Goal: Transaction & Acquisition: Purchase product/service

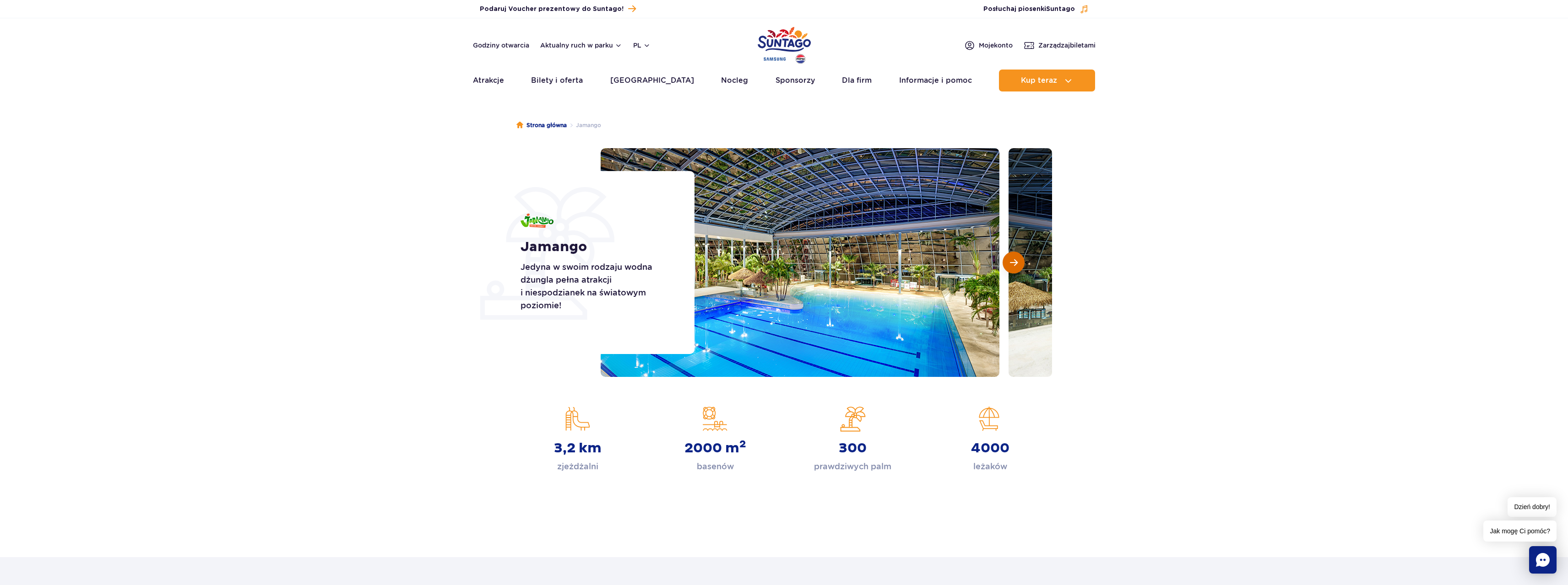
click at [1014, 264] on span "Następny slajd" at bounding box center [1014, 262] width 8 height 8
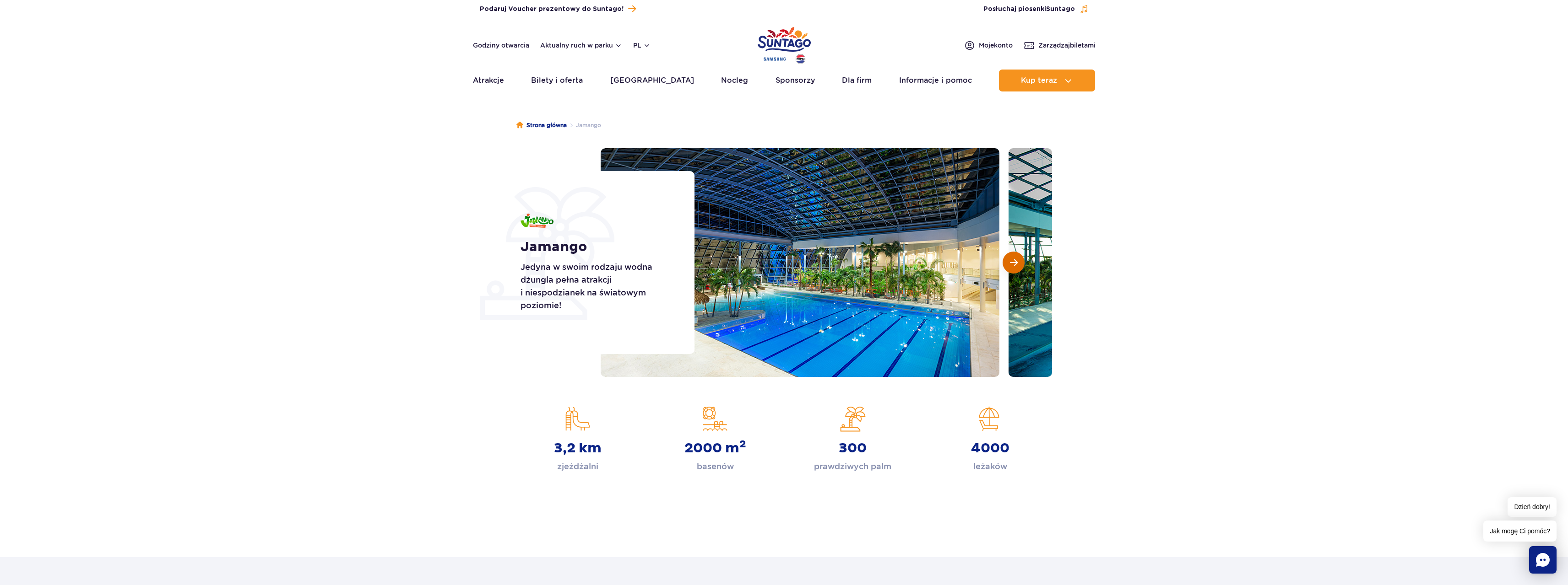
click at [1014, 264] on span "Następny slajd" at bounding box center [1014, 262] width 8 height 8
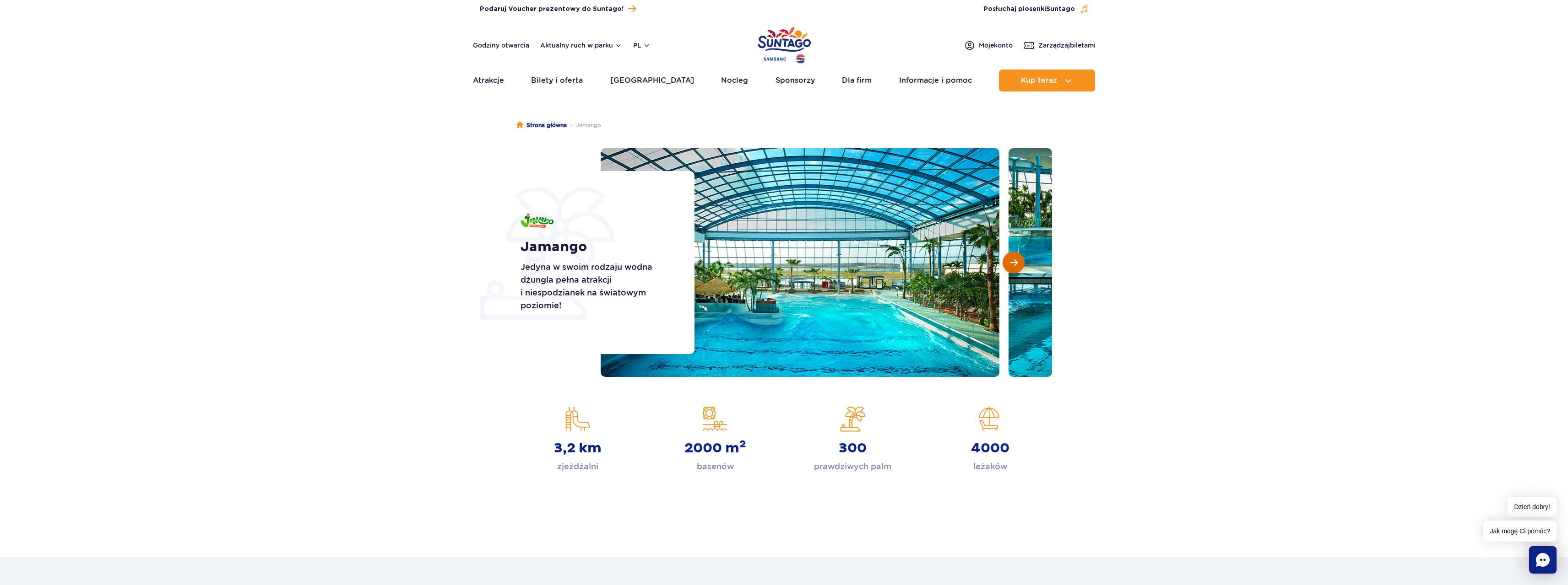
click at [1014, 264] on span "Następny slajd" at bounding box center [1014, 262] width 8 height 8
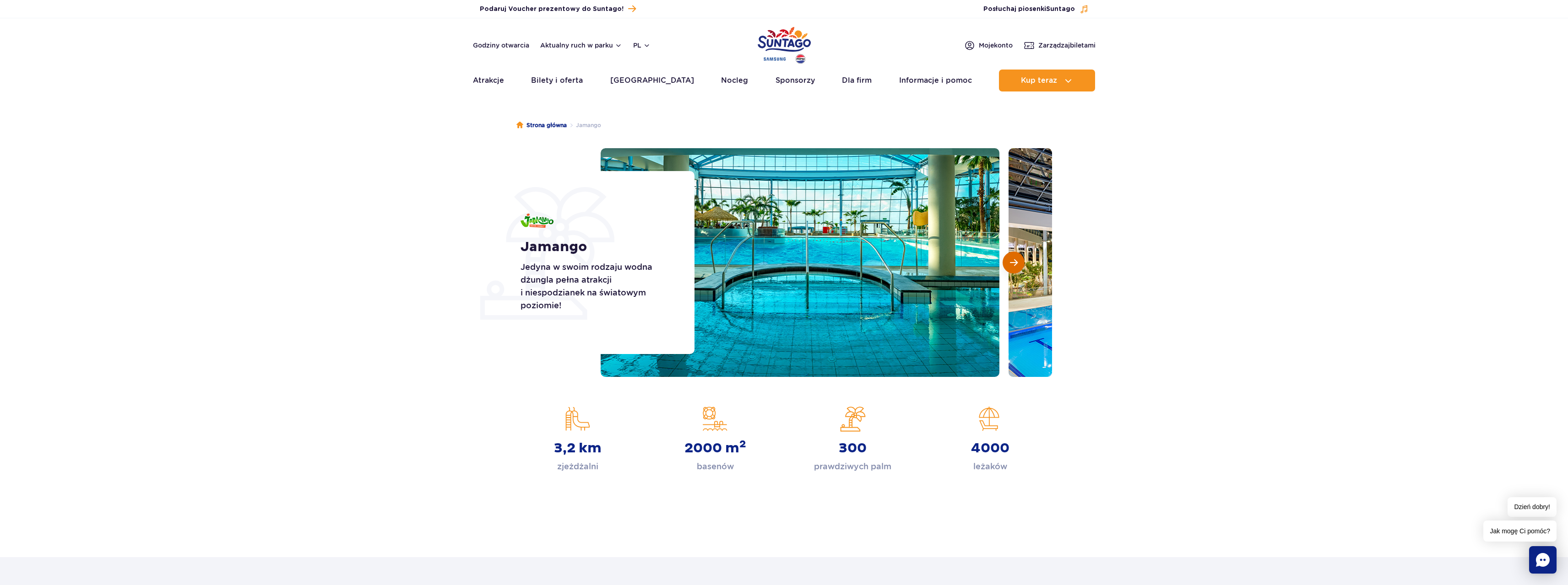
click at [1014, 264] on span "Następny slajd" at bounding box center [1014, 262] width 8 height 8
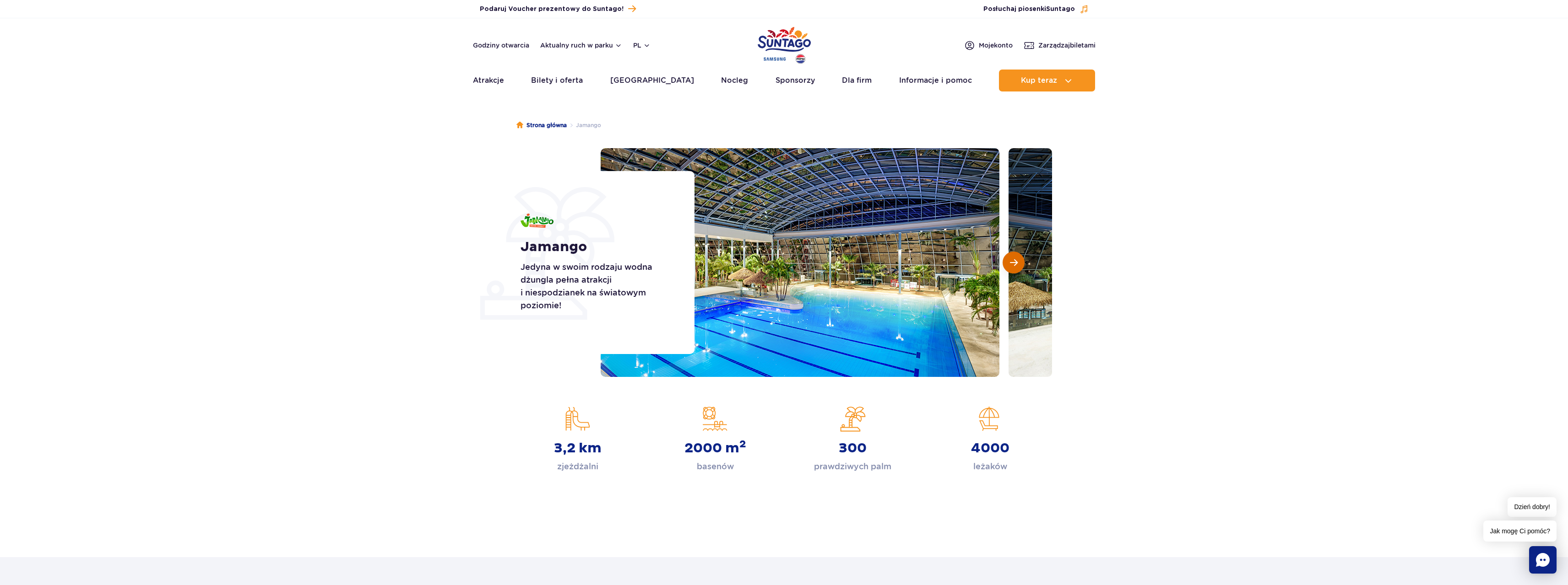
click at [1014, 264] on span "Następny slajd" at bounding box center [1014, 262] width 8 height 8
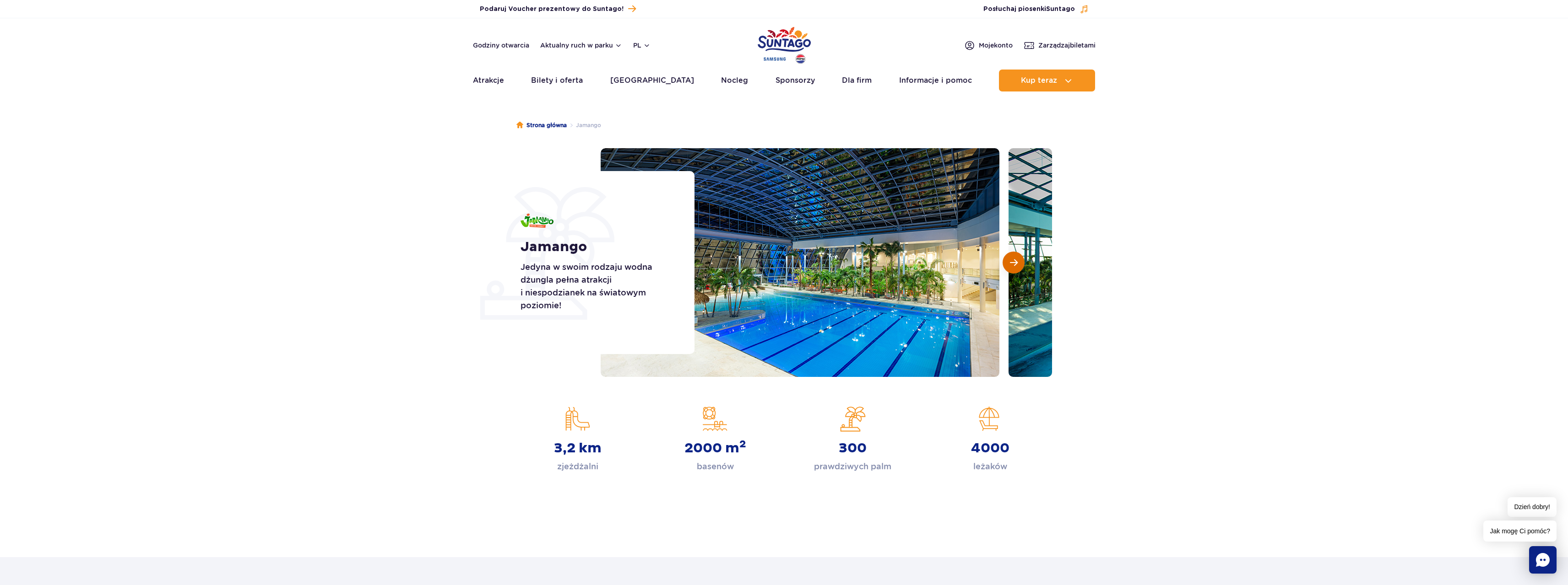
click at [1014, 264] on span "Następny slajd" at bounding box center [1014, 262] width 8 height 8
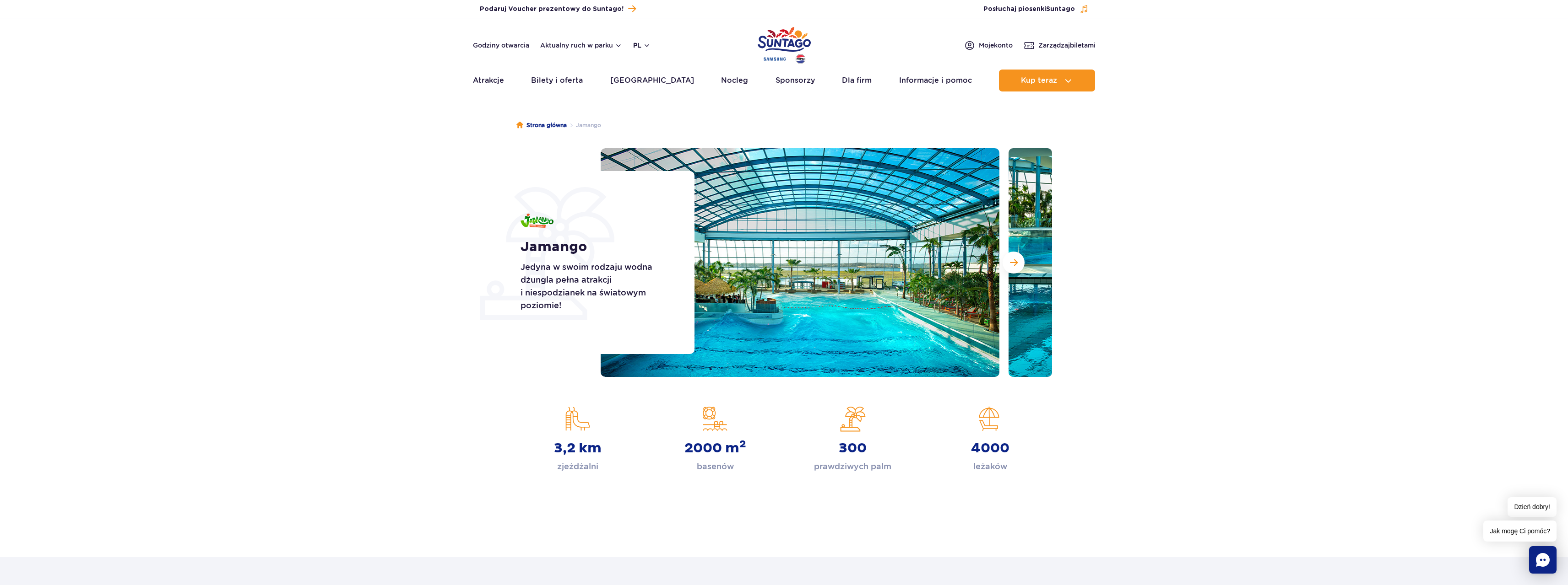
click at [640, 45] on button "pl" at bounding box center [642, 45] width 17 height 9
click at [648, 103] on button "UA" at bounding box center [647, 100] width 27 height 9
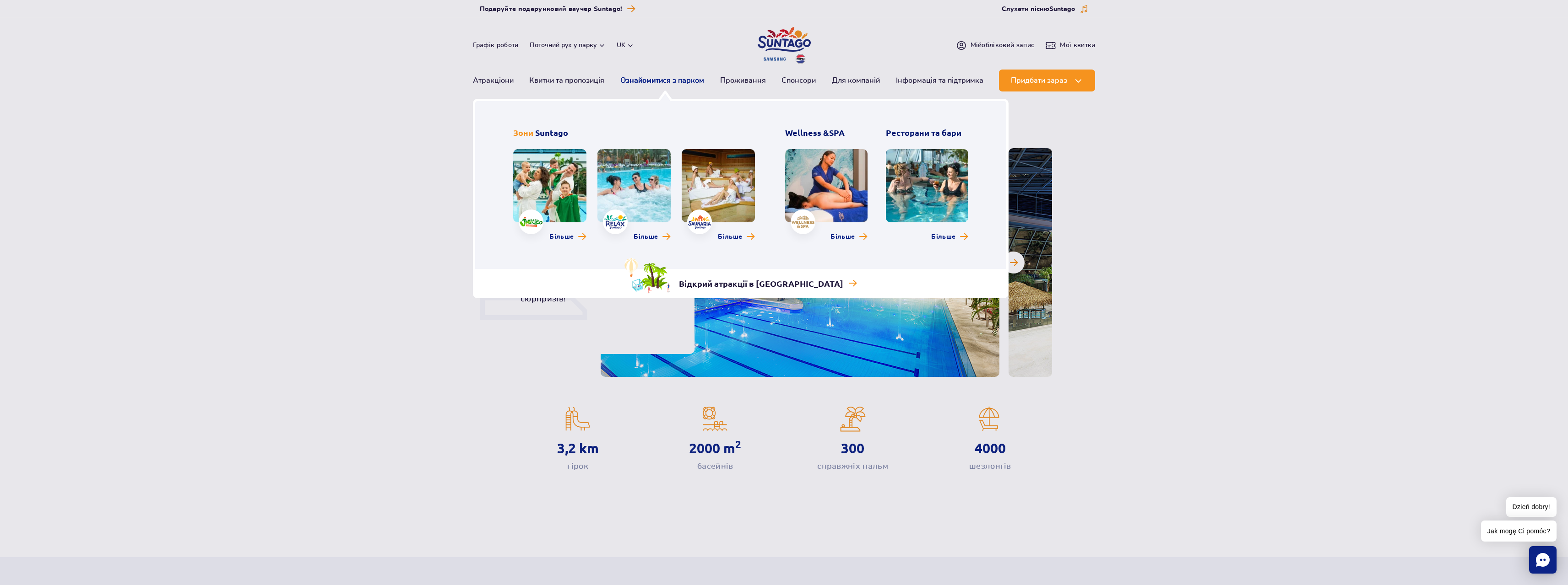
click at [653, 81] on link "Ознайомитися з парком" at bounding box center [662, 80] width 84 height 22
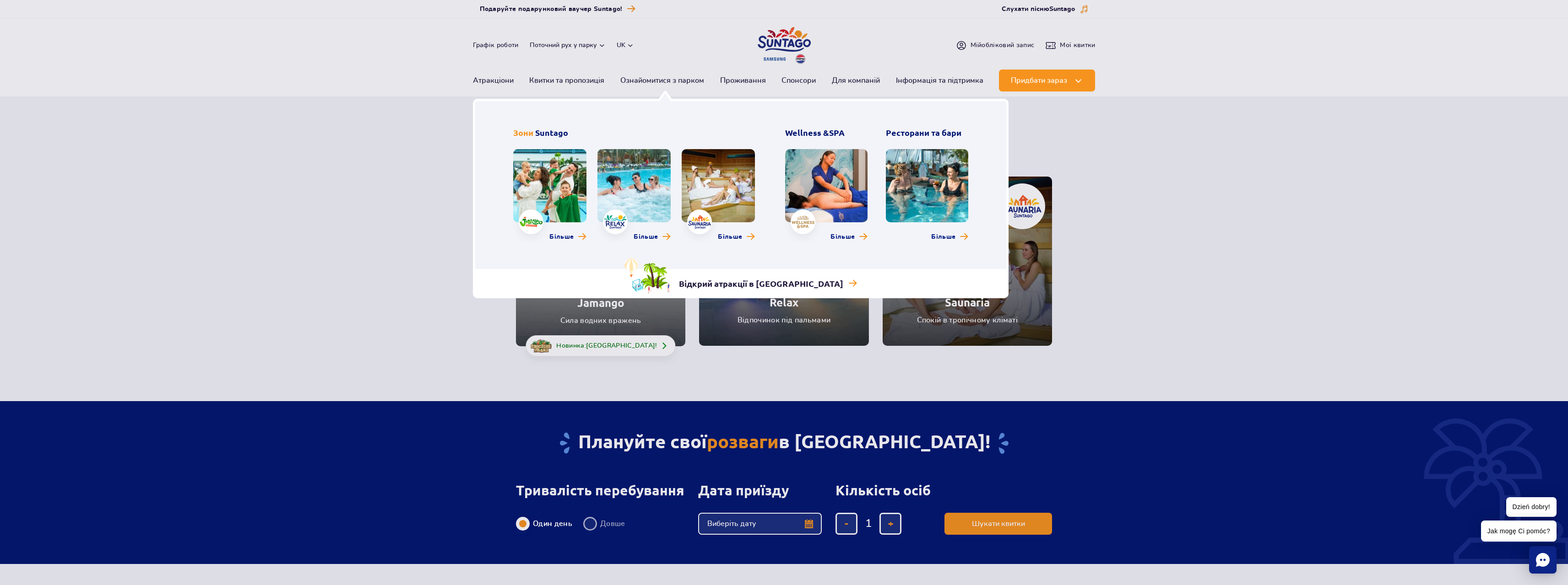
click at [715, 187] on link at bounding box center [718, 186] width 74 height 74
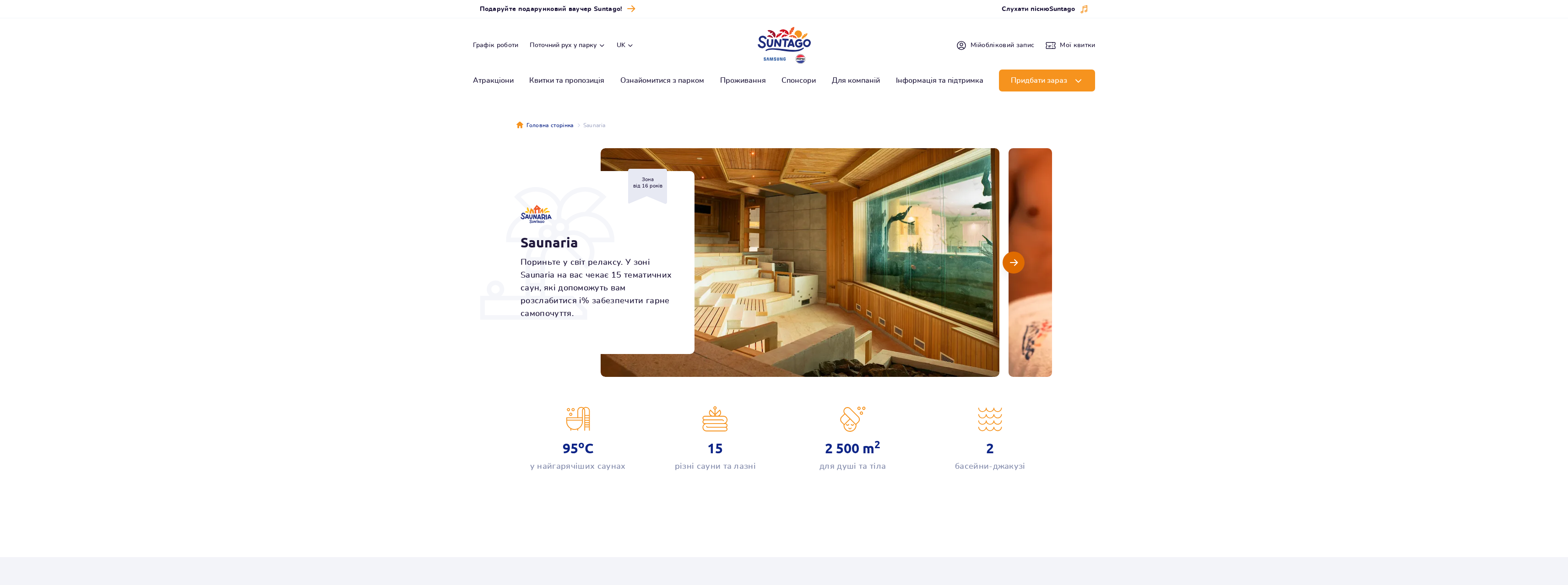
click at [1011, 266] on span "Наступний слайд" at bounding box center [1014, 262] width 8 height 8
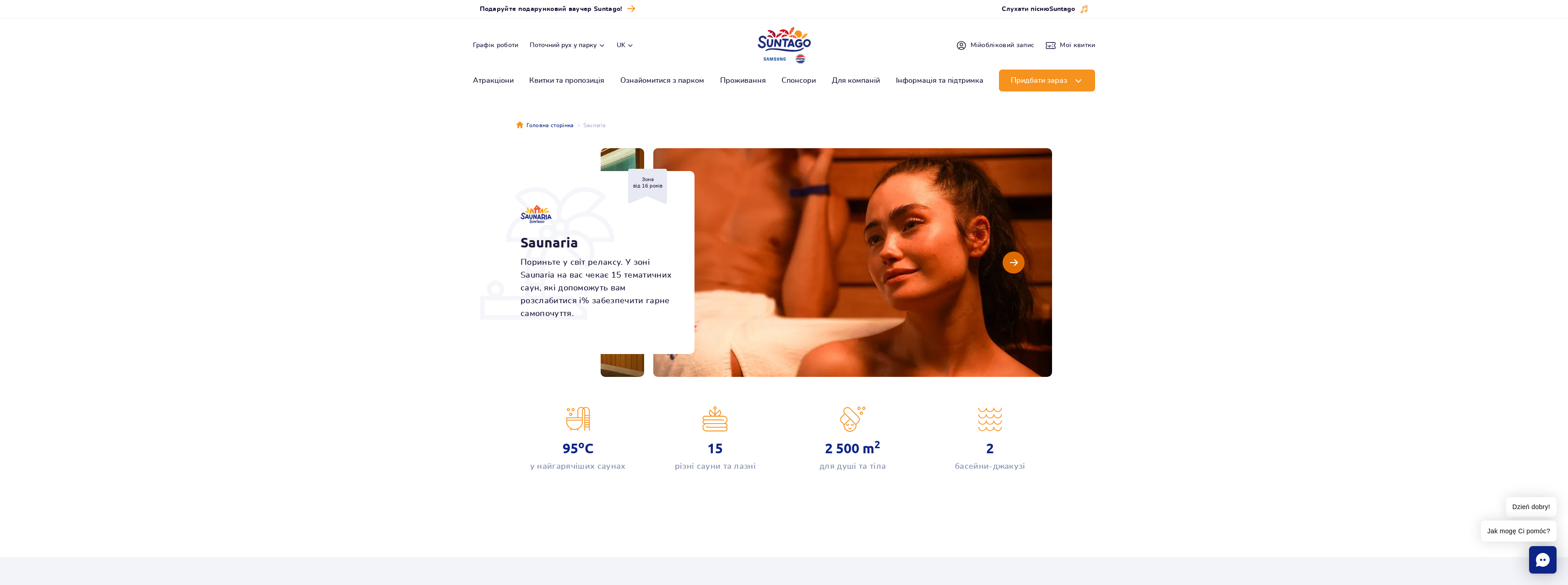
click at [1011, 265] on span "Наступний слайд" at bounding box center [1014, 262] width 8 height 8
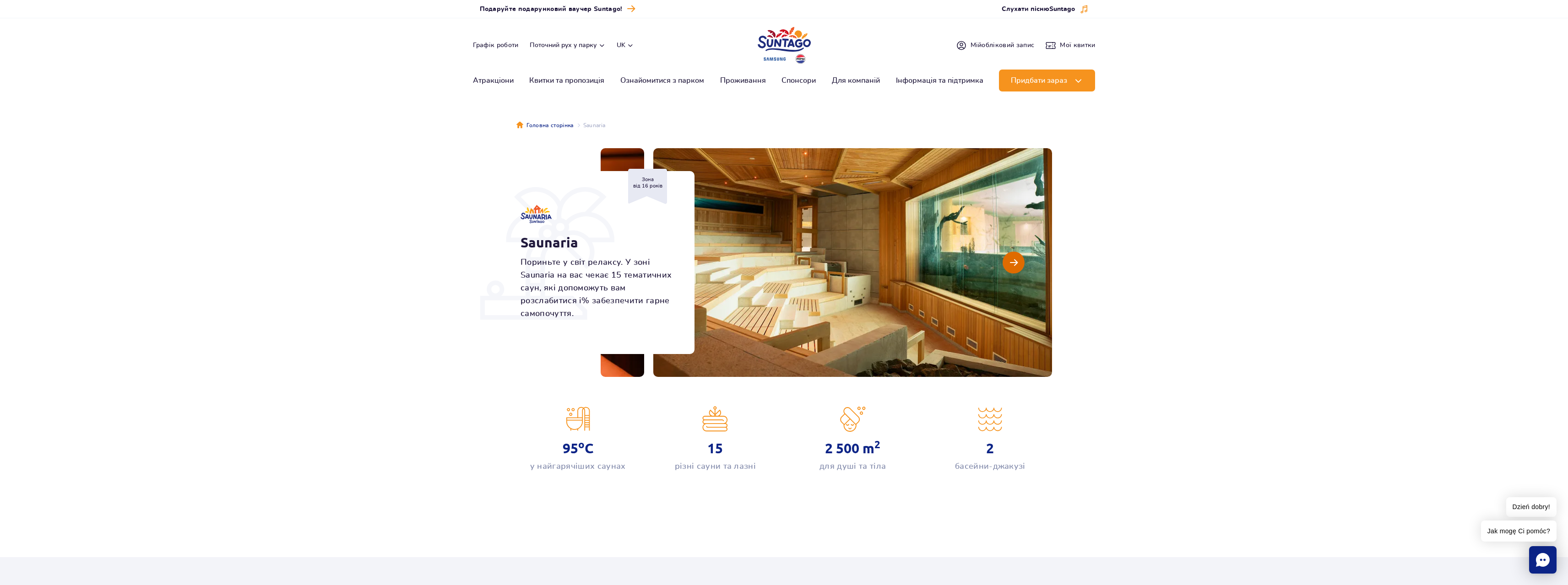
click at [1011, 265] on span "Наступний слайд" at bounding box center [1014, 262] width 8 height 8
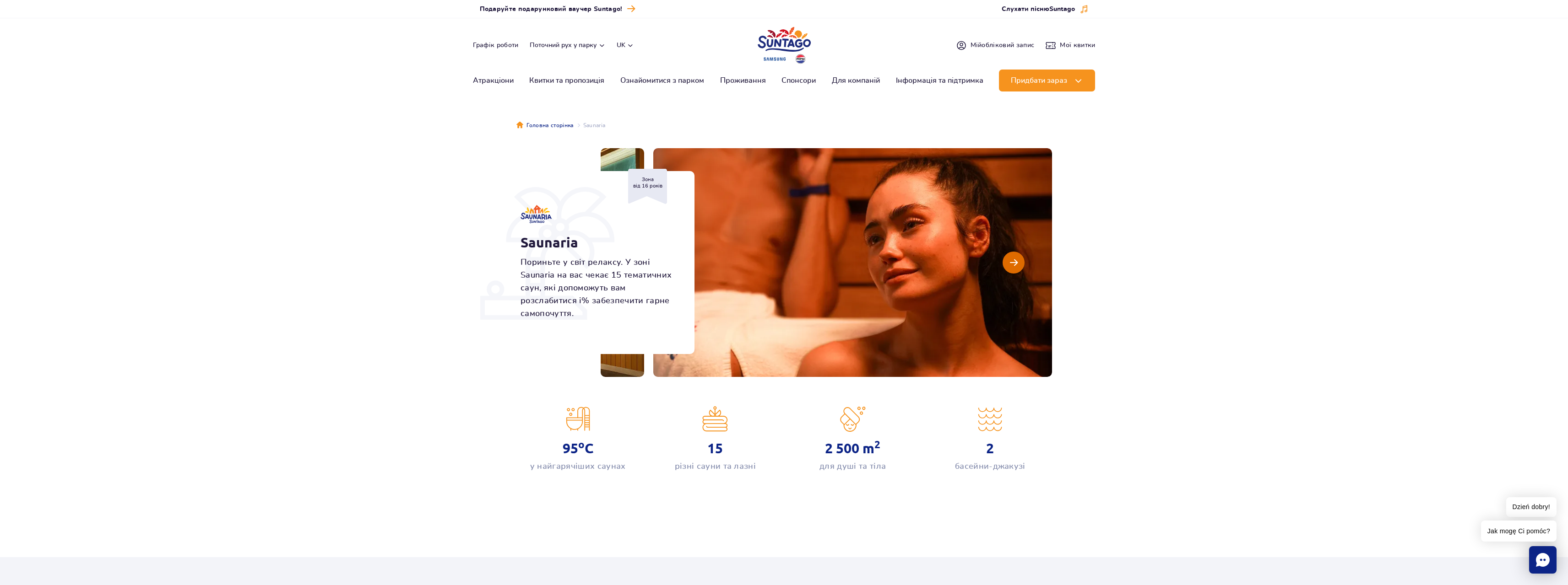
click at [1014, 263] on span "Наступний слайд" at bounding box center [1014, 262] width 8 height 8
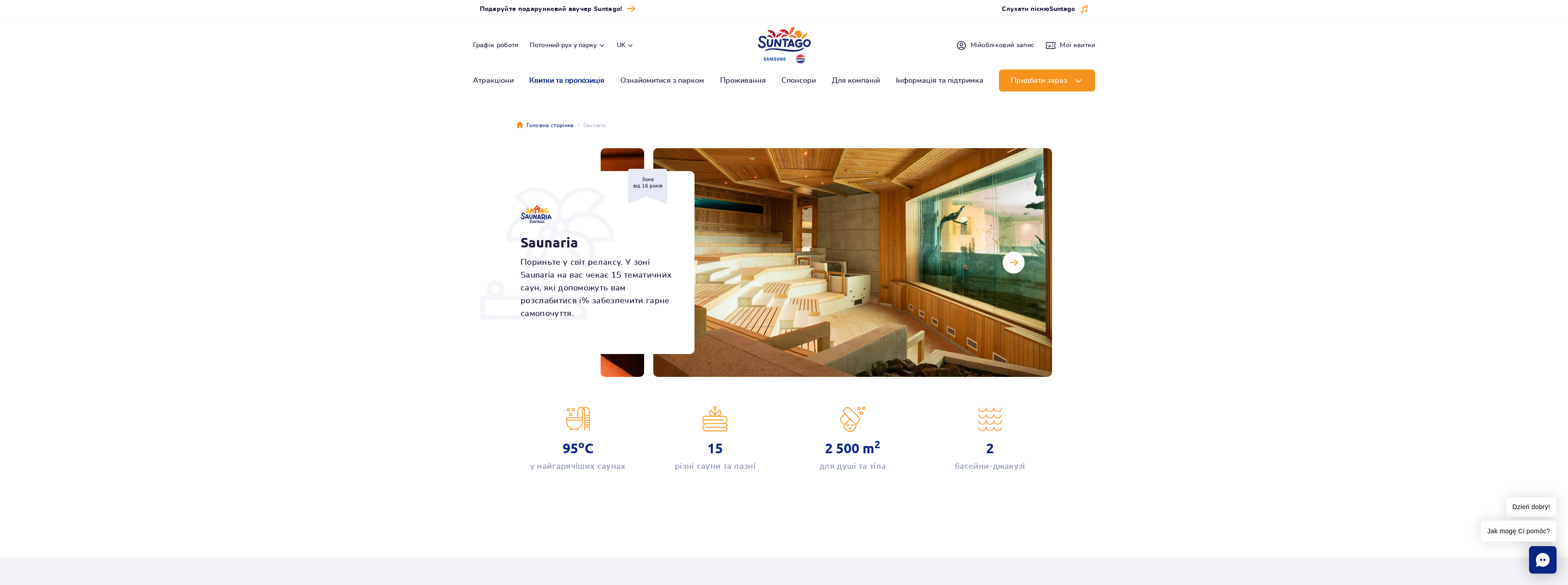
click at [574, 83] on link "Квитки та пропозиція" at bounding box center [566, 80] width 75 height 22
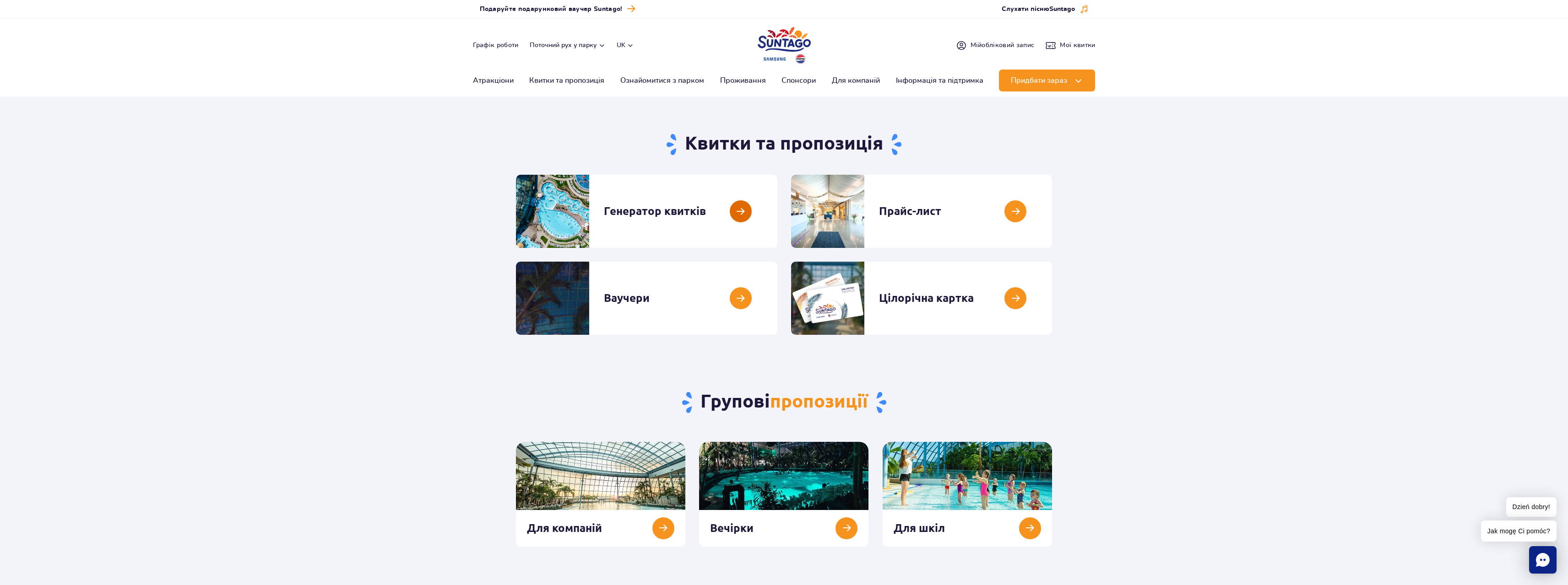
click at [777, 215] on link at bounding box center [777, 211] width 0 height 74
click at [1052, 210] on link at bounding box center [1052, 211] width 0 height 74
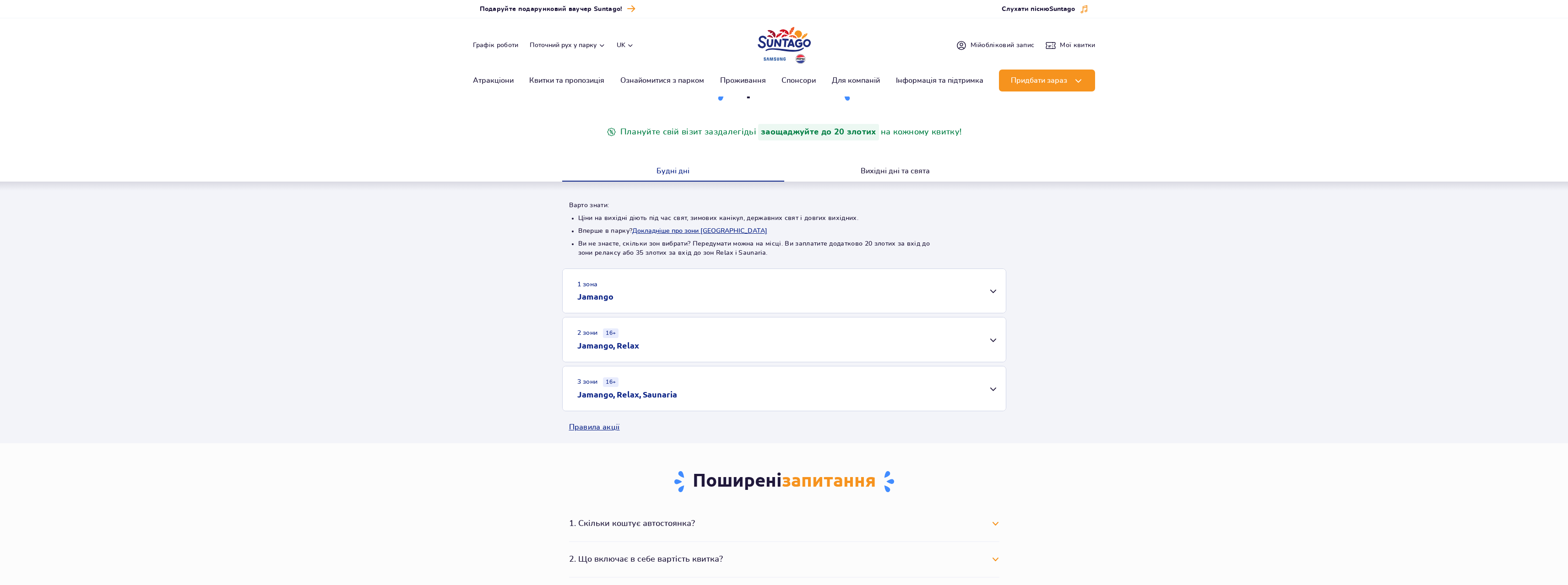
scroll to position [92, 0]
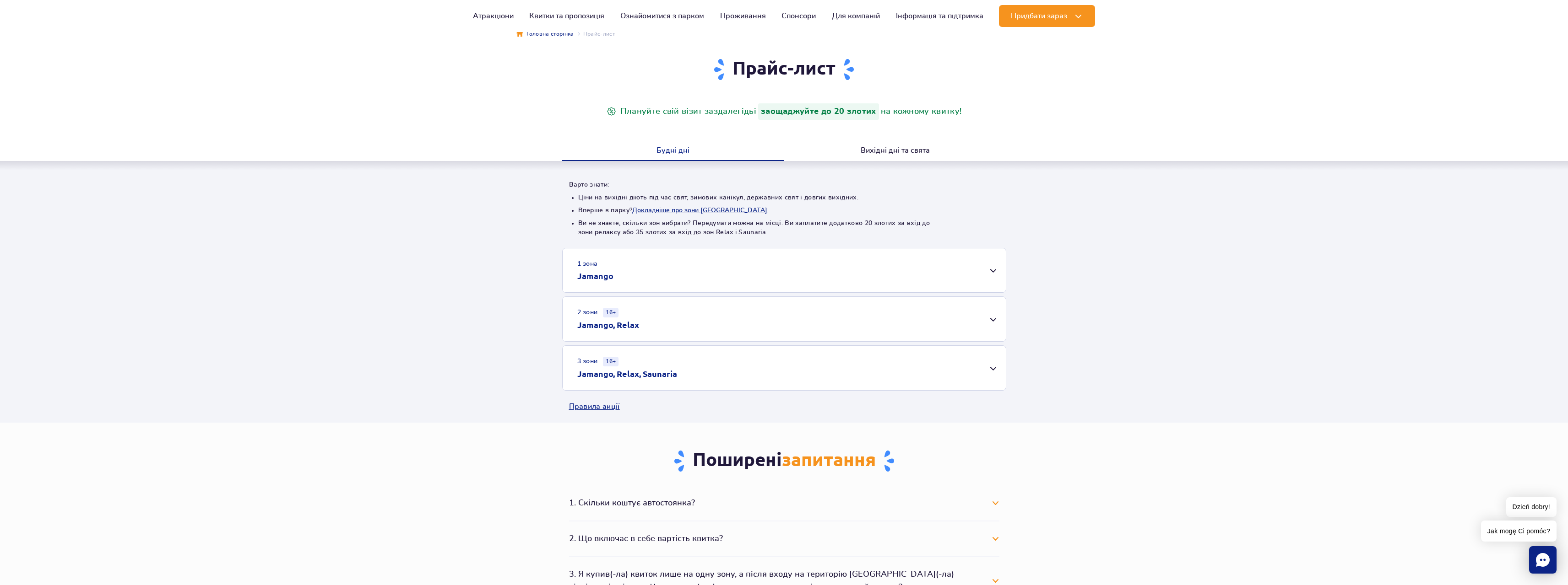
click at [793, 265] on div "1 зона Jamango" at bounding box center [784, 270] width 443 height 44
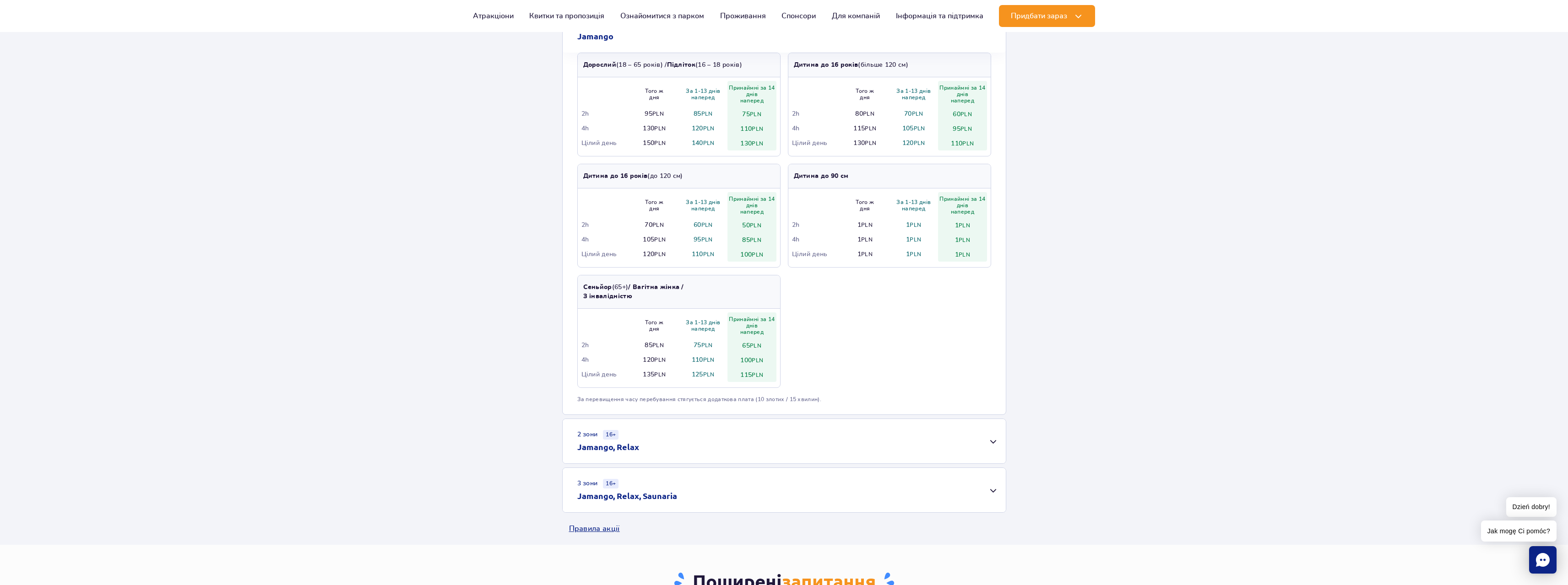
scroll to position [366, 0]
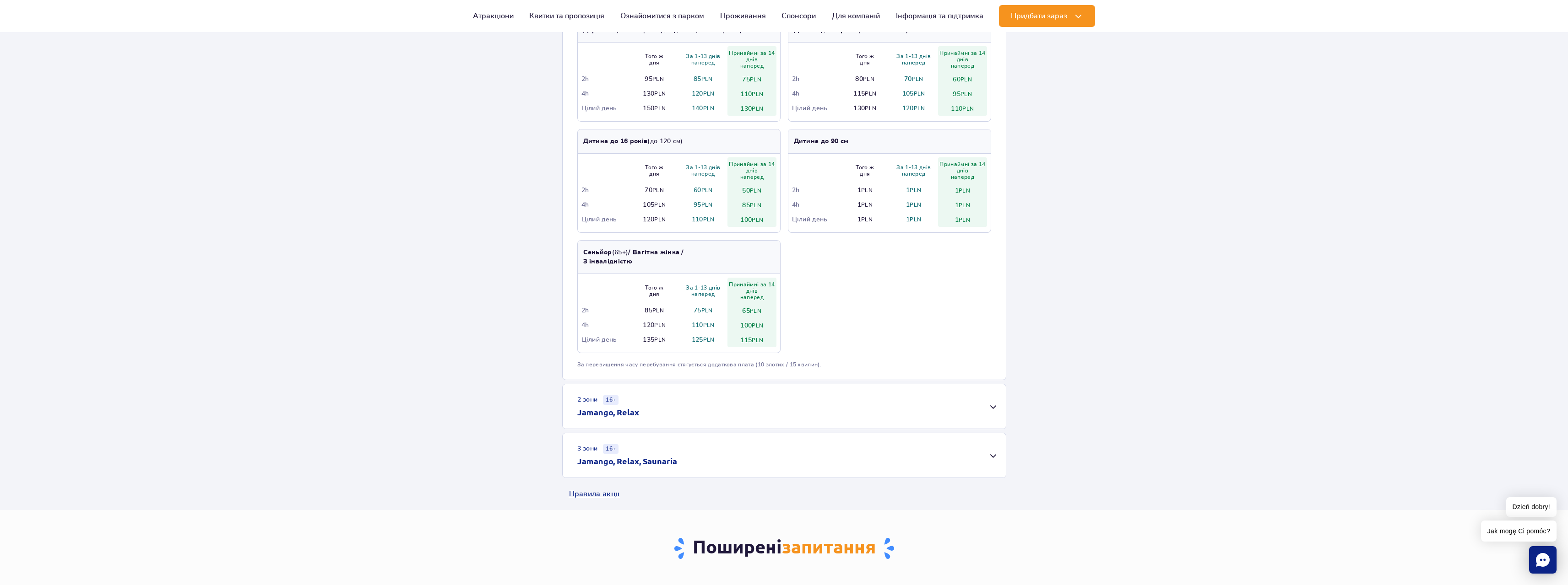
click at [996, 406] on div "2 зони 16+ Jamango, Relax" at bounding box center [784, 407] width 443 height 44
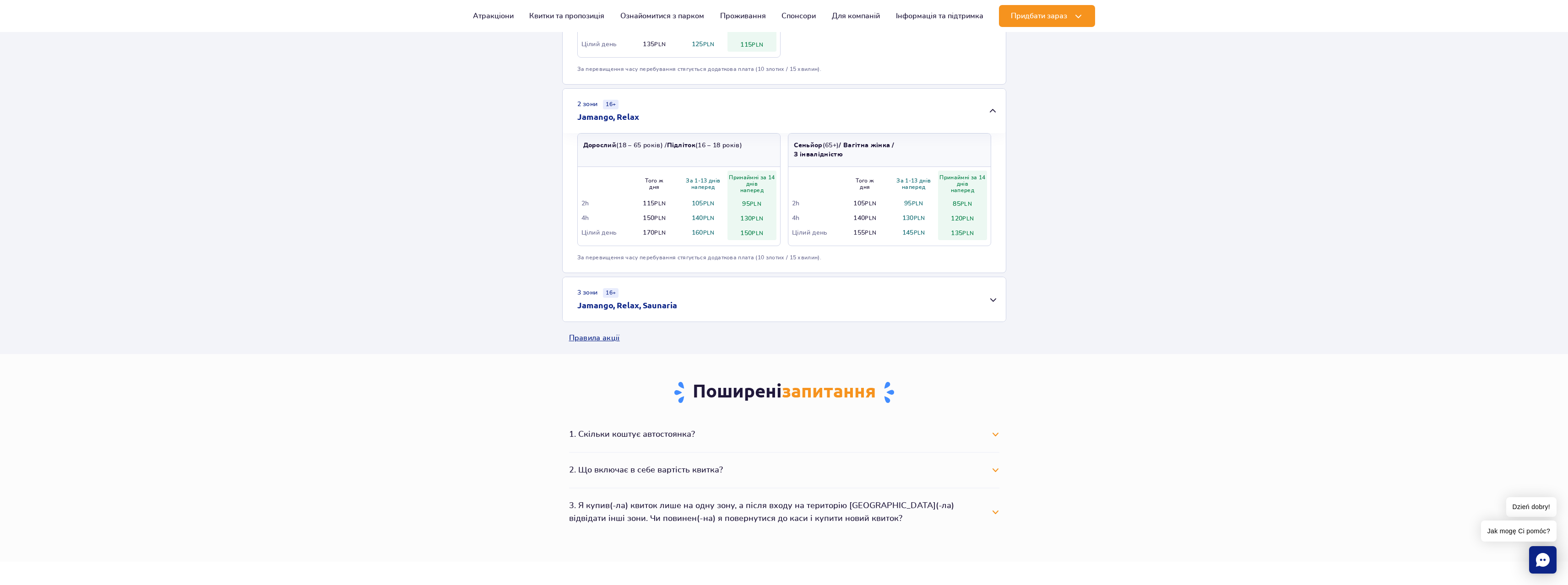
scroll to position [686, 0]
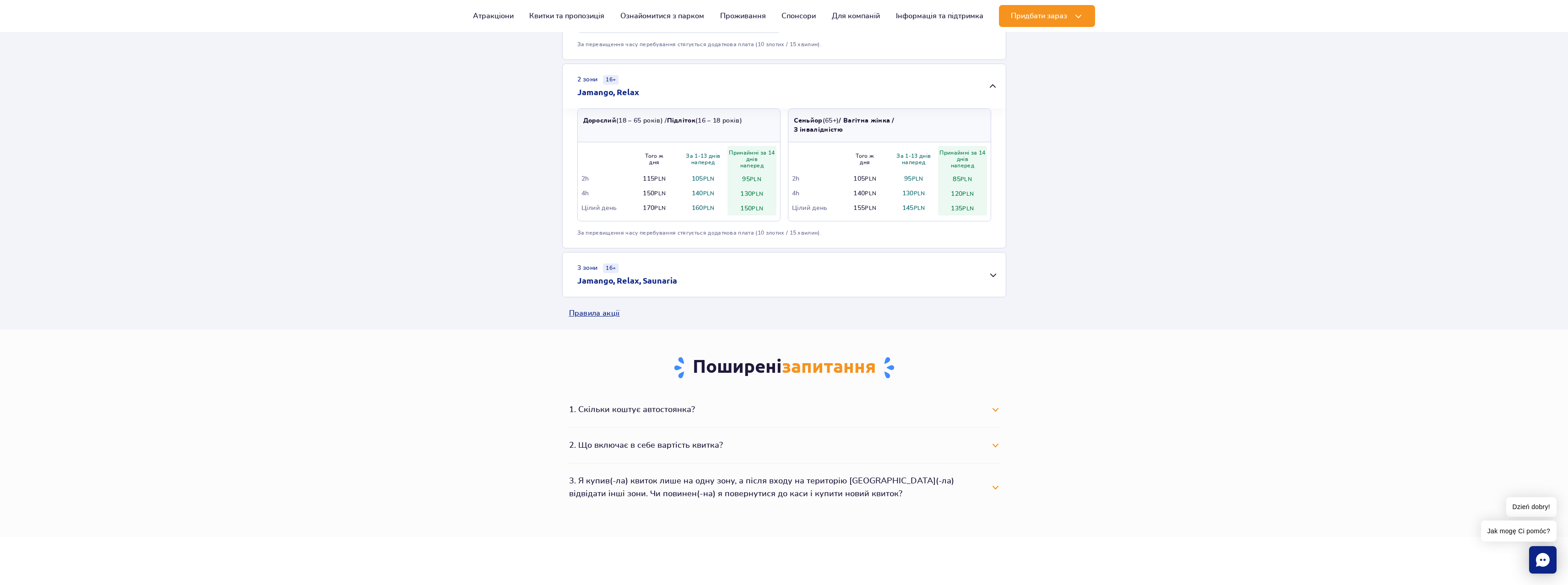
click at [842, 282] on div "3 зони 16+ Jamango, Relax, Saunaria" at bounding box center [784, 275] width 443 height 44
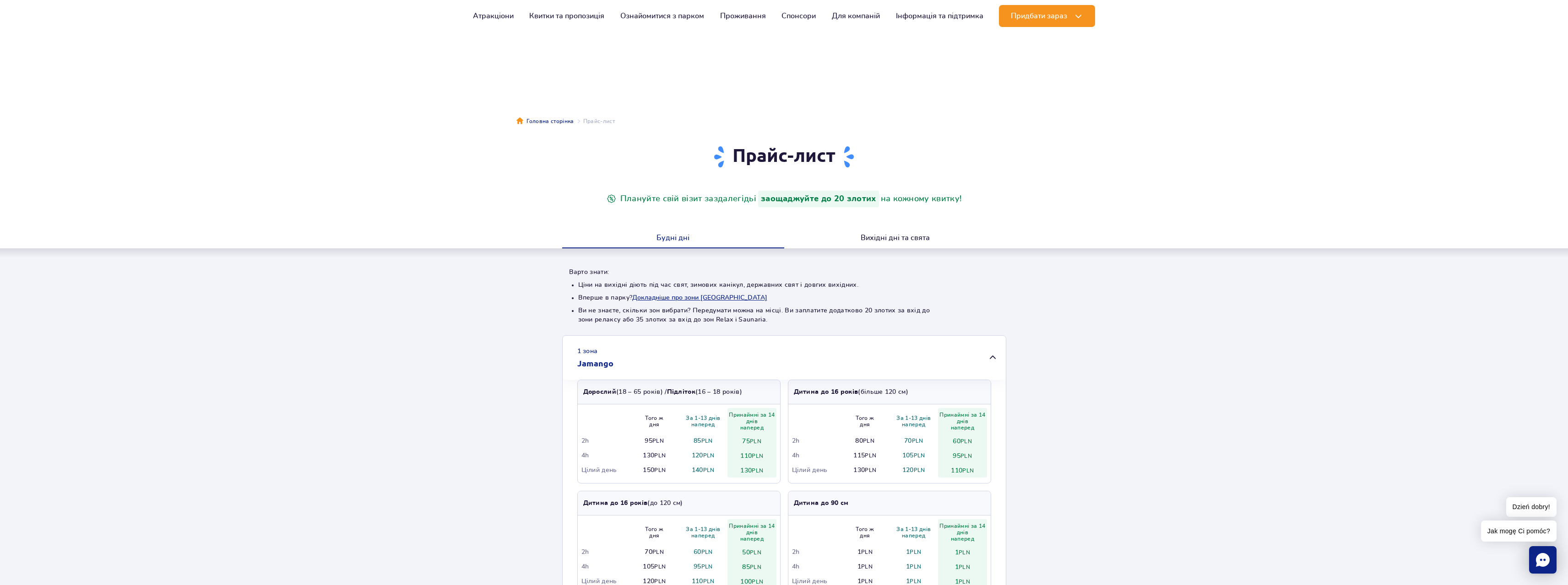
scroll to position [0, 0]
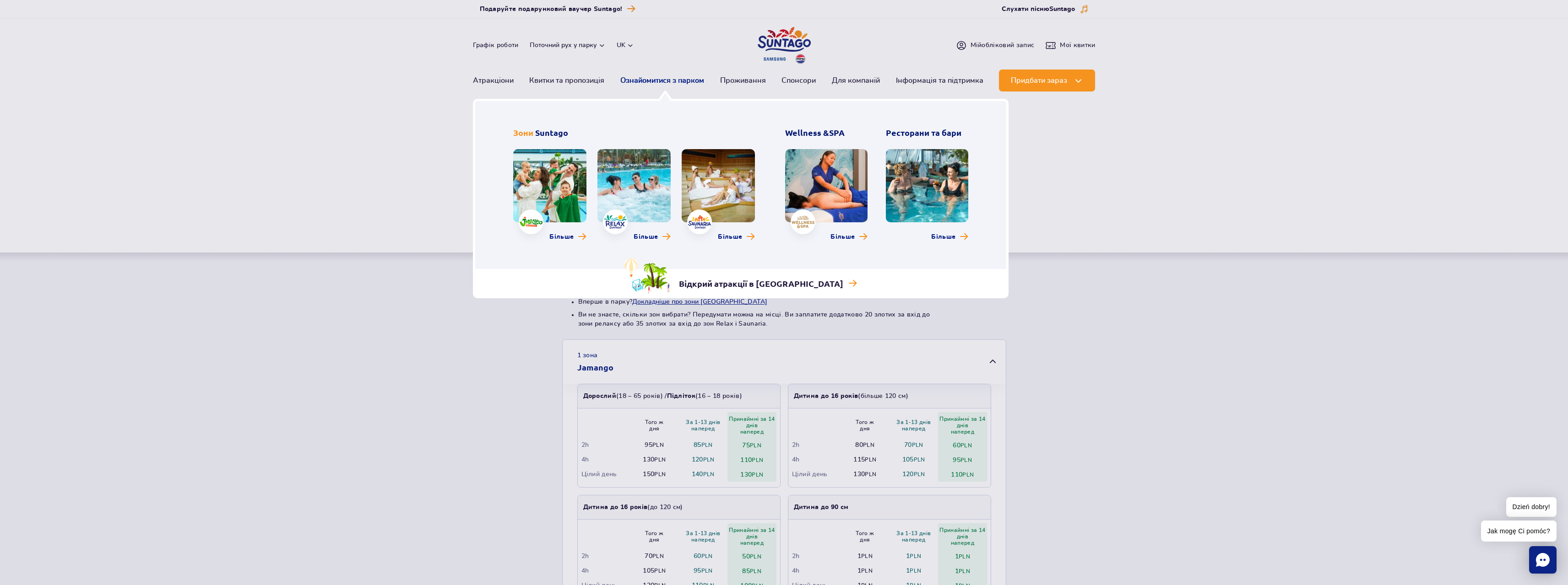
click at [667, 79] on link "Ознайомитися з парком" at bounding box center [662, 80] width 84 height 22
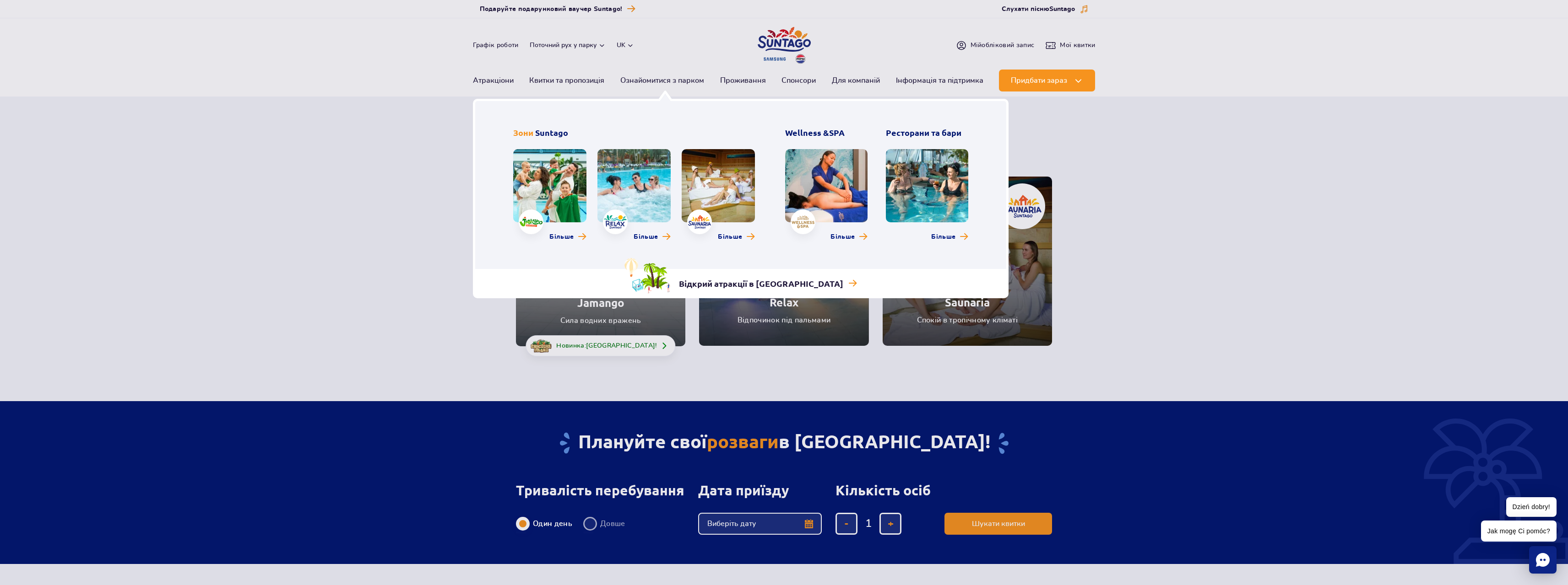
click at [630, 174] on link at bounding box center [634, 186] width 74 height 74
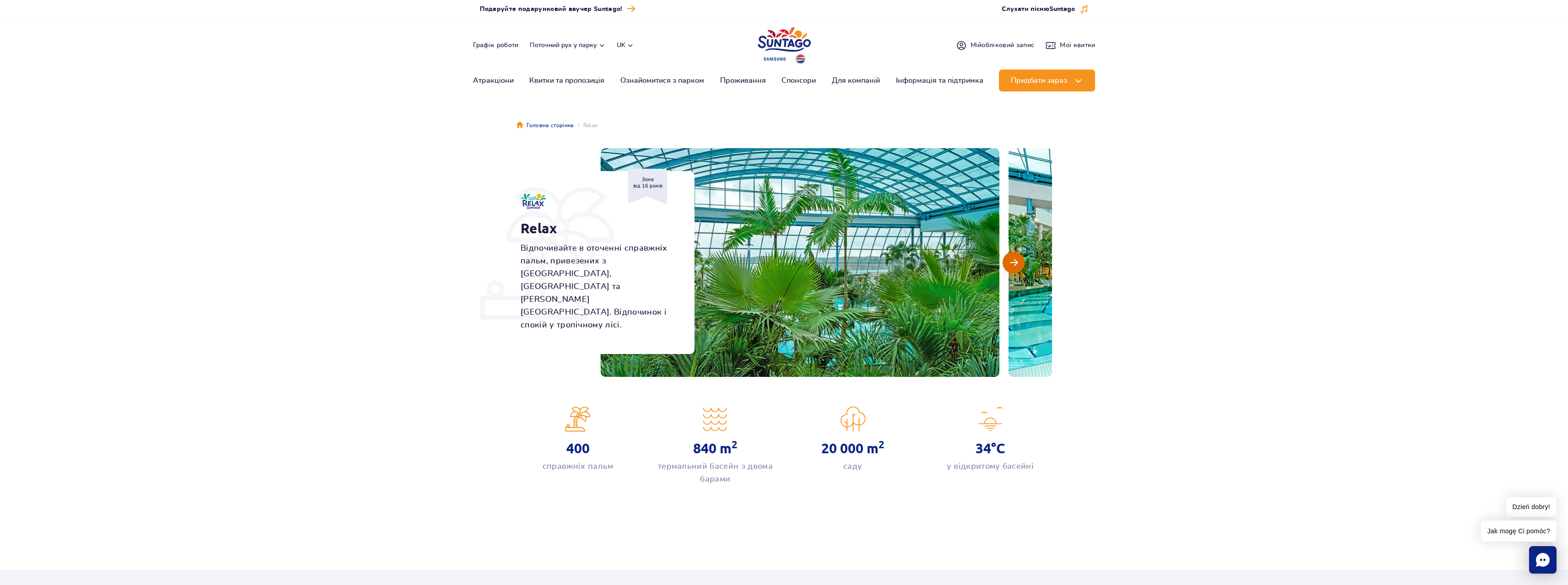
click at [1010, 264] on span "Наступний слайд" at bounding box center [1014, 262] width 8 height 8
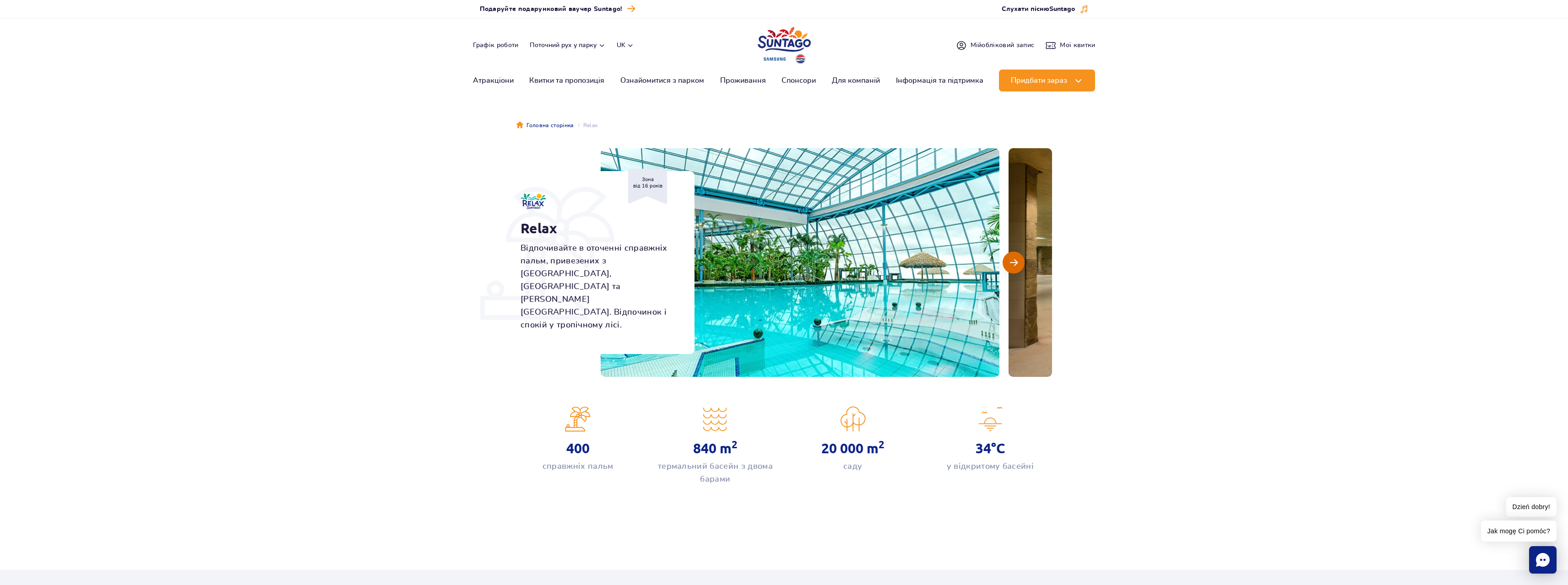
click at [1010, 264] on span "Наступний слайд" at bounding box center [1014, 262] width 8 height 8
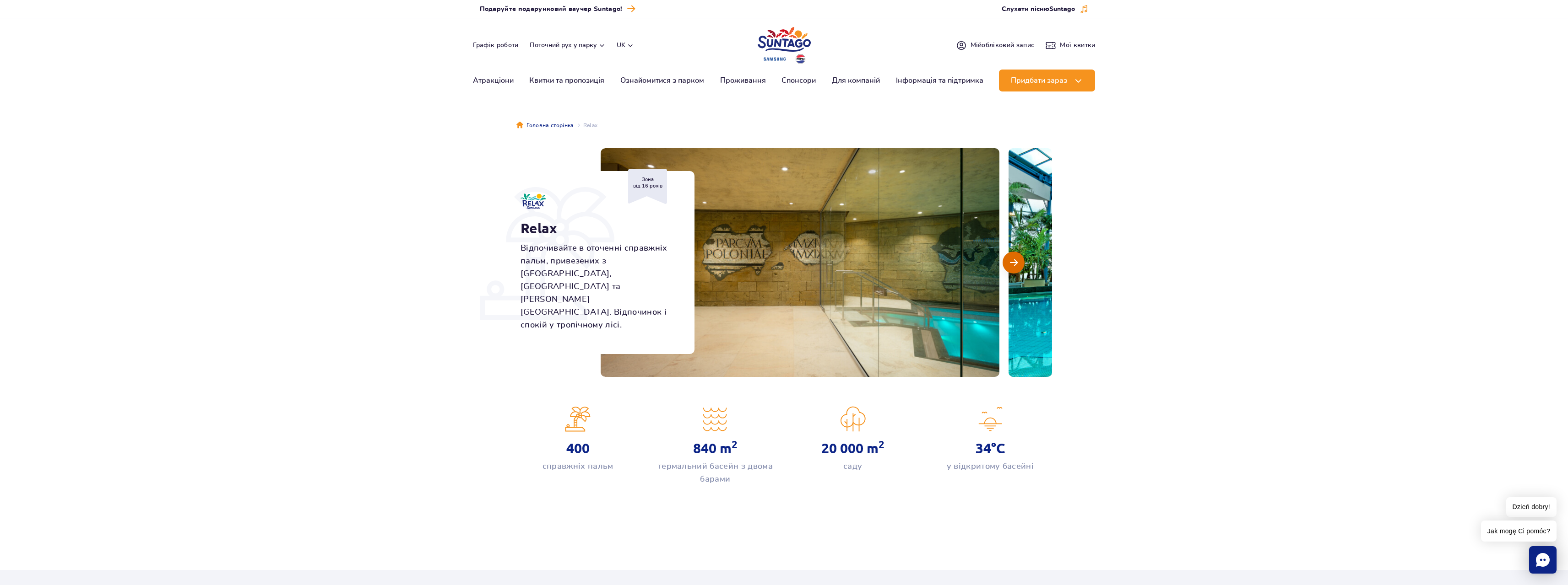
click at [1010, 264] on span "Наступний слайд" at bounding box center [1014, 262] width 8 height 8
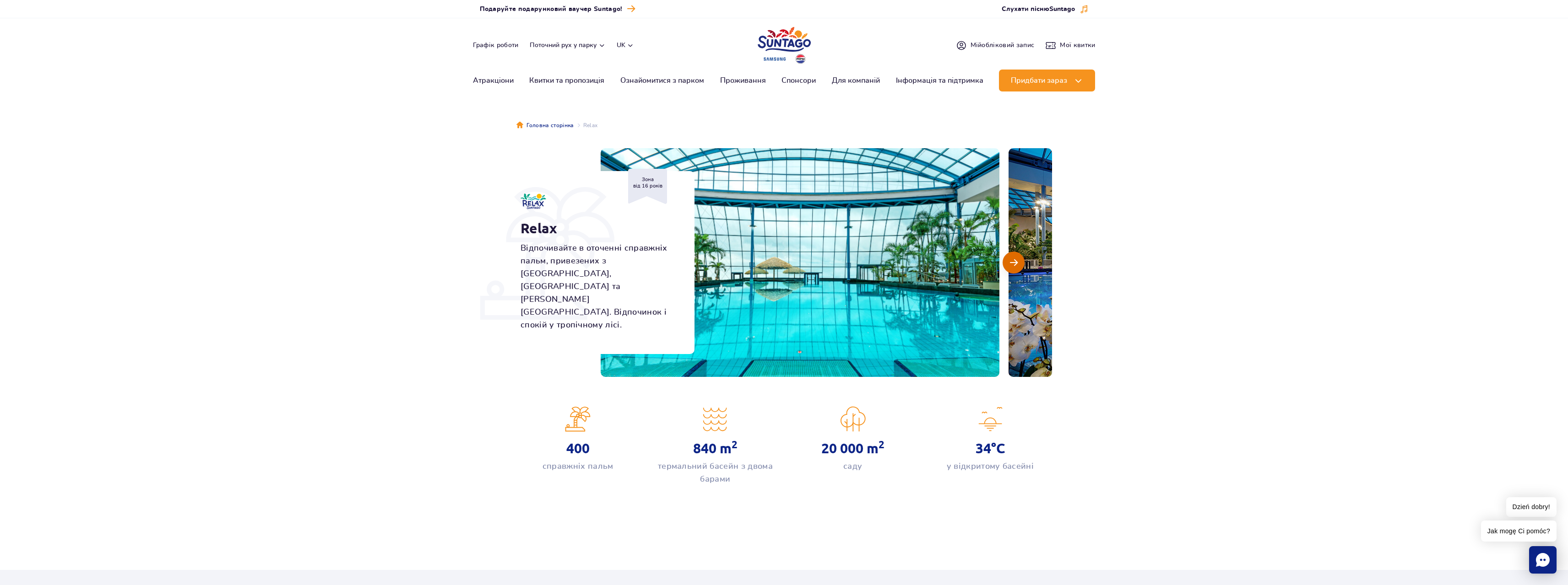
click at [1011, 264] on span "Наступний слайд" at bounding box center [1014, 262] width 8 height 8
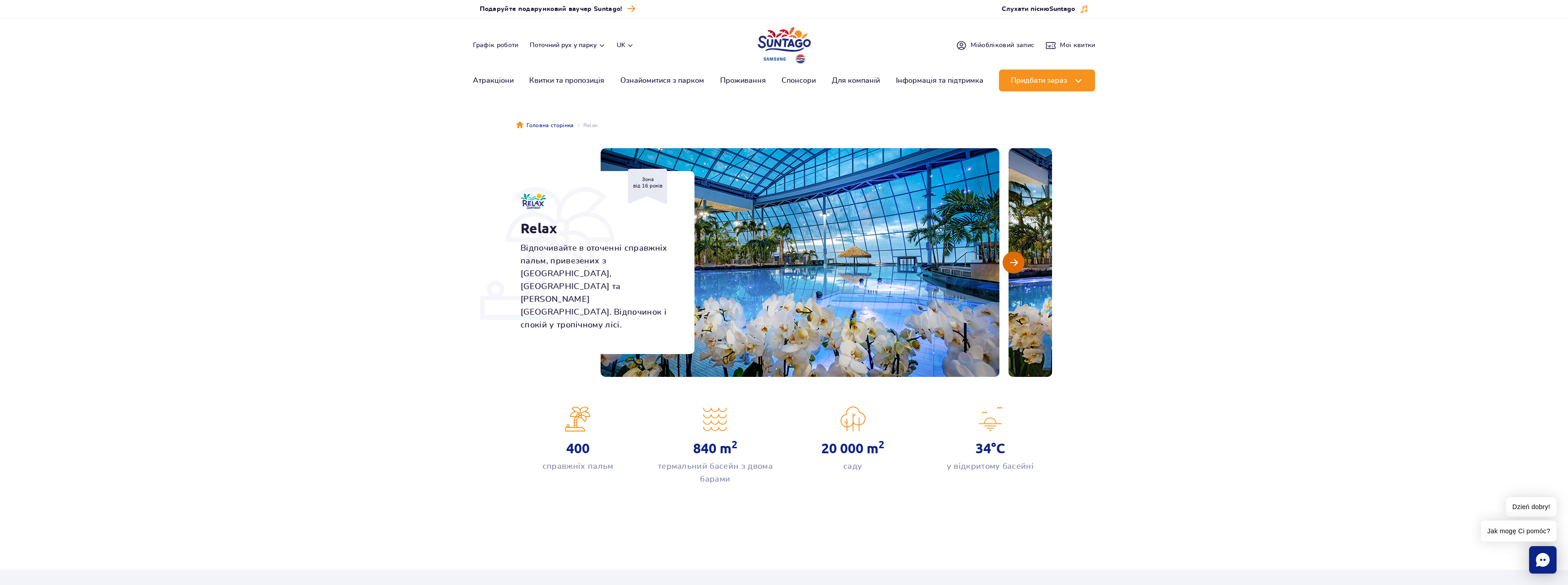
click at [1011, 264] on span "Наступний слайд" at bounding box center [1014, 262] width 8 height 8
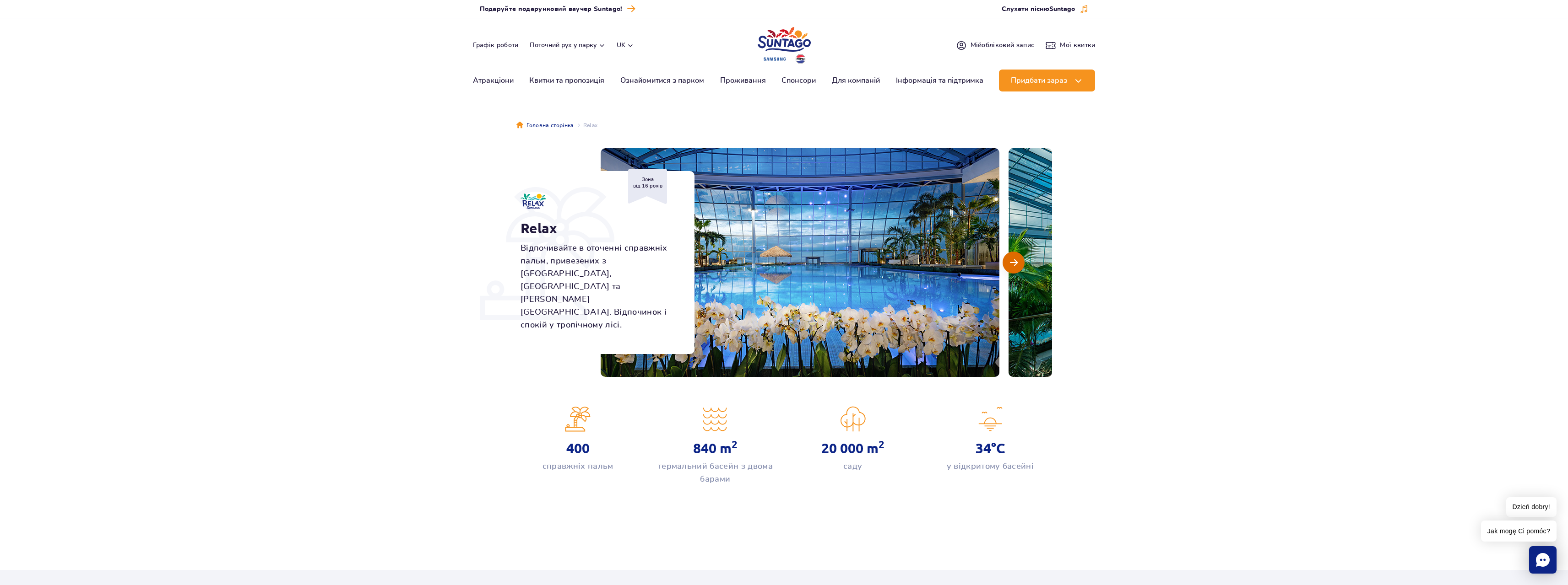
click at [1011, 264] on span "Наступний слайд" at bounding box center [1014, 262] width 8 height 8
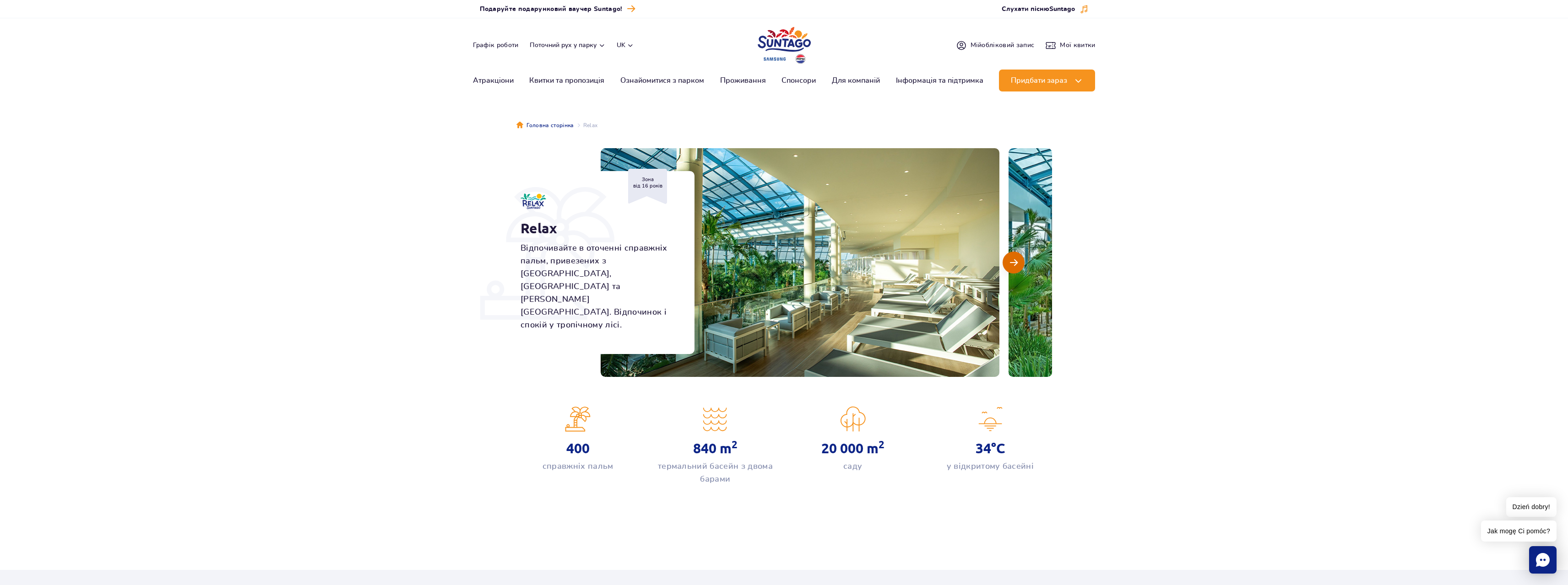
click at [1011, 264] on span "Наступний слайд" at bounding box center [1014, 262] width 8 height 8
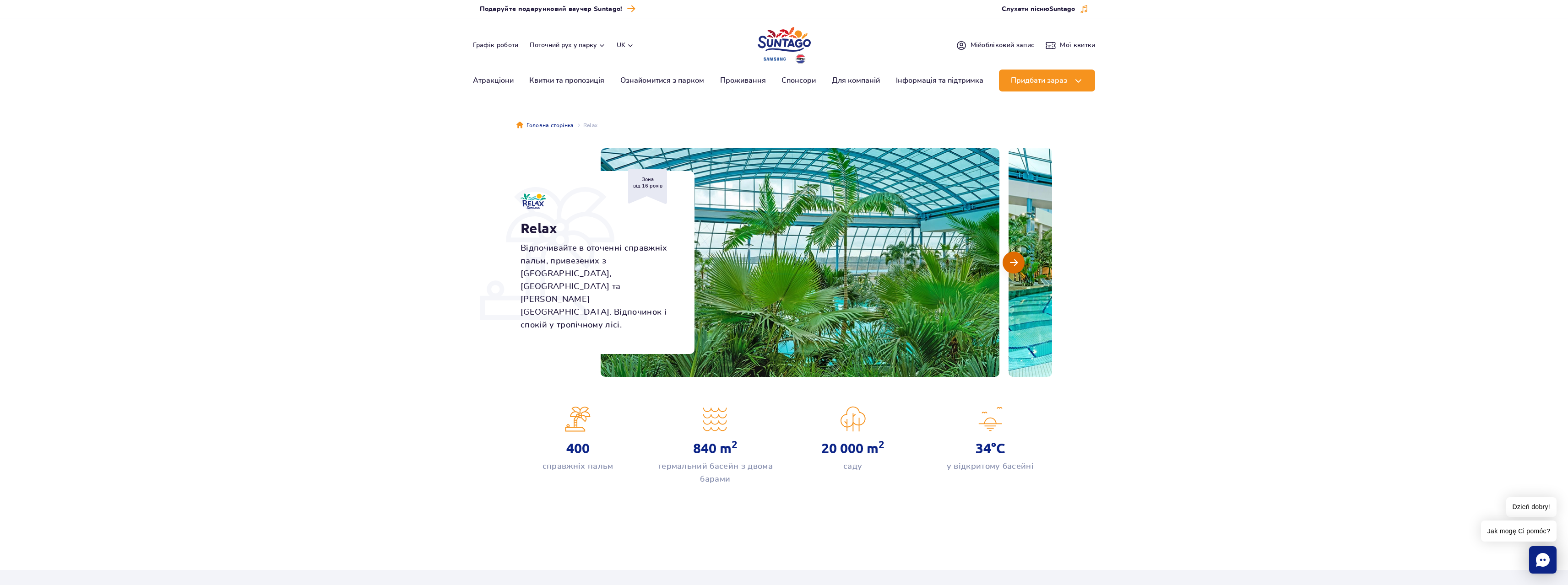
click at [1011, 264] on span "Наступний слайд" at bounding box center [1014, 262] width 8 height 8
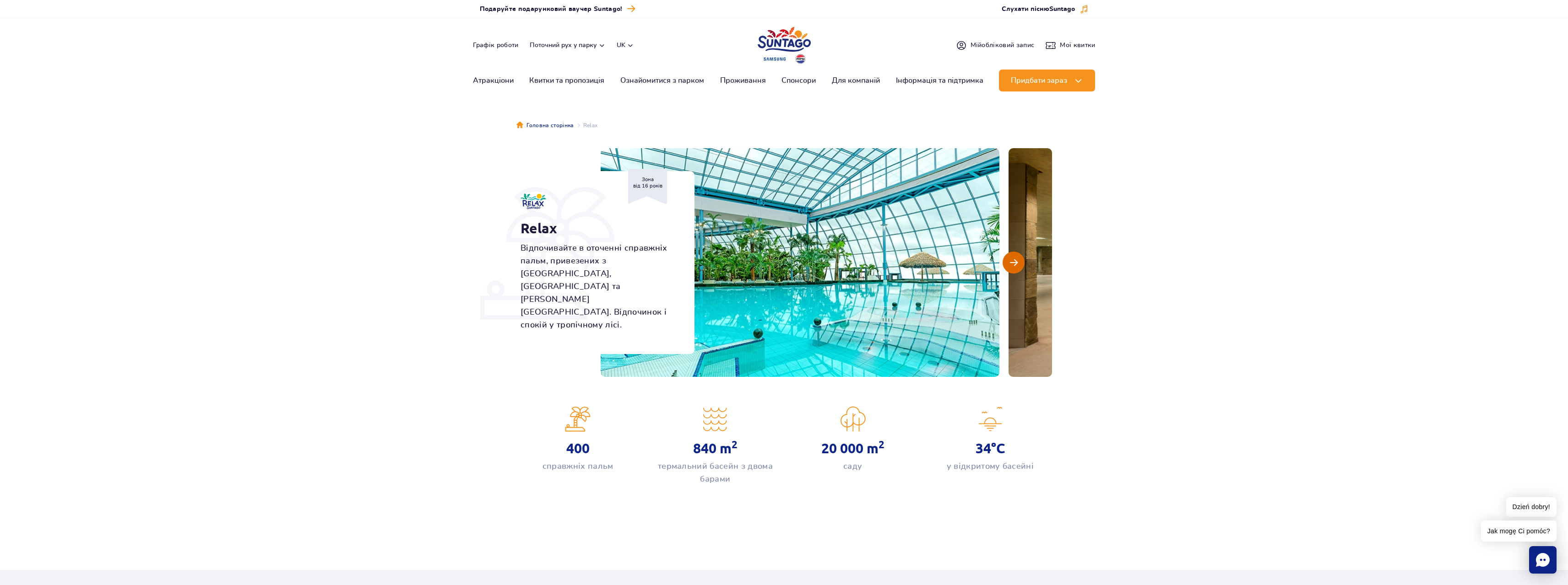
click at [1011, 264] on span "Наступний слайд" at bounding box center [1014, 262] width 8 height 8
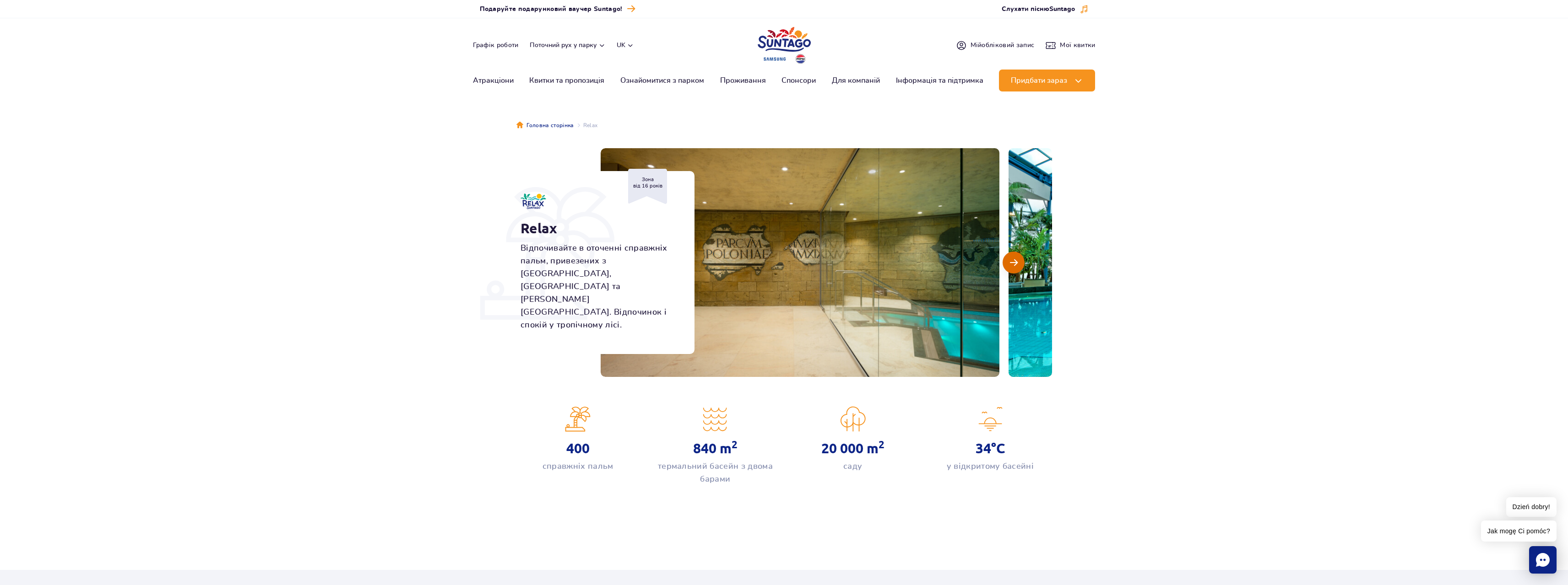
click at [1011, 264] on span "Наступний слайд" at bounding box center [1014, 262] width 8 height 8
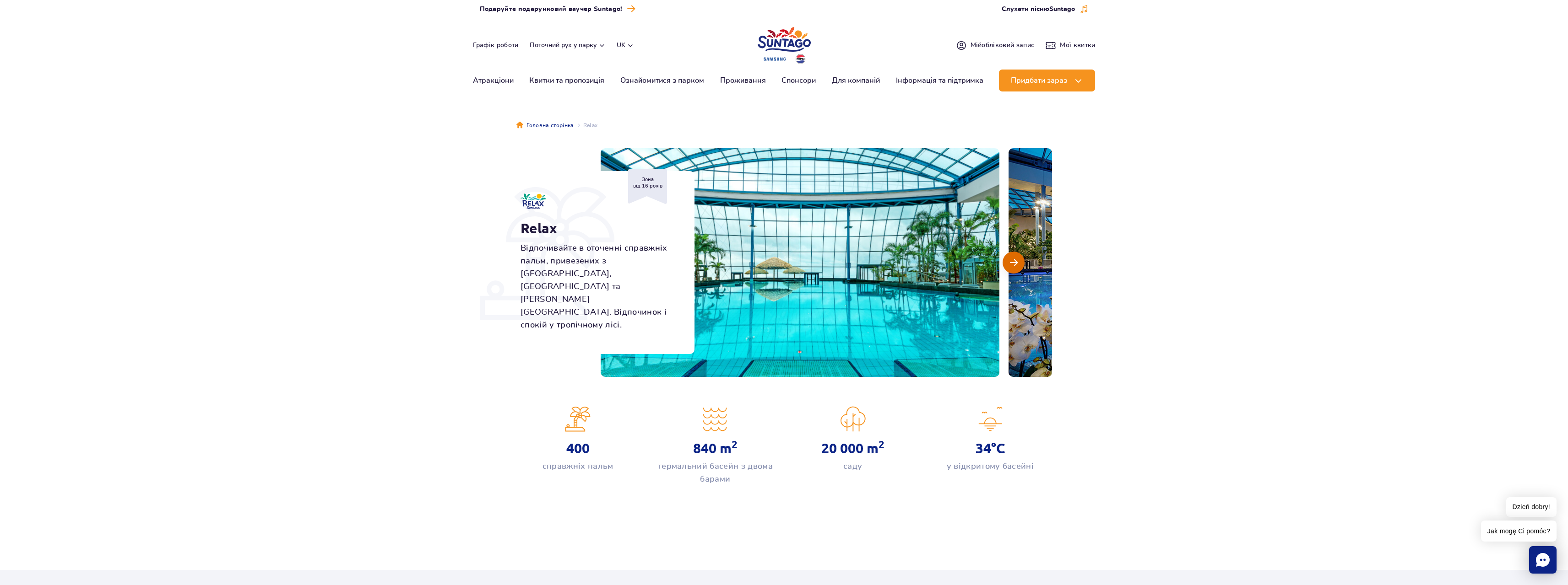
click at [1011, 264] on span "Наступний слайд" at bounding box center [1014, 262] width 8 height 8
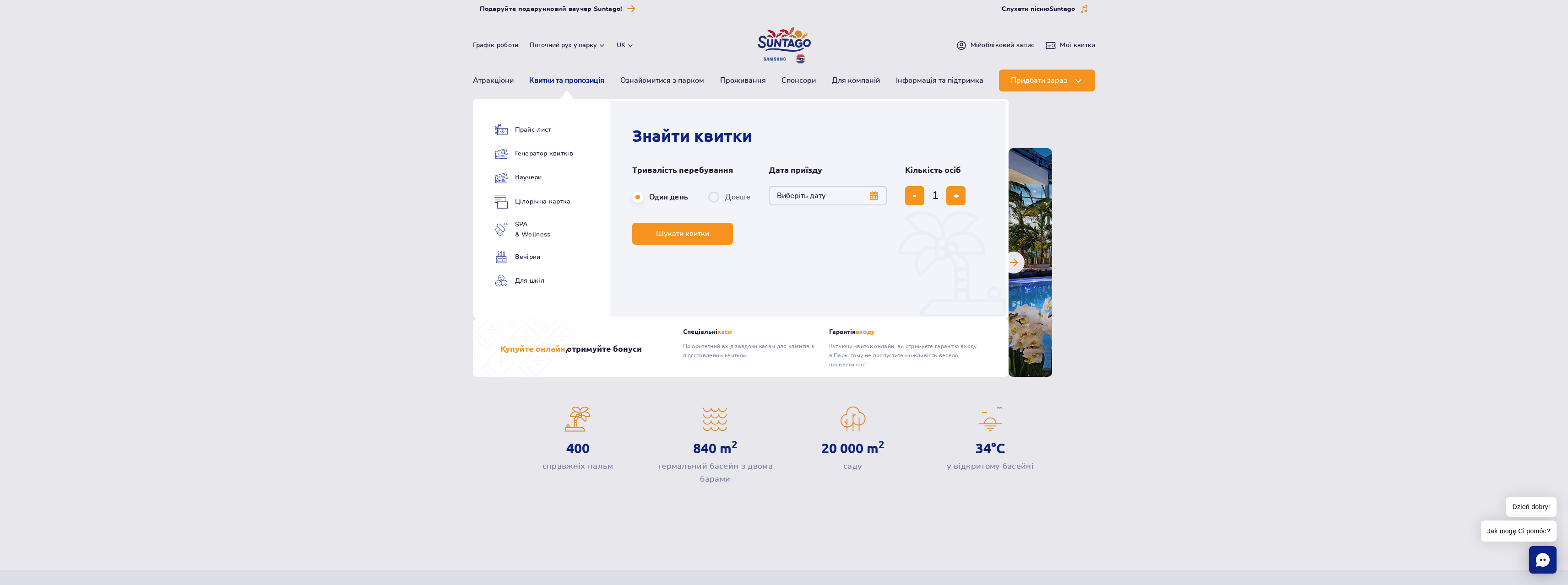
click at [546, 77] on link "Квитки та пропозиція" at bounding box center [566, 80] width 75 height 22
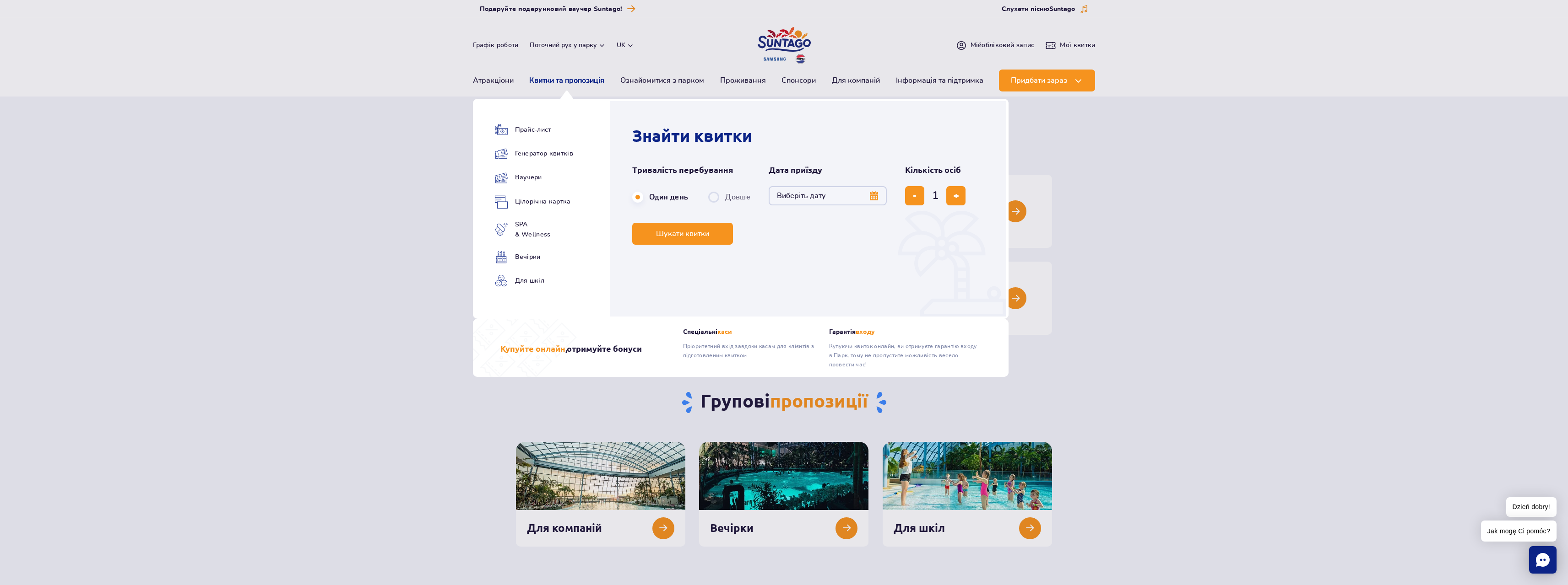
click at [569, 82] on link "Квитки та пропозиція" at bounding box center [566, 80] width 75 height 22
click at [576, 83] on link "Квитки та пропозиція" at bounding box center [566, 80] width 75 height 22
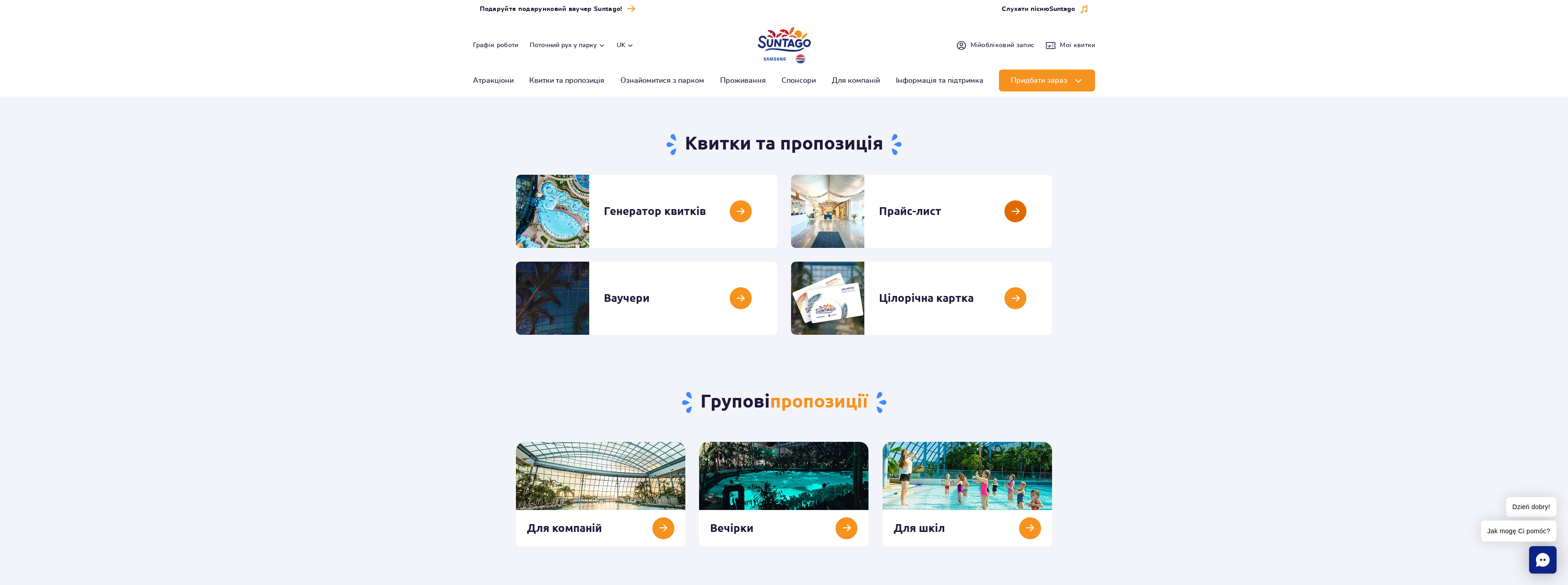
click at [1052, 213] on link at bounding box center [1052, 211] width 0 height 74
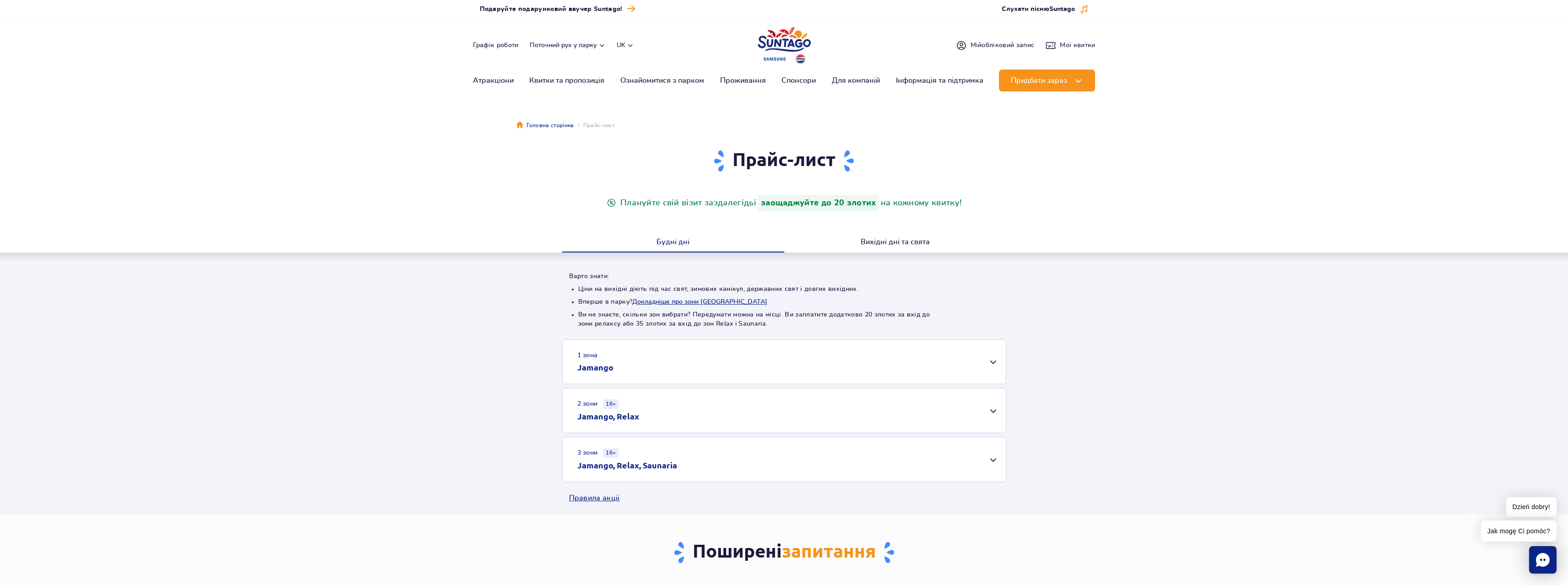
click at [981, 362] on div "1 зона Jamango" at bounding box center [784, 362] width 443 height 44
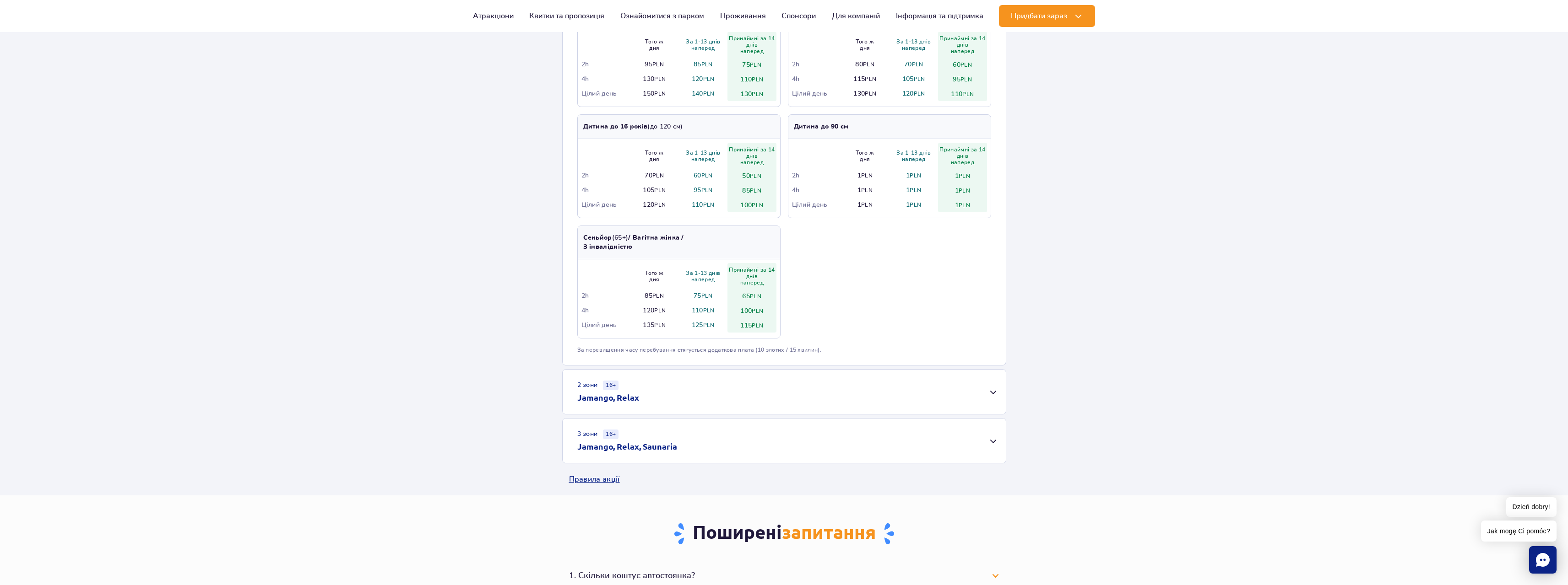
scroll to position [321, 0]
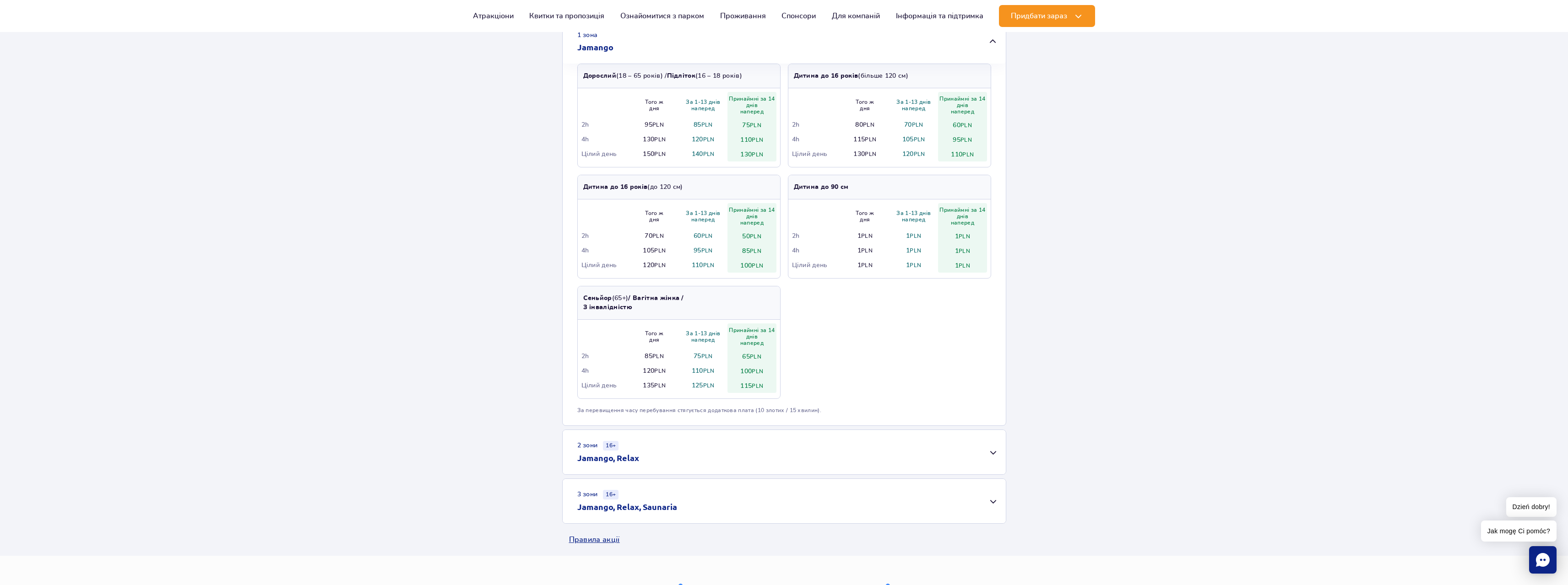
click at [990, 504] on div "3 зони 16+ Jamango, Relax, Saunaria" at bounding box center [784, 501] width 443 height 44
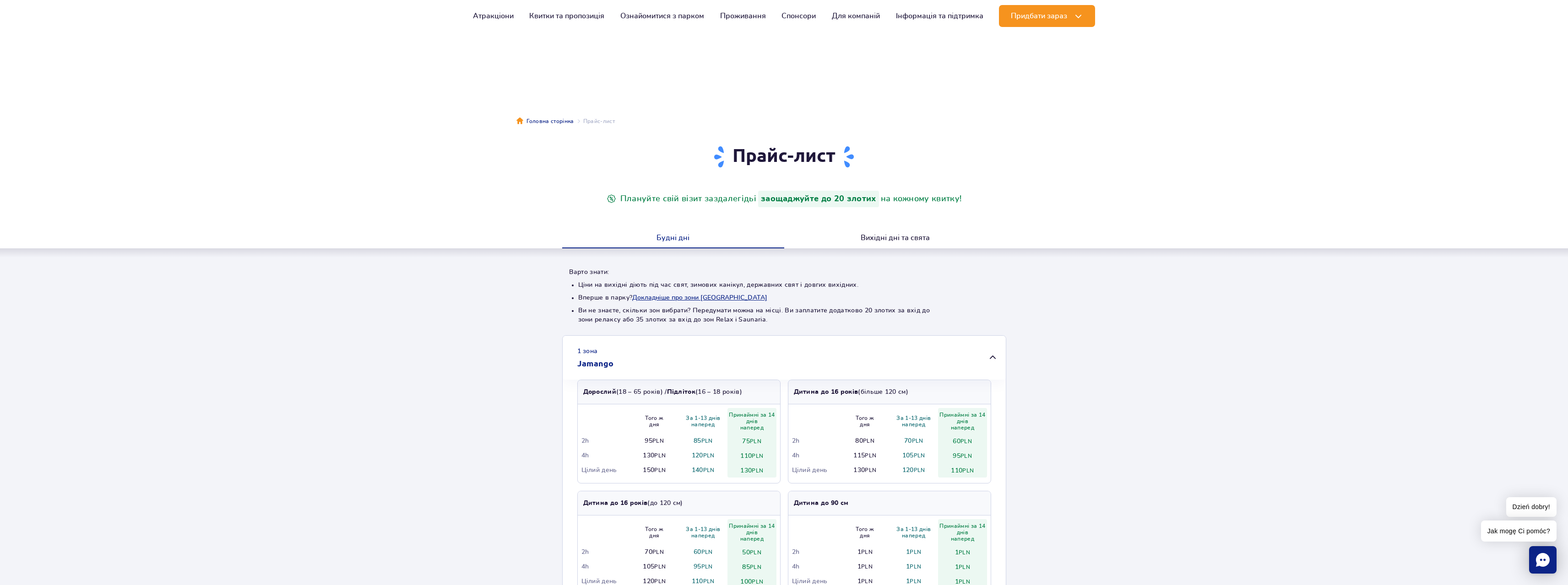
scroll to position [0, 0]
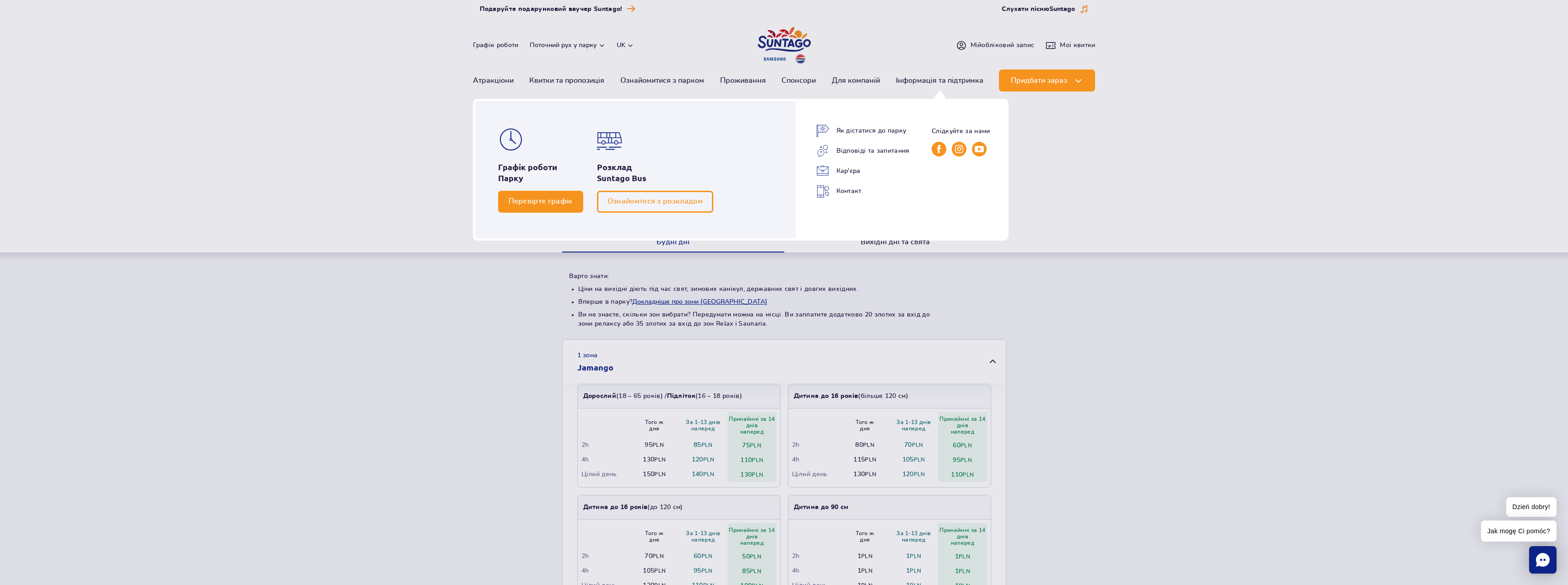
click at [529, 202] on span "Перевірте графік" at bounding box center [541, 202] width 64 height 9
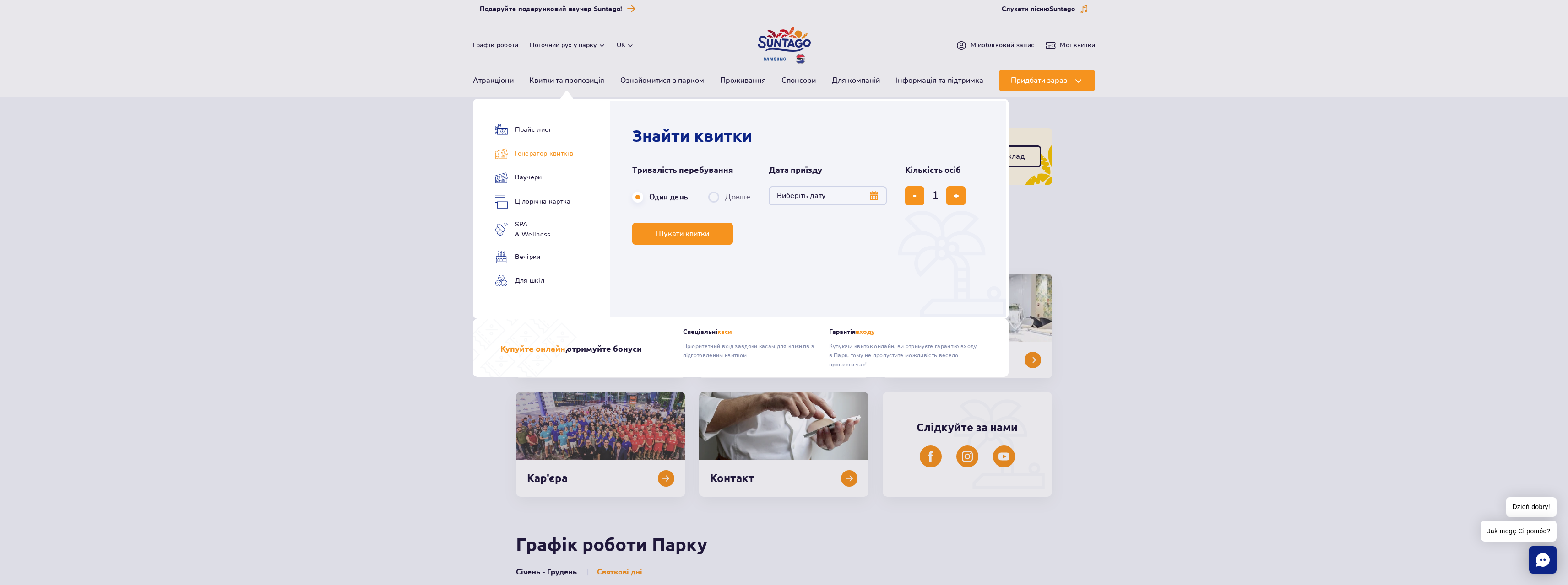
click at [542, 152] on link "Генератор квитків" at bounding box center [533, 154] width 78 height 13
click at [549, 157] on link "Генератор квитків" at bounding box center [533, 154] width 78 height 13
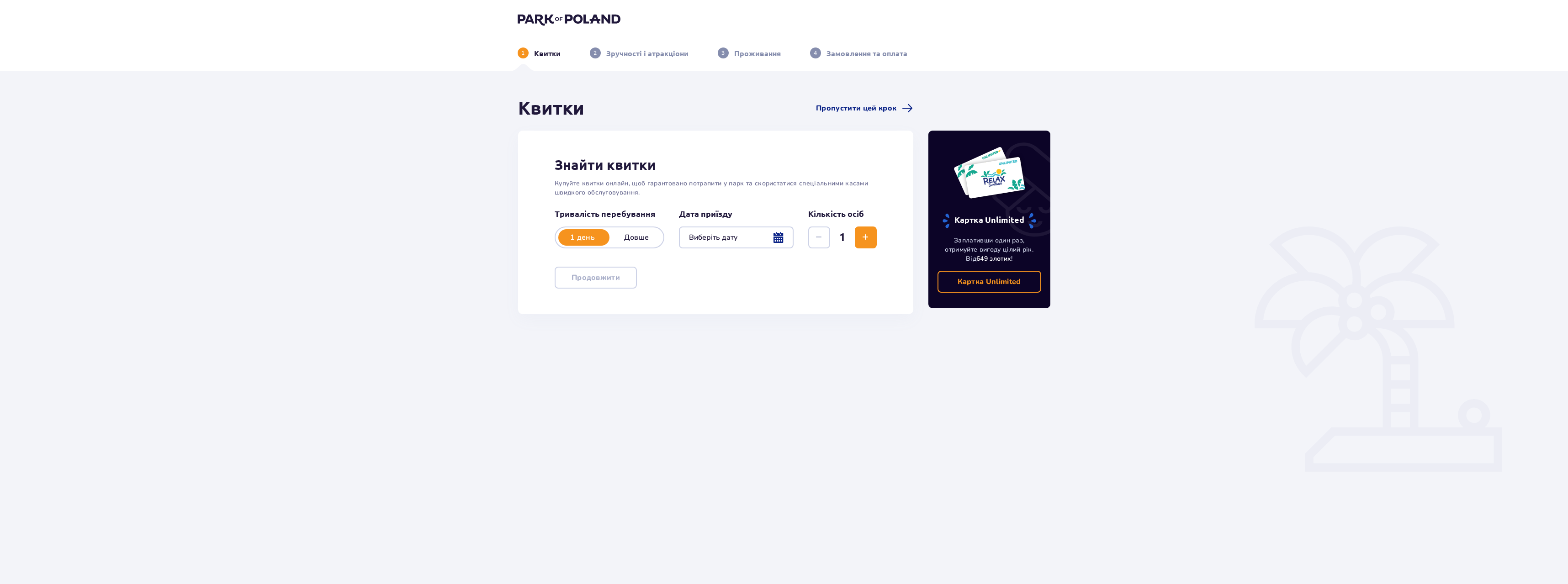
click at [770, 234] on div at bounding box center [737, 238] width 115 height 22
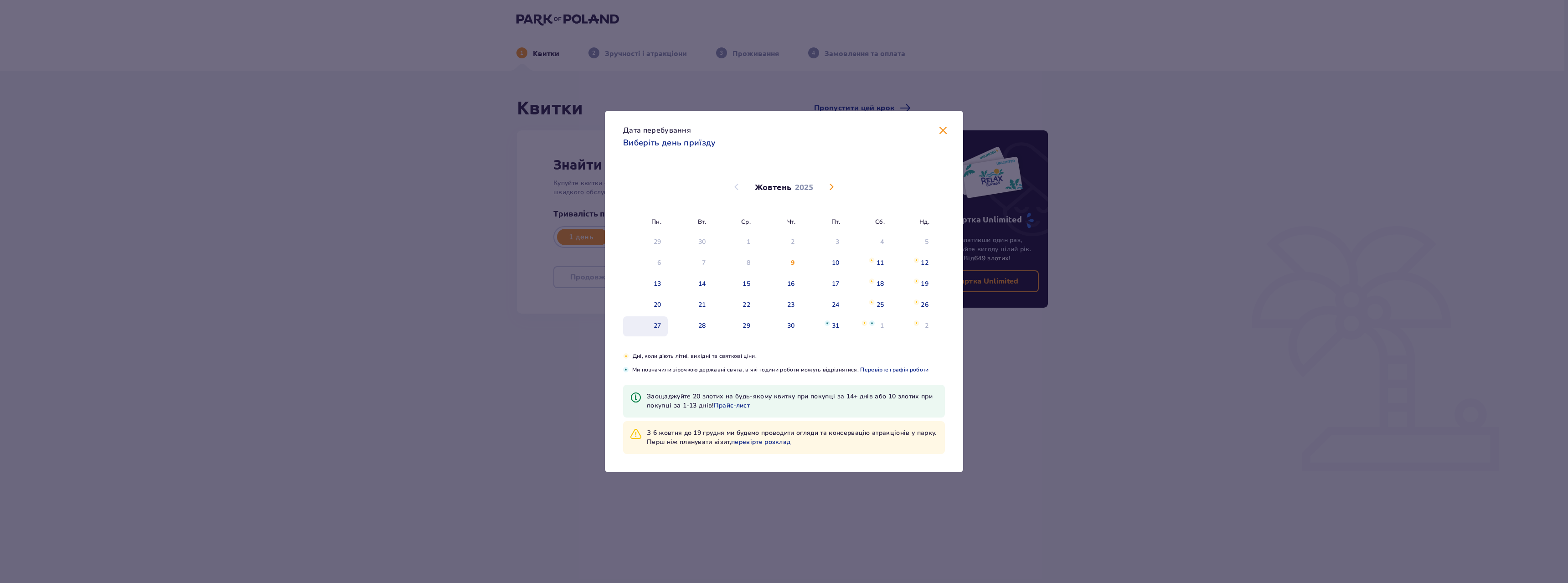
click at [664, 327] on div "27" at bounding box center [646, 327] width 45 height 20
type input "[DATE]"
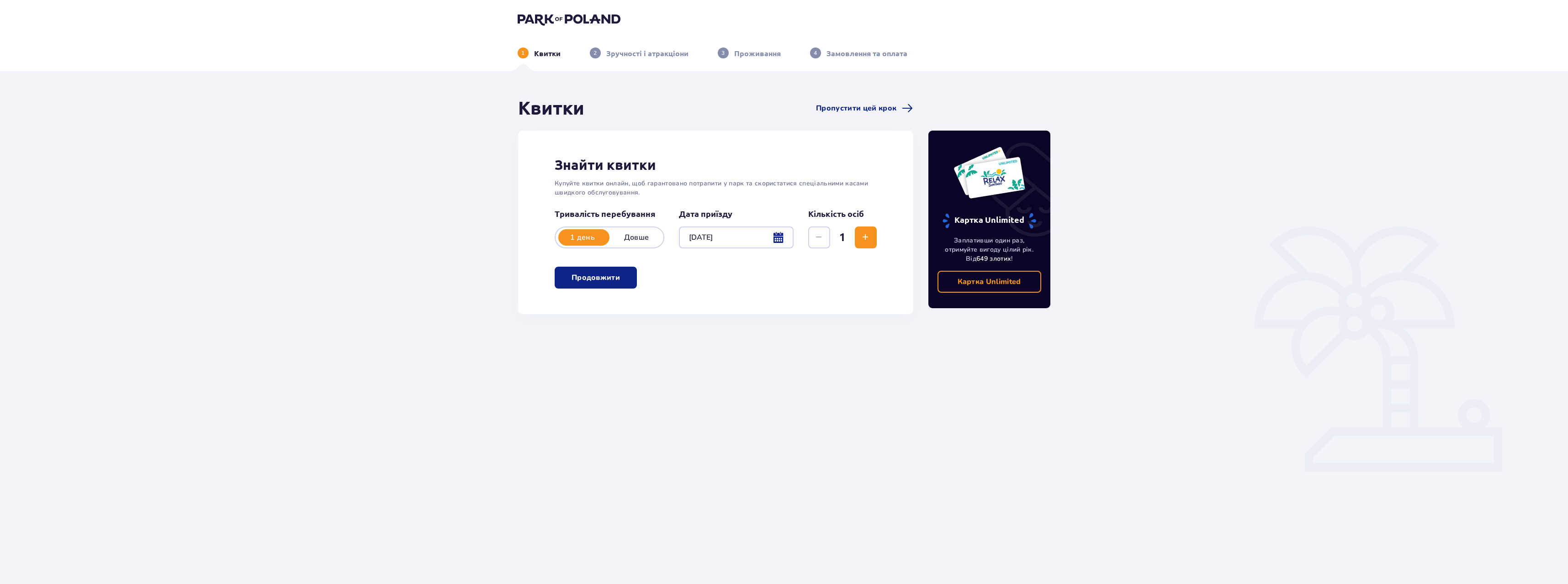
click at [869, 233] on span "Збільшити" at bounding box center [865, 237] width 11 height 11
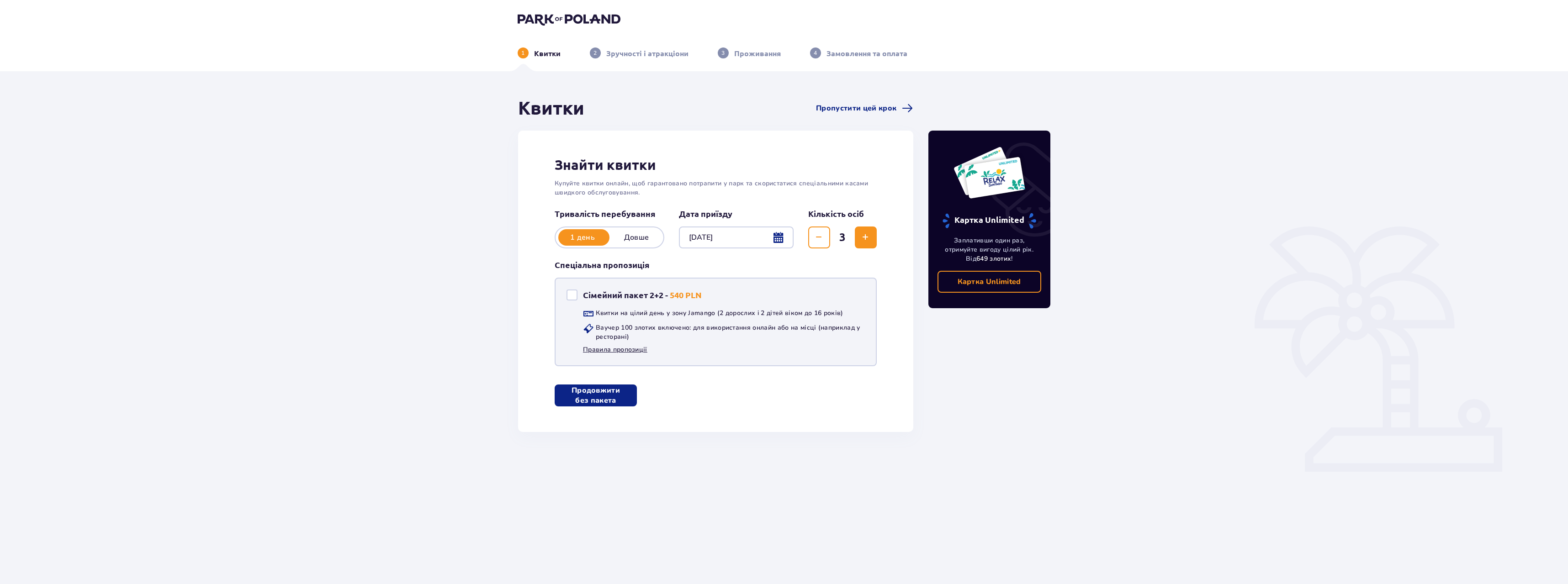
click at [637, 346] on link "Правила пропозиції" at bounding box center [615, 350] width 65 height 9
click at [576, 293] on div "Сімейний пакет 2+2" at bounding box center [572, 295] width 11 height 11
checkbox input "true"
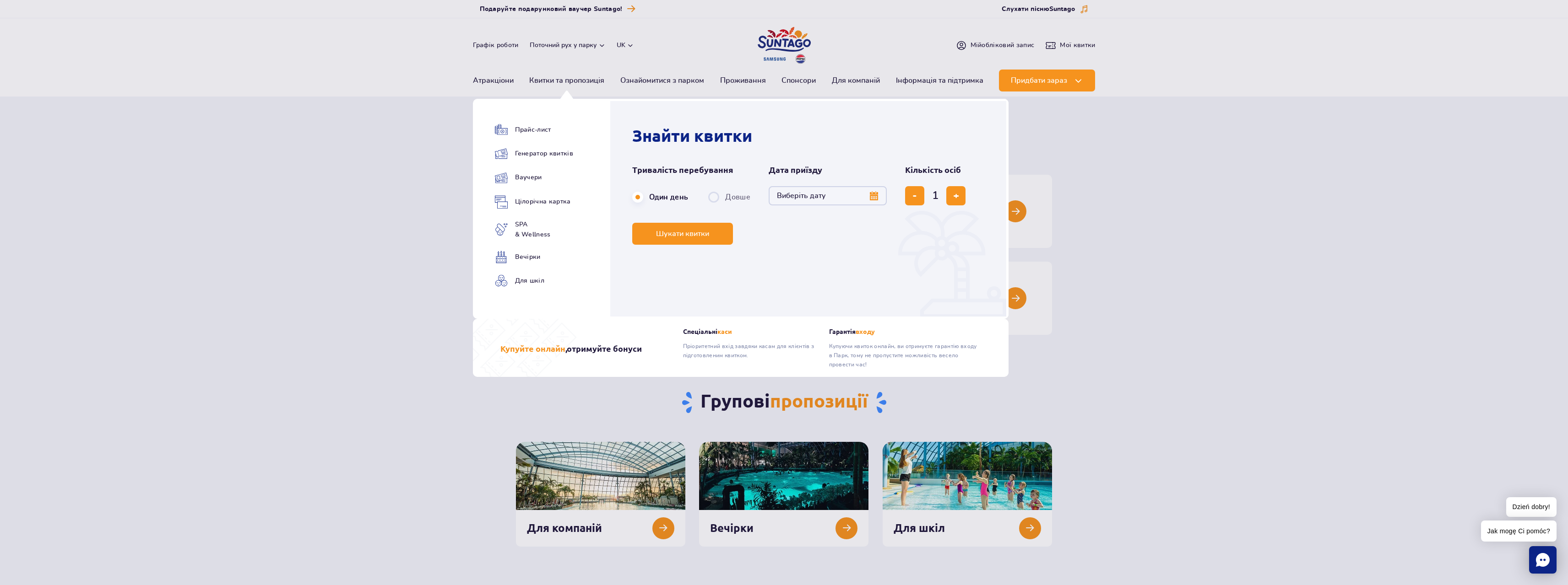
click at [893, 204] on form "Тривалість перебування Тривалість перебування в навігації Один день Довше Дата …" at bounding box center [810, 205] width 356 height 81
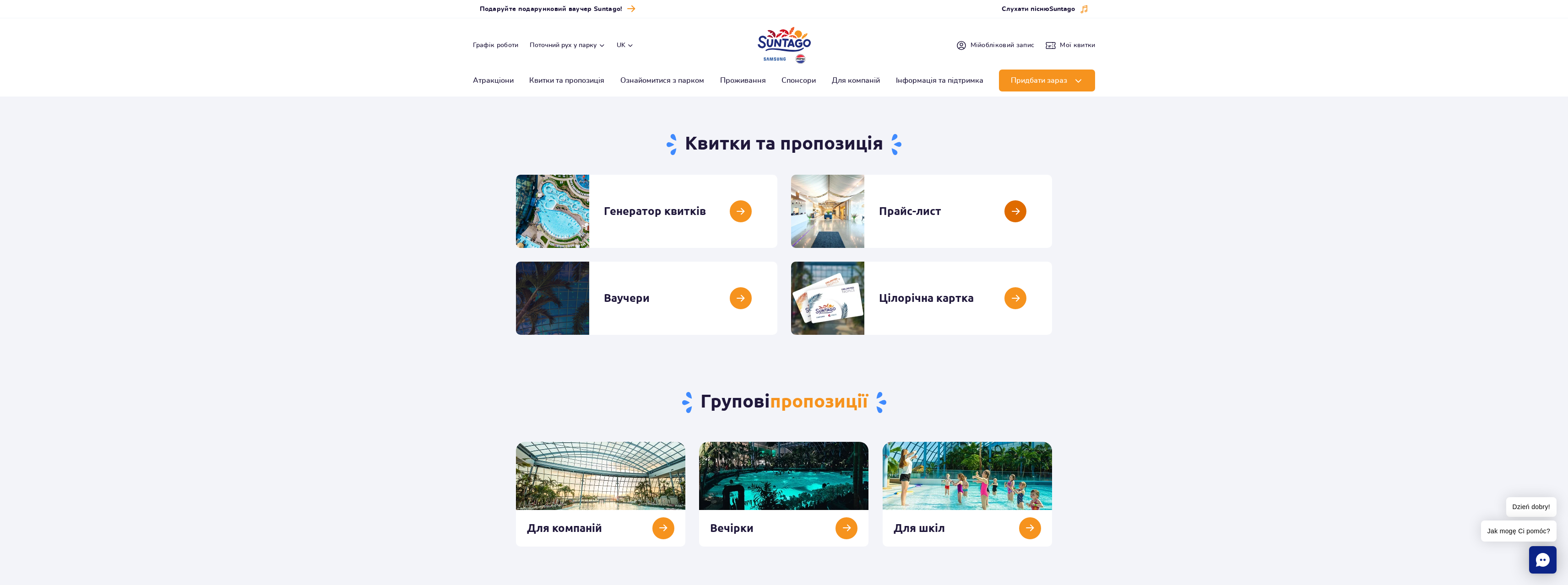
click at [1052, 215] on link at bounding box center [1052, 211] width 0 height 74
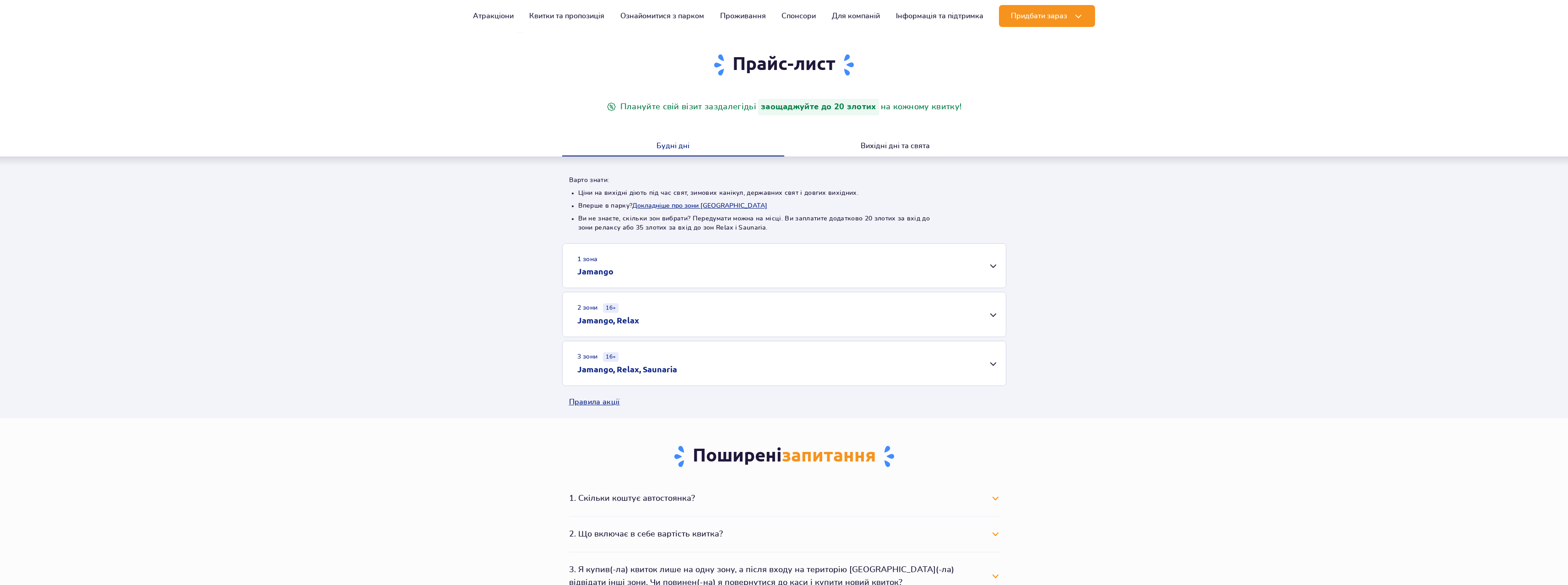
scroll to position [137, 0]
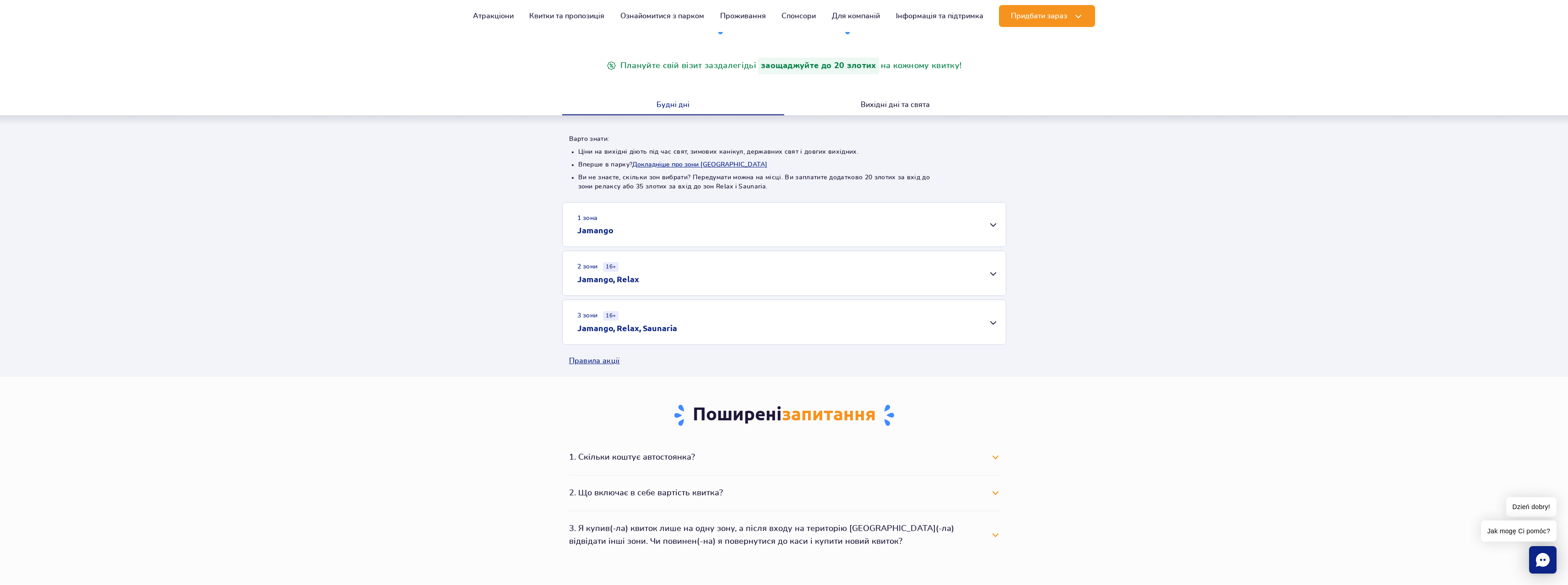
click at [992, 222] on div "1 зона Jamango" at bounding box center [784, 224] width 443 height 44
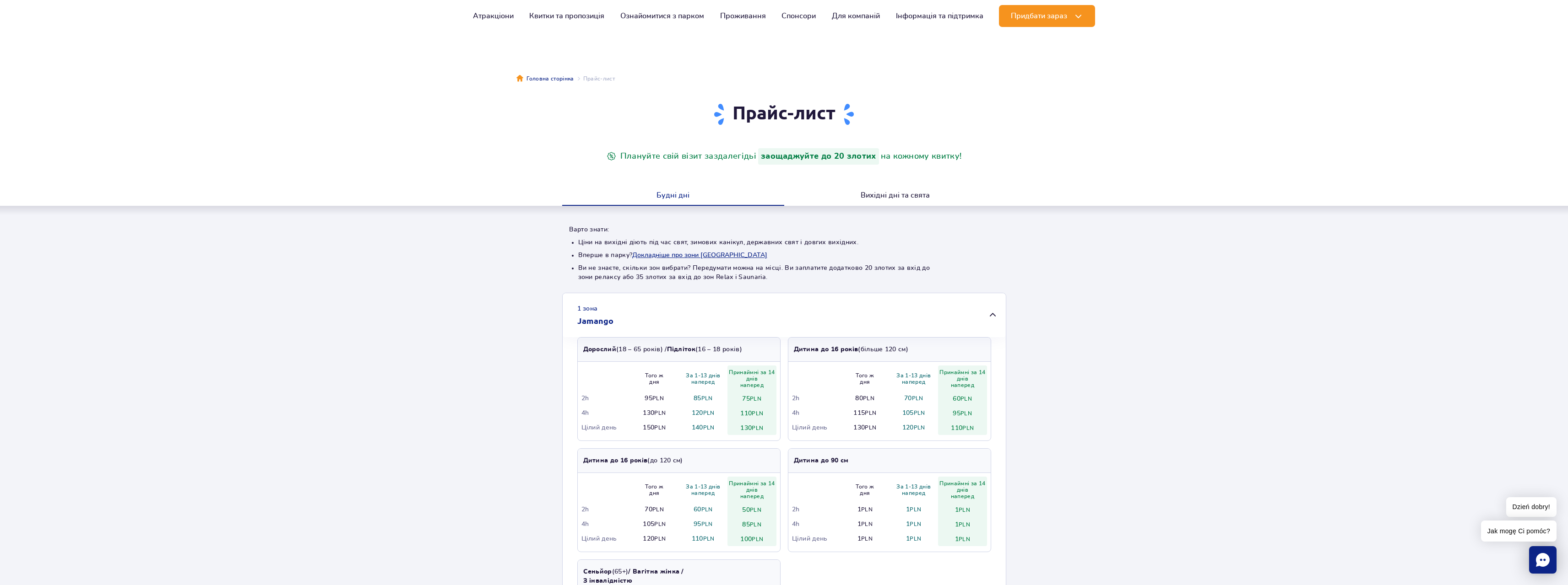
scroll to position [46, 0]
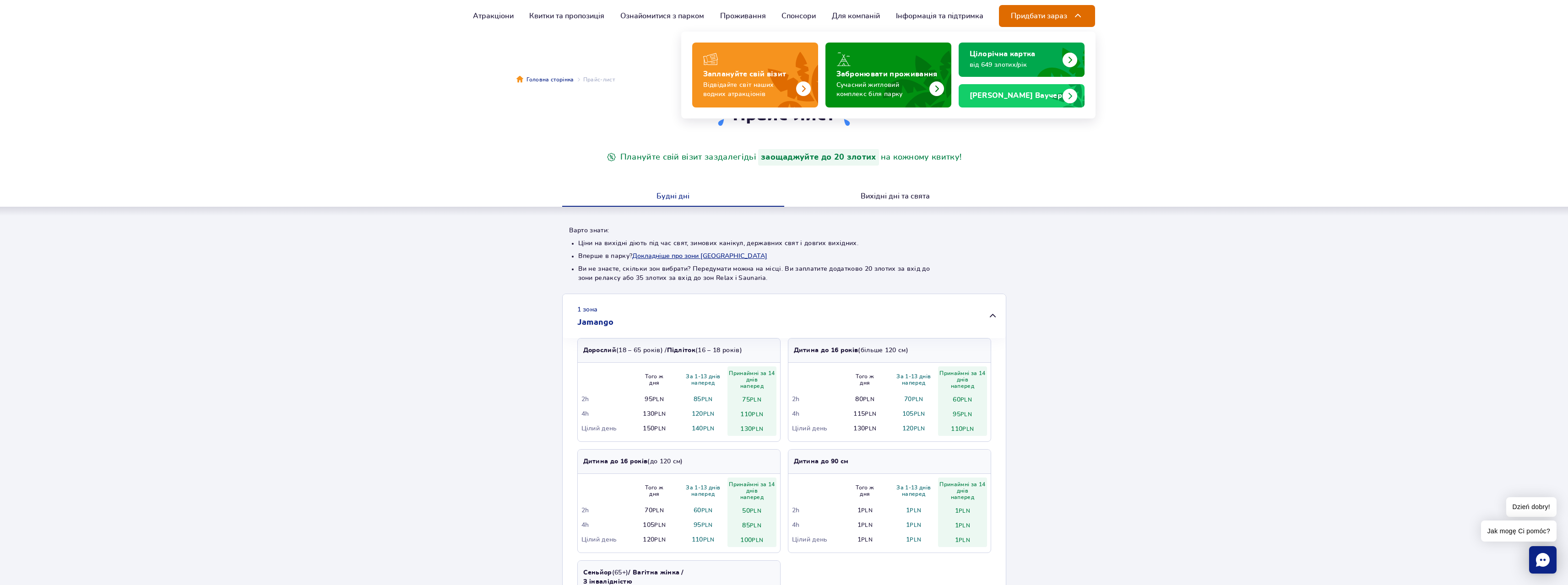
click at [1033, 14] on span "Придбати зараз" at bounding box center [1038, 15] width 56 height 8
click at [744, 79] on div "Заплануйте свій візит Відвідайте світ наших водних атракціонів" at bounding box center [755, 85] width 104 height 29
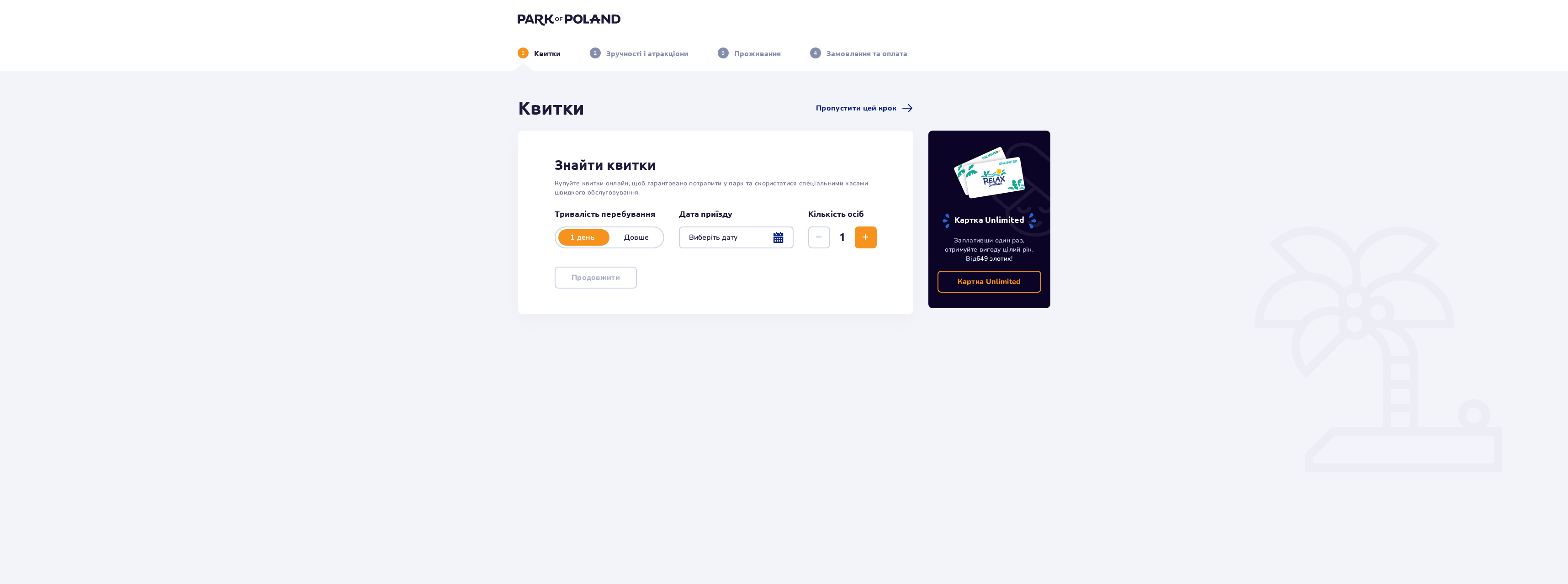
click at [781, 237] on div at bounding box center [737, 238] width 115 height 22
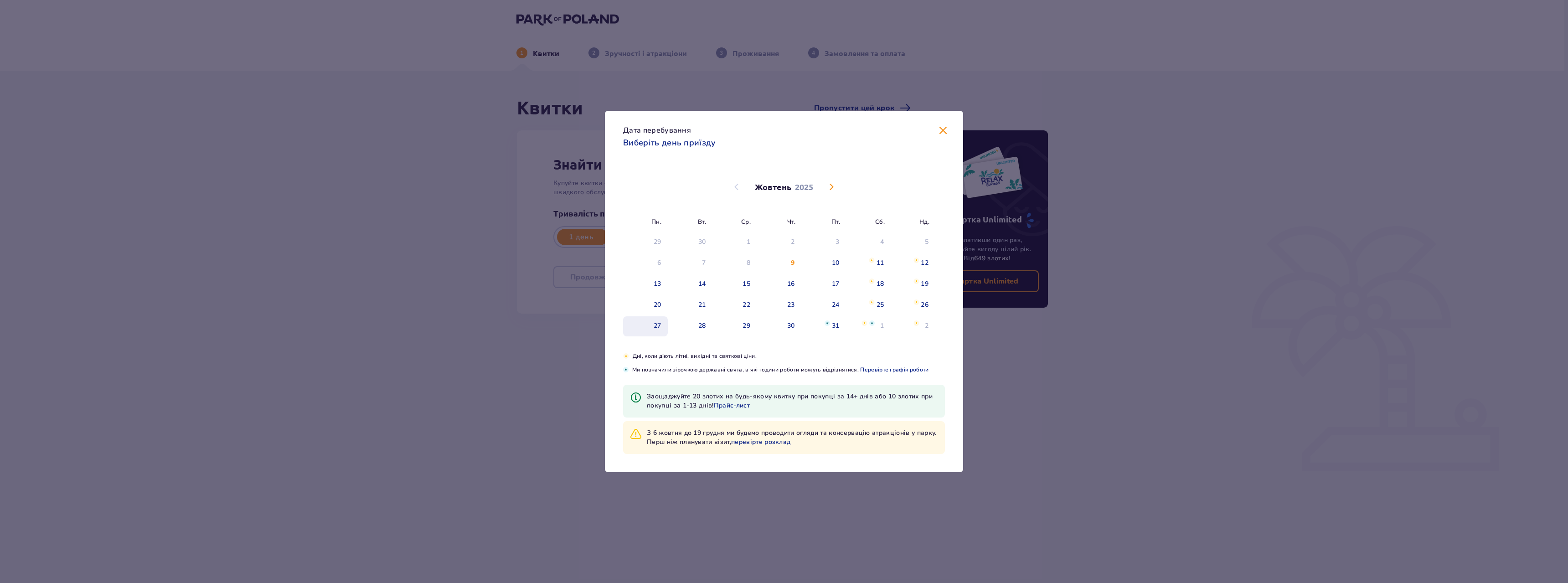
click at [658, 325] on div "27" at bounding box center [657, 326] width 8 height 9
type input "[DATE]"
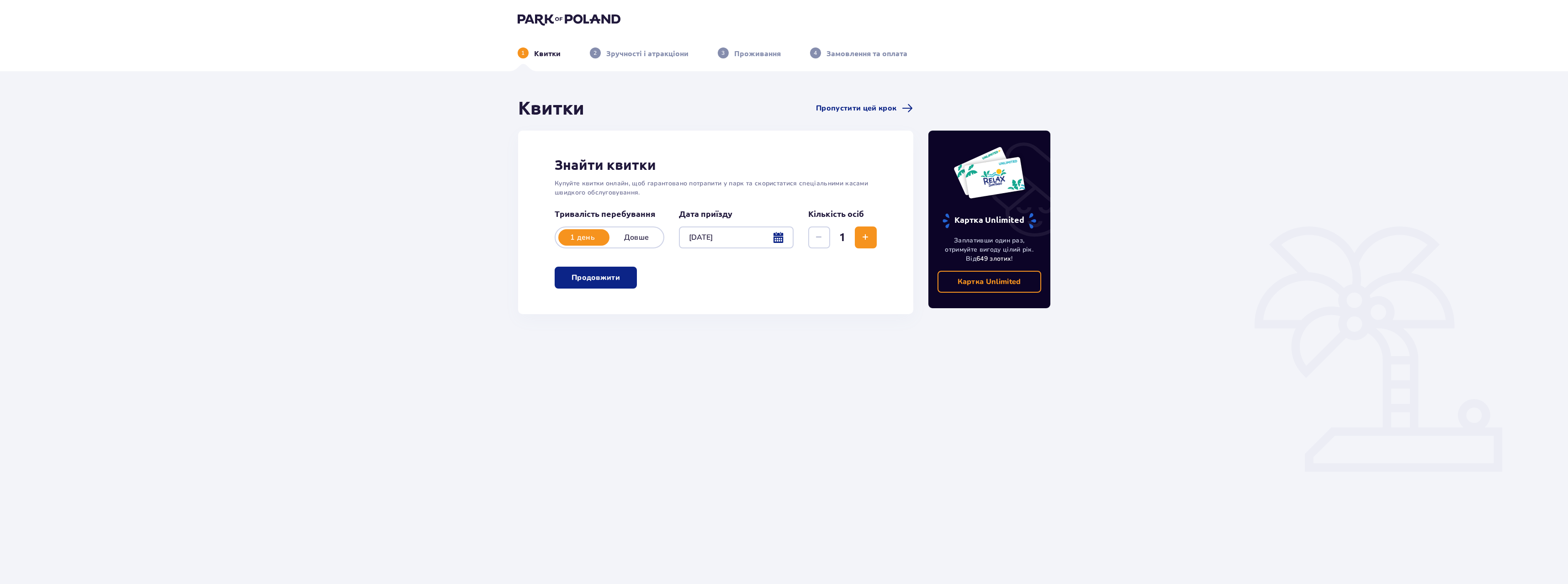
click at [772, 238] on div at bounding box center [737, 238] width 115 height 22
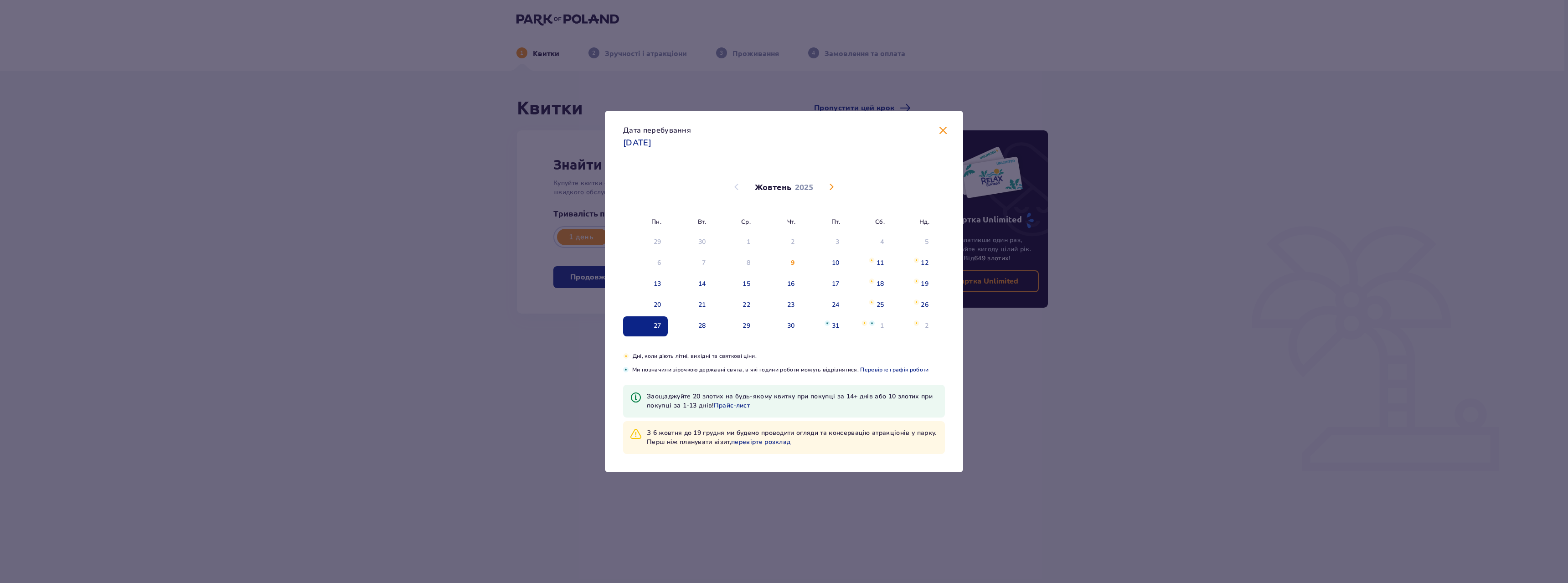
click at [943, 131] on span "Закрити" at bounding box center [943, 131] width 11 height 11
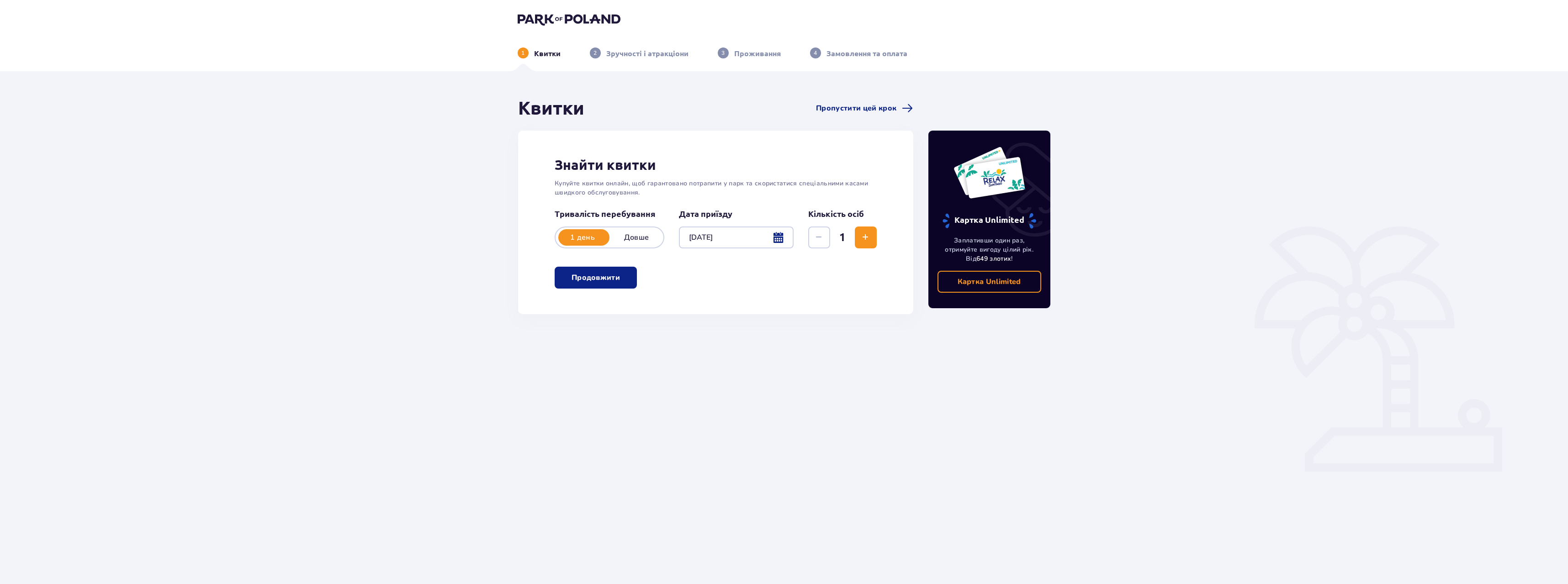
click at [865, 245] on button "Збільшити" at bounding box center [865, 238] width 22 height 22
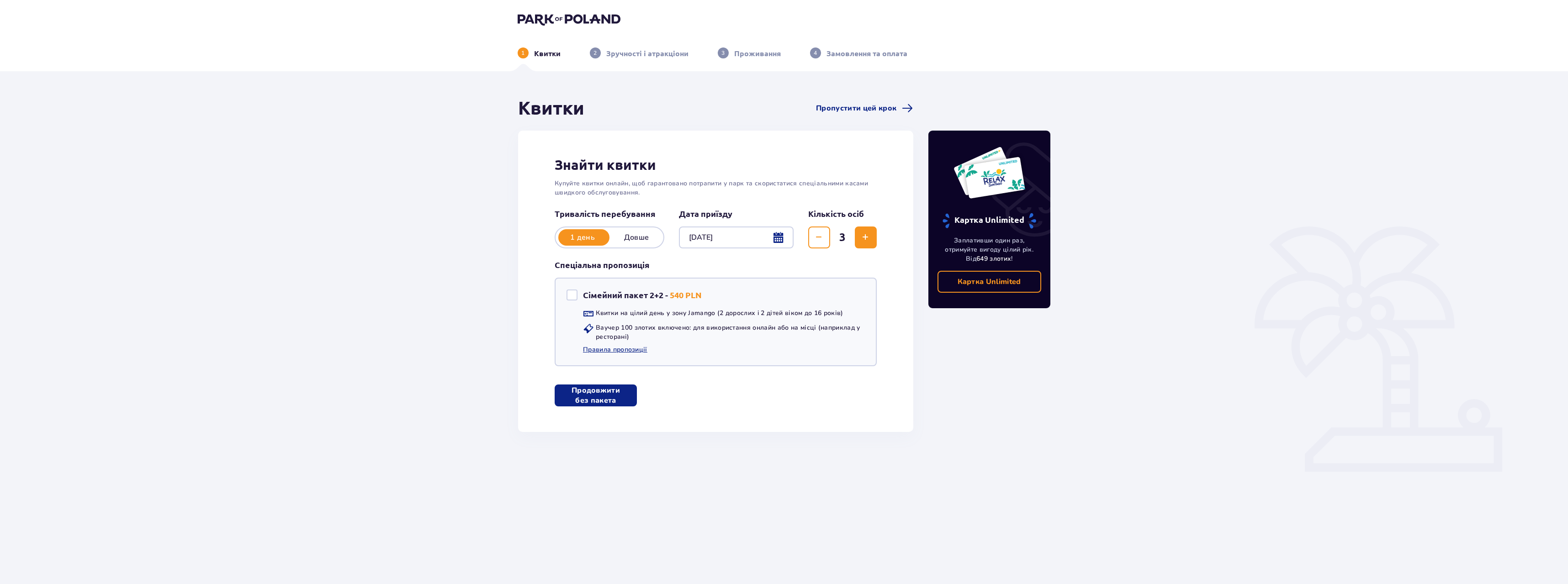
click at [865, 245] on button "Збільшити" at bounding box center [865, 238] width 22 height 22
click at [817, 241] on span "Зменшити" at bounding box center [818, 237] width 11 height 11
click at [865, 238] on span "Збільшити" at bounding box center [865, 237] width 11 height 11
click at [573, 298] on div "Сімейний пакет 2+2" at bounding box center [572, 295] width 11 height 11
checkbox input "true"
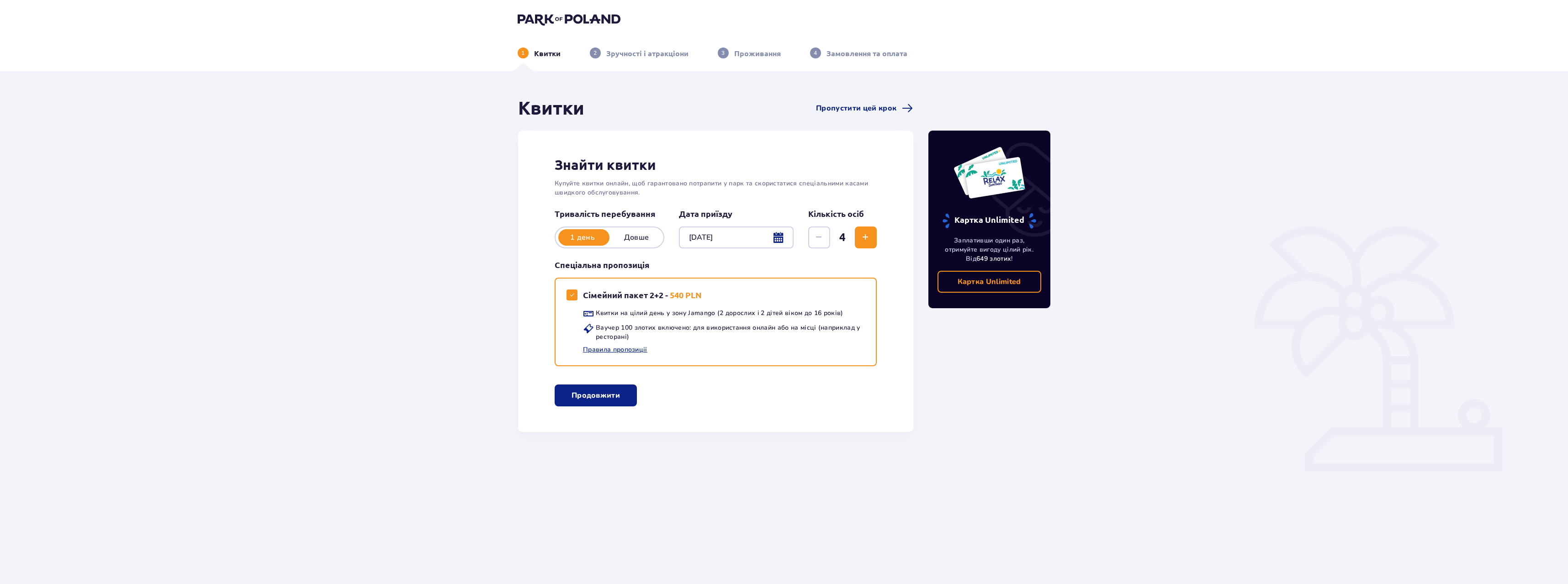
click at [597, 401] on p "Продовжити" at bounding box center [596, 396] width 49 height 10
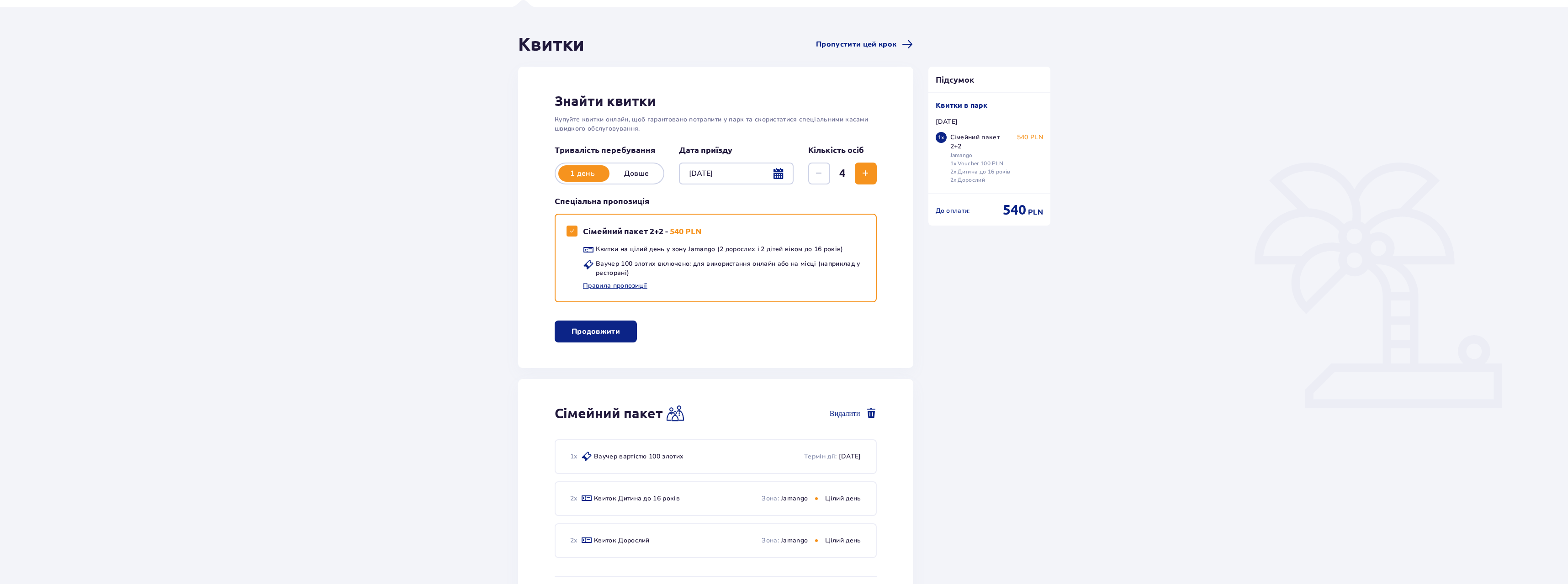
scroll to position [92, 0]
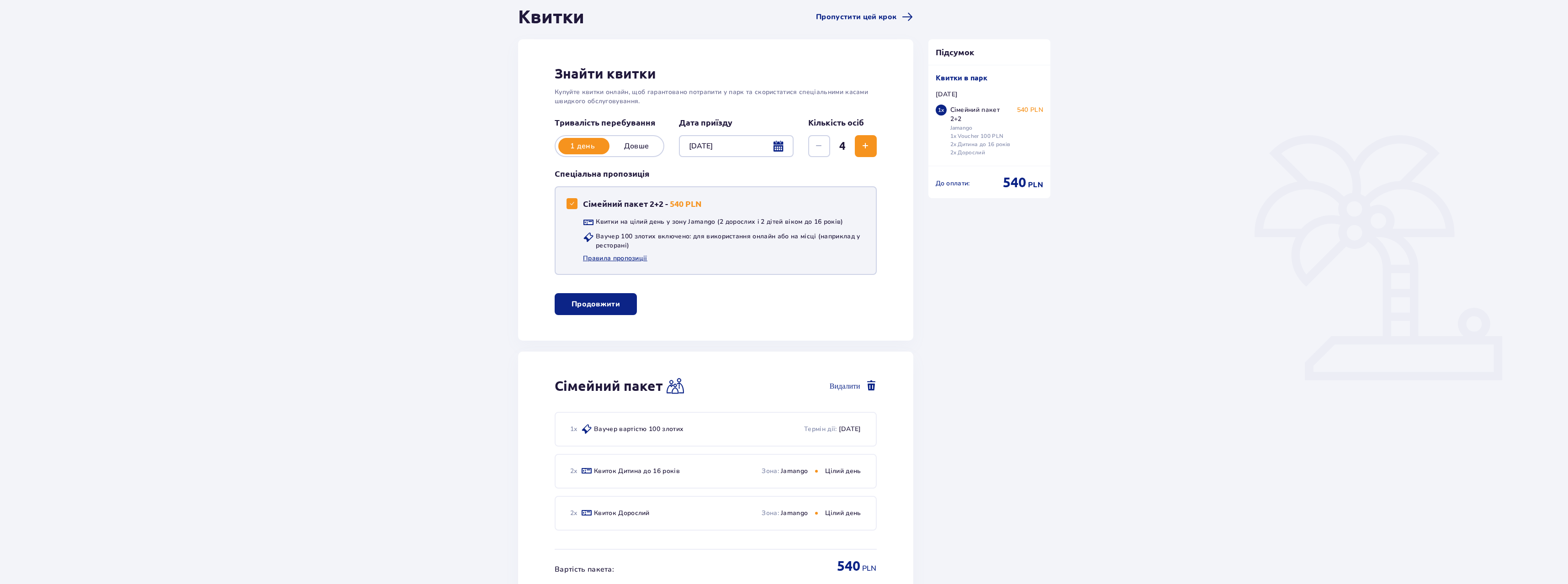
click at [575, 200] on div "Сімейний пакет 2+2" at bounding box center [572, 204] width 11 height 11
checkbox input "false"
click at [867, 145] on span "Збільшити" at bounding box center [865, 145] width 11 height 11
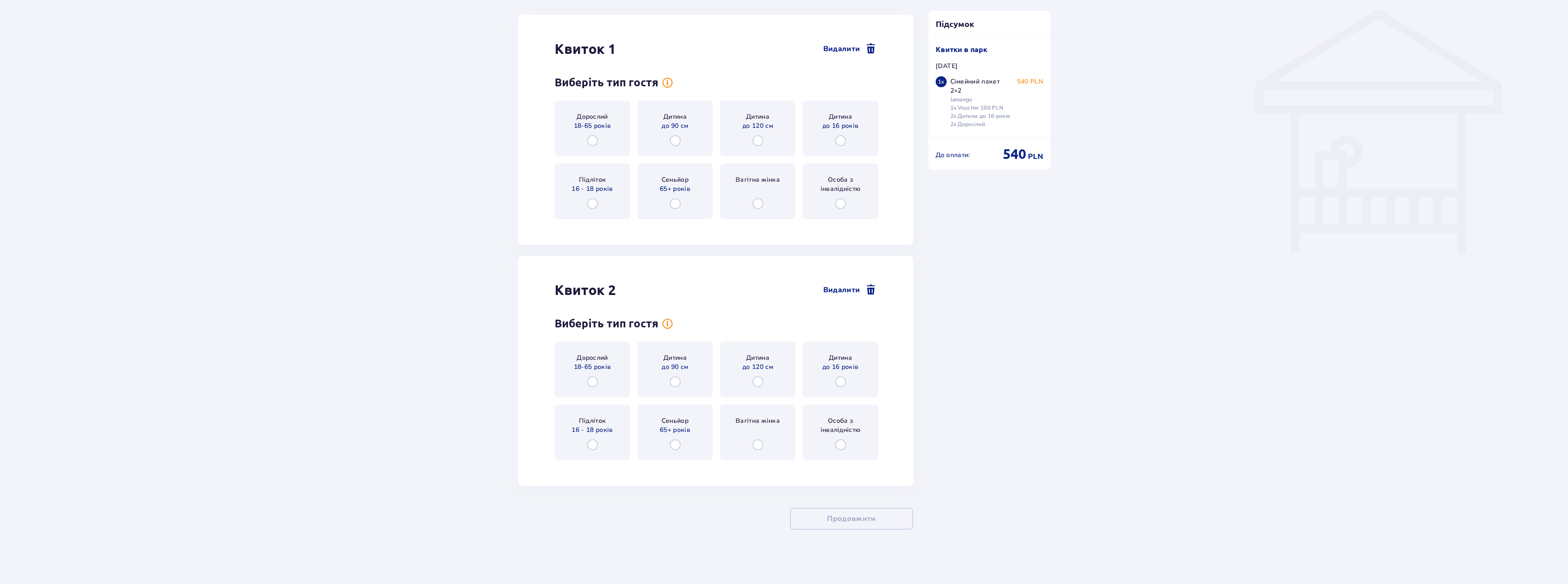
scroll to position [733, 0]
click at [590, 138] on input "radio" at bounding box center [592, 140] width 11 height 11
radio input "true"
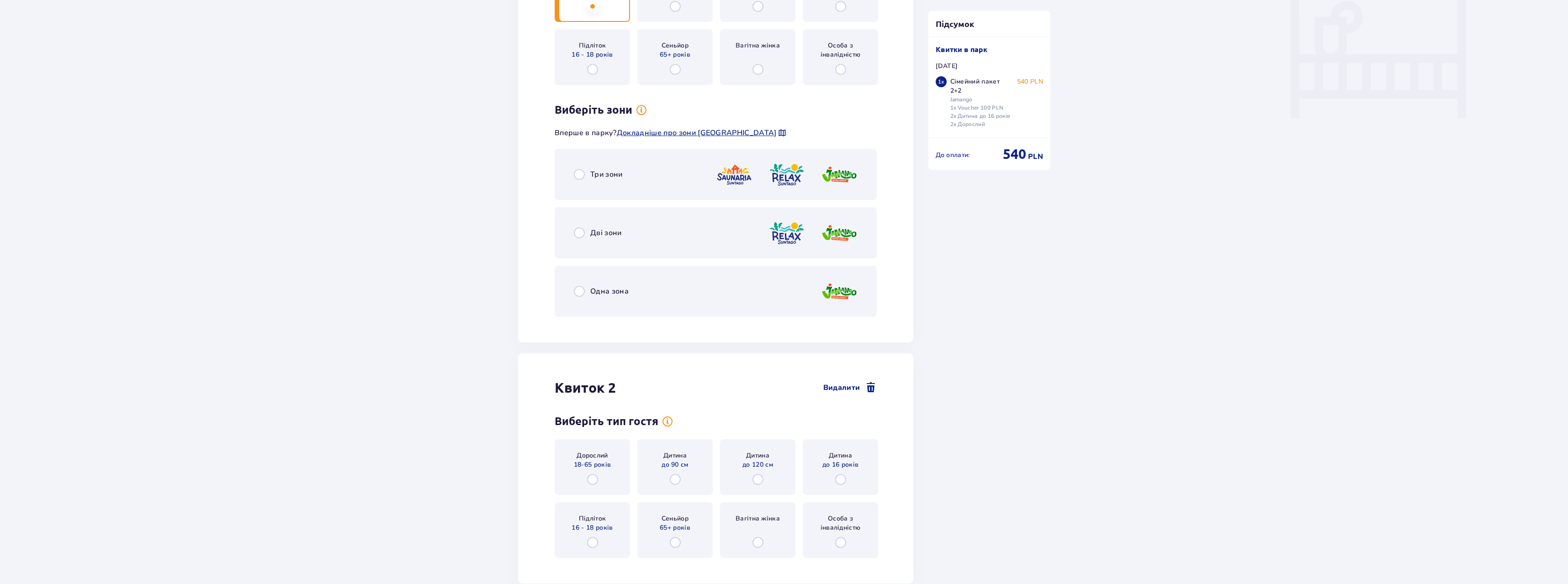
scroll to position [868, 0]
click at [580, 176] on input "radio" at bounding box center [579, 173] width 11 height 11
radio input "true"
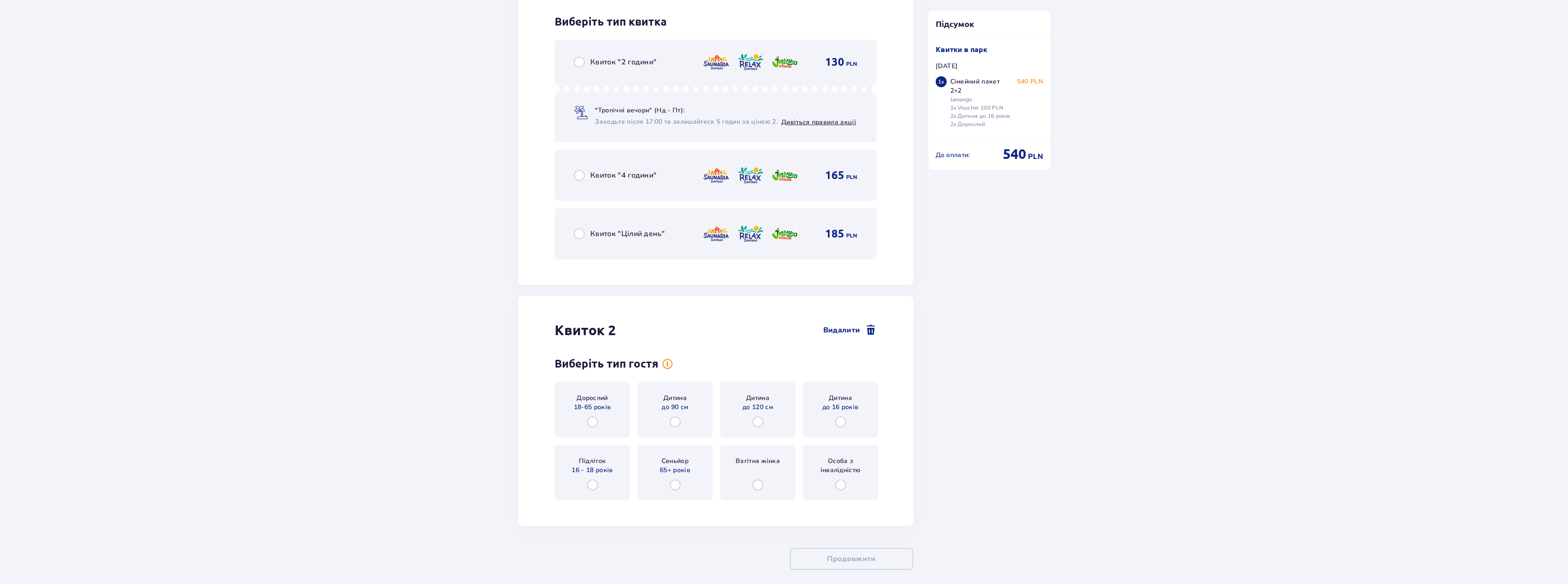
scroll to position [1191, 0]
click at [580, 230] on input "radio" at bounding box center [579, 229] width 11 height 11
radio input "true"
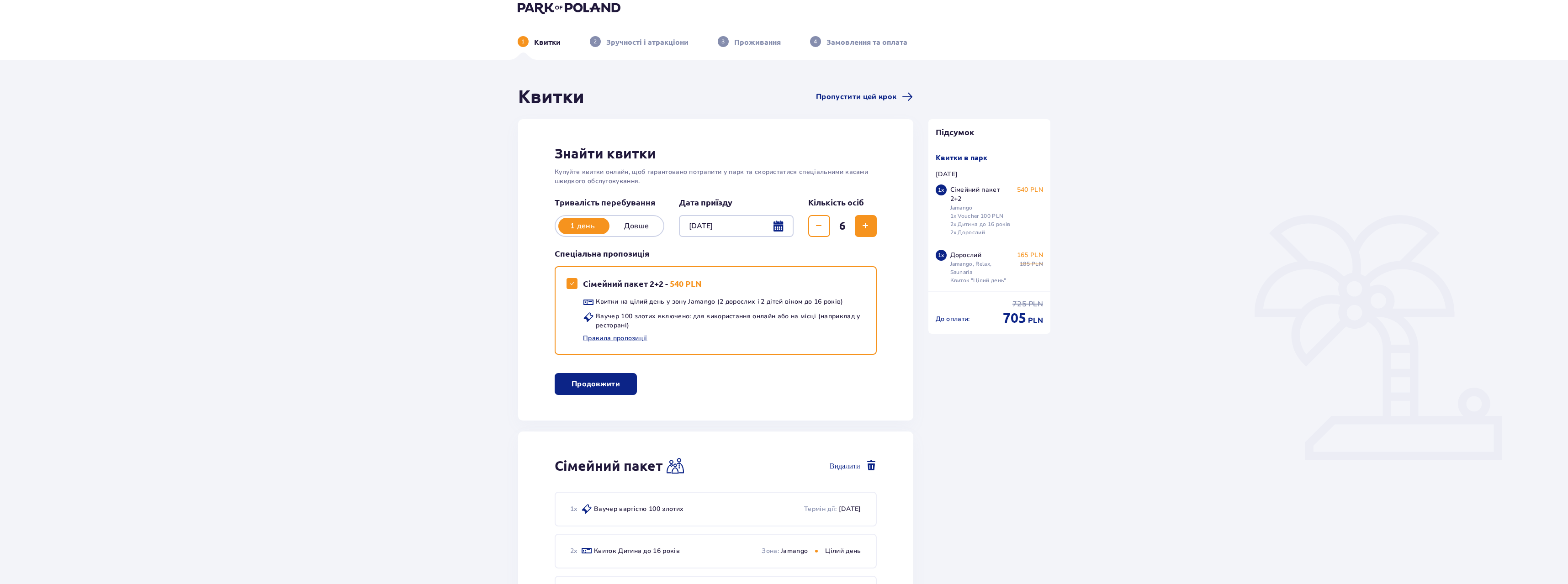
scroll to position [0, 0]
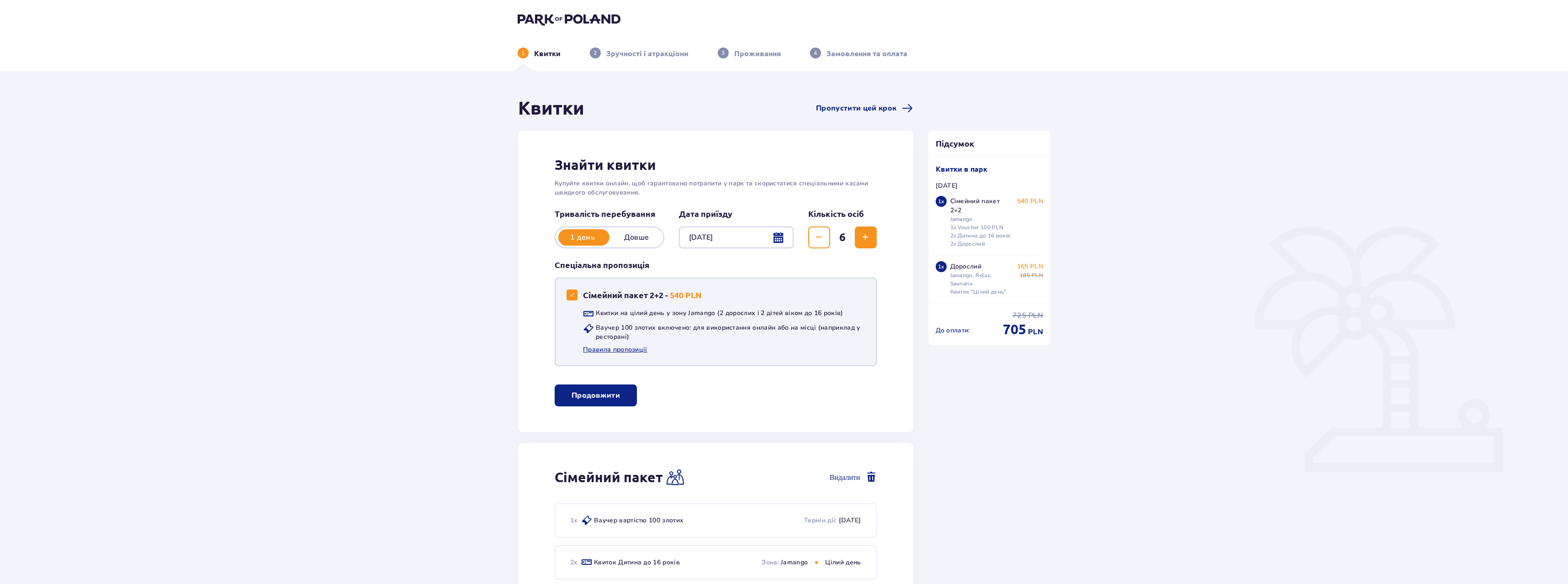
click at [574, 297] on span at bounding box center [572, 295] width 6 height 6
checkbox input "false"
click at [593, 392] on p "Продовжити без пакета" at bounding box center [596, 396] width 53 height 20
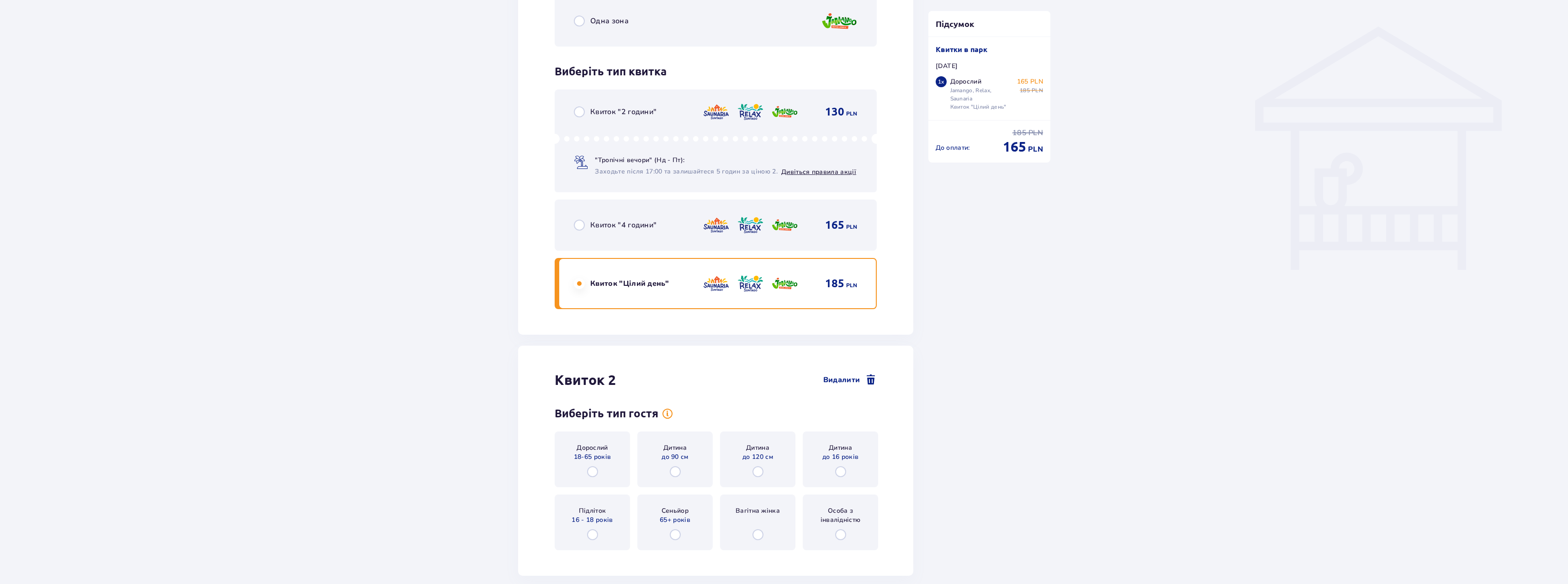
scroll to position [806, 0]
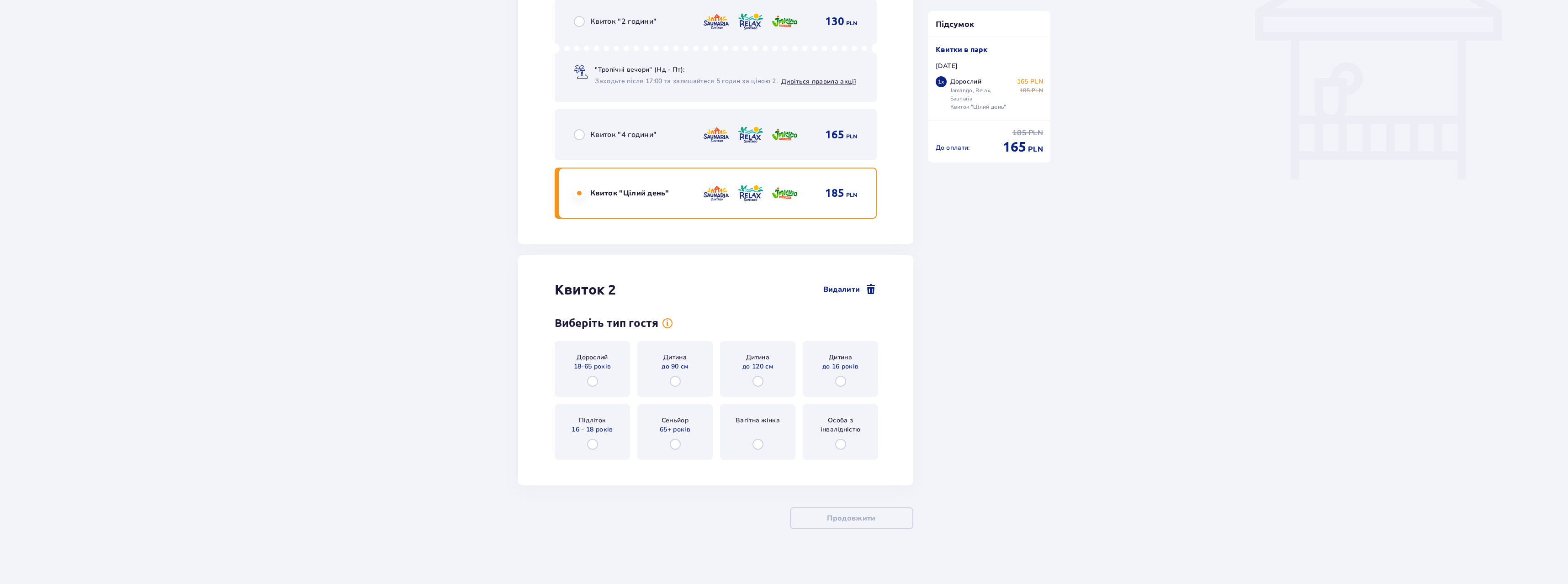
click at [840, 381] on input "radio" at bounding box center [840, 381] width 11 height 11
radio input "true"
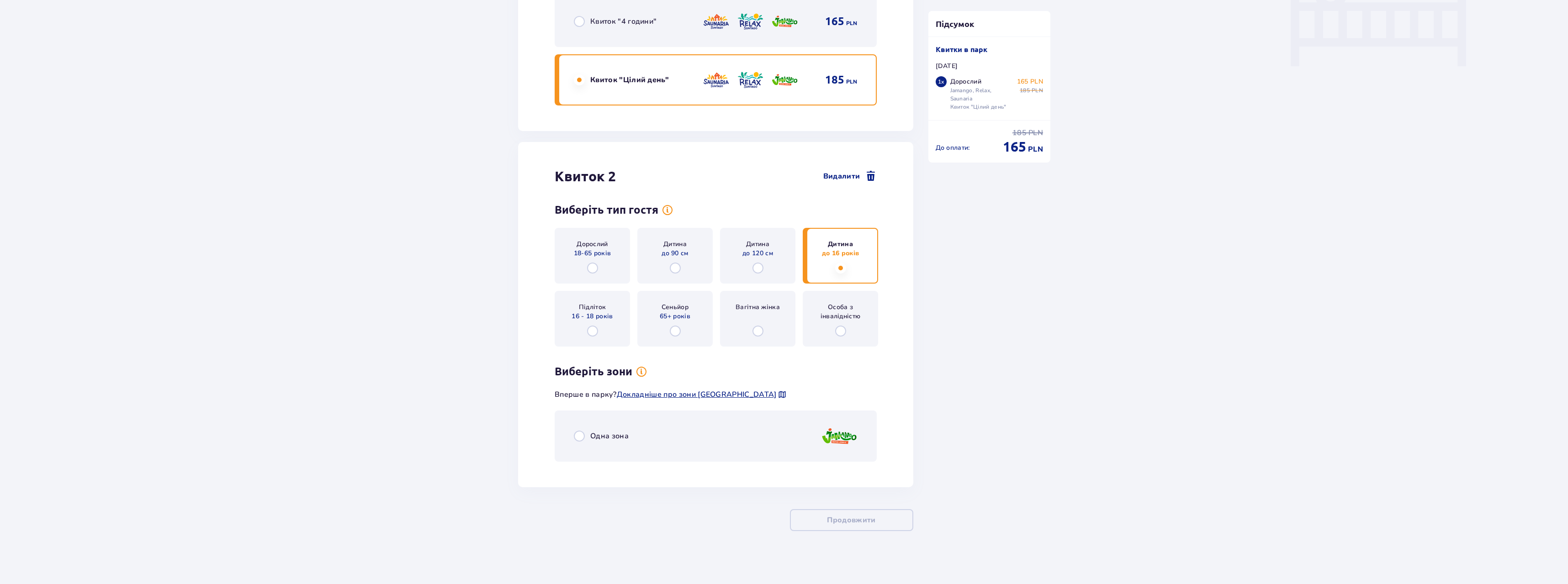
scroll to position [921, 0]
click at [580, 432] on input "radio" at bounding box center [579, 434] width 11 height 11
radio input "true"
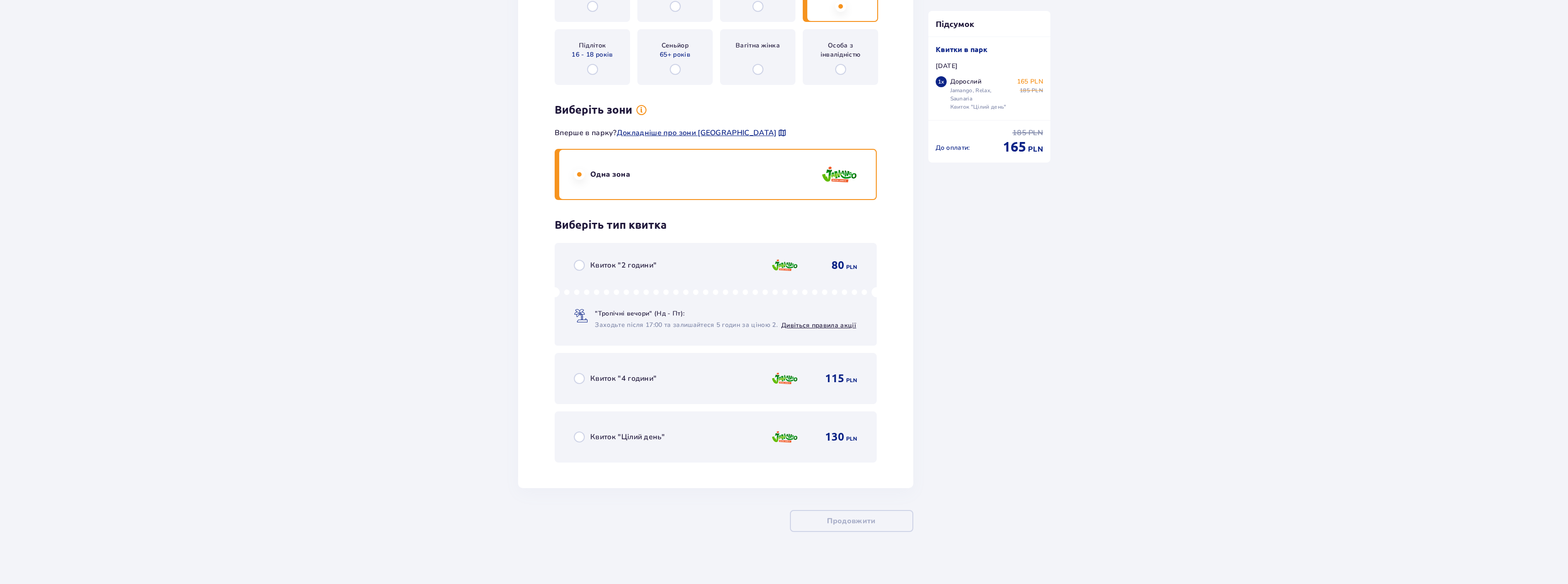
scroll to position [1184, 0]
click at [580, 435] on input "radio" at bounding box center [579, 434] width 11 height 11
radio input "true"
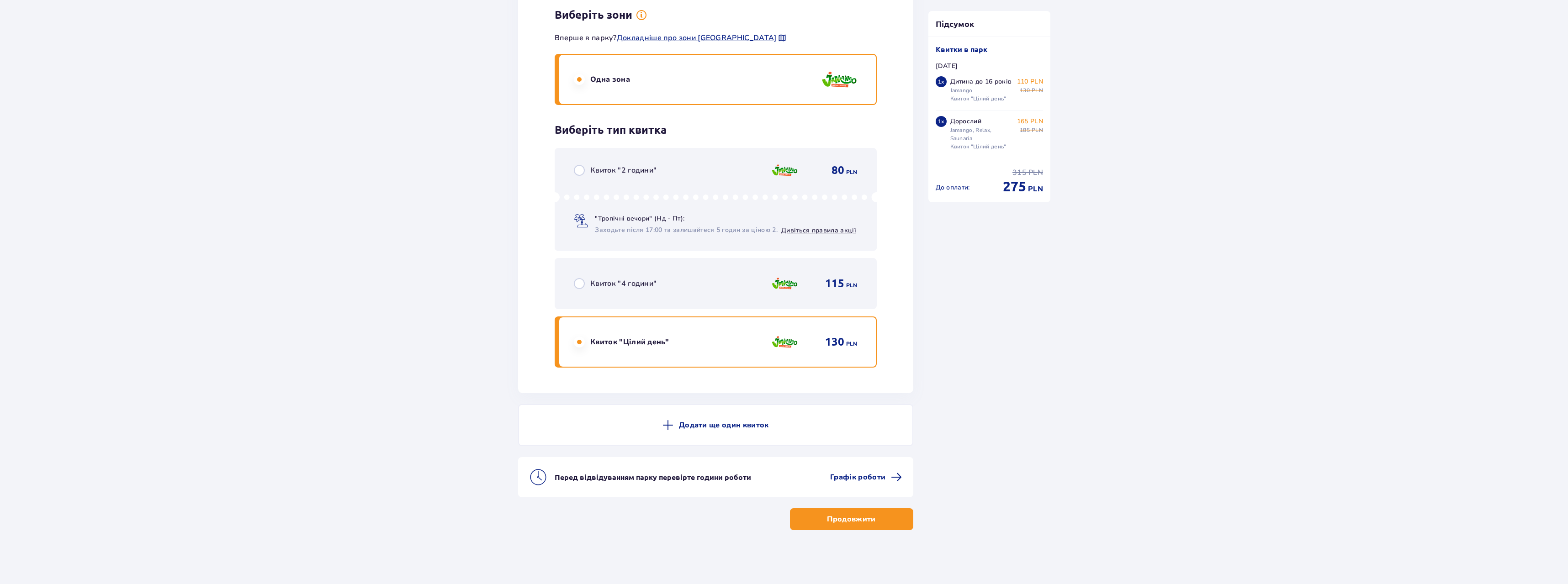
scroll to position [1277, 0]
click at [683, 423] on p "Додати ще один квиток" at bounding box center [724, 425] width 90 height 10
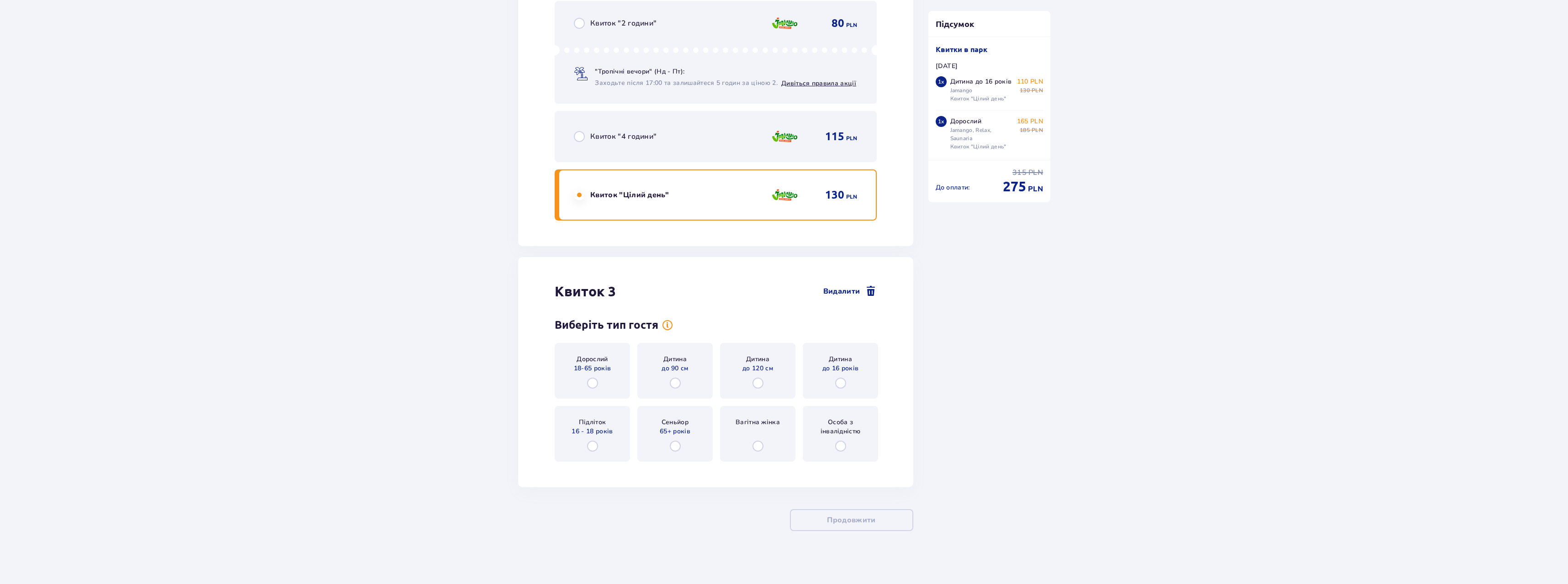
scroll to position [1543, 0]
click at [841, 384] on input "radio" at bounding box center [840, 381] width 11 height 11
radio input "true"
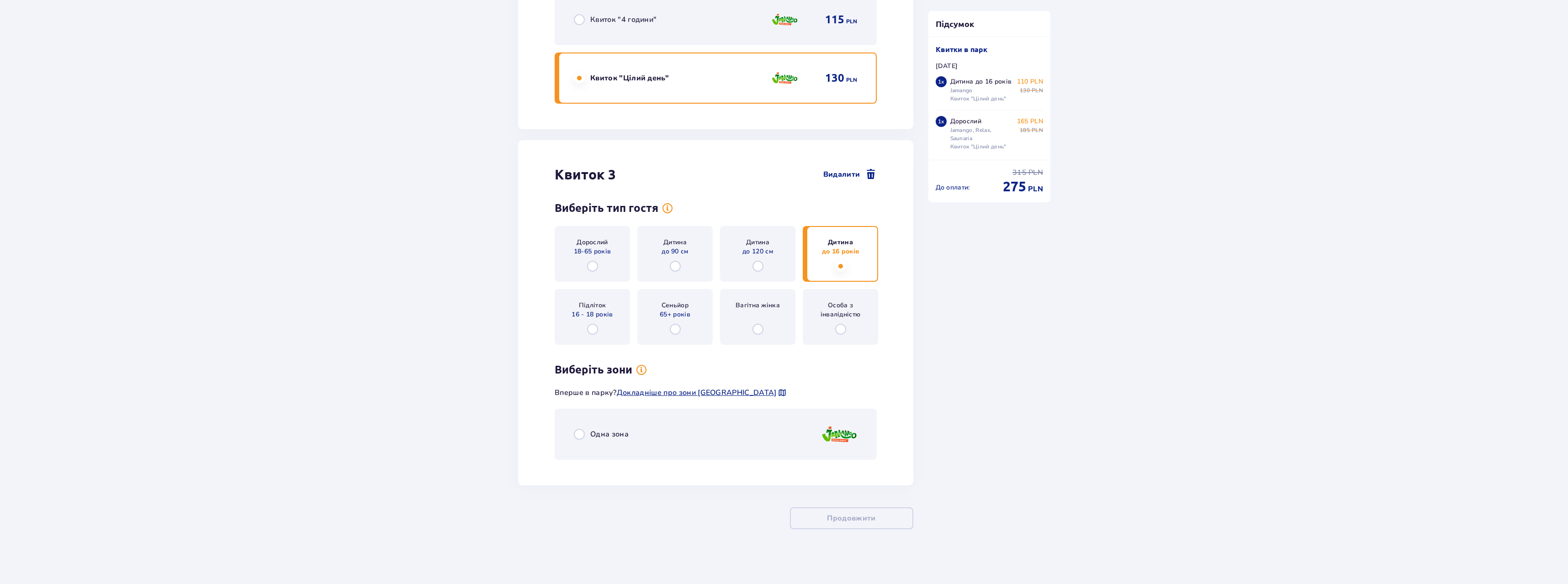
click at [576, 433] on input "radio" at bounding box center [579, 434] width 11 height 11
radio input "true"
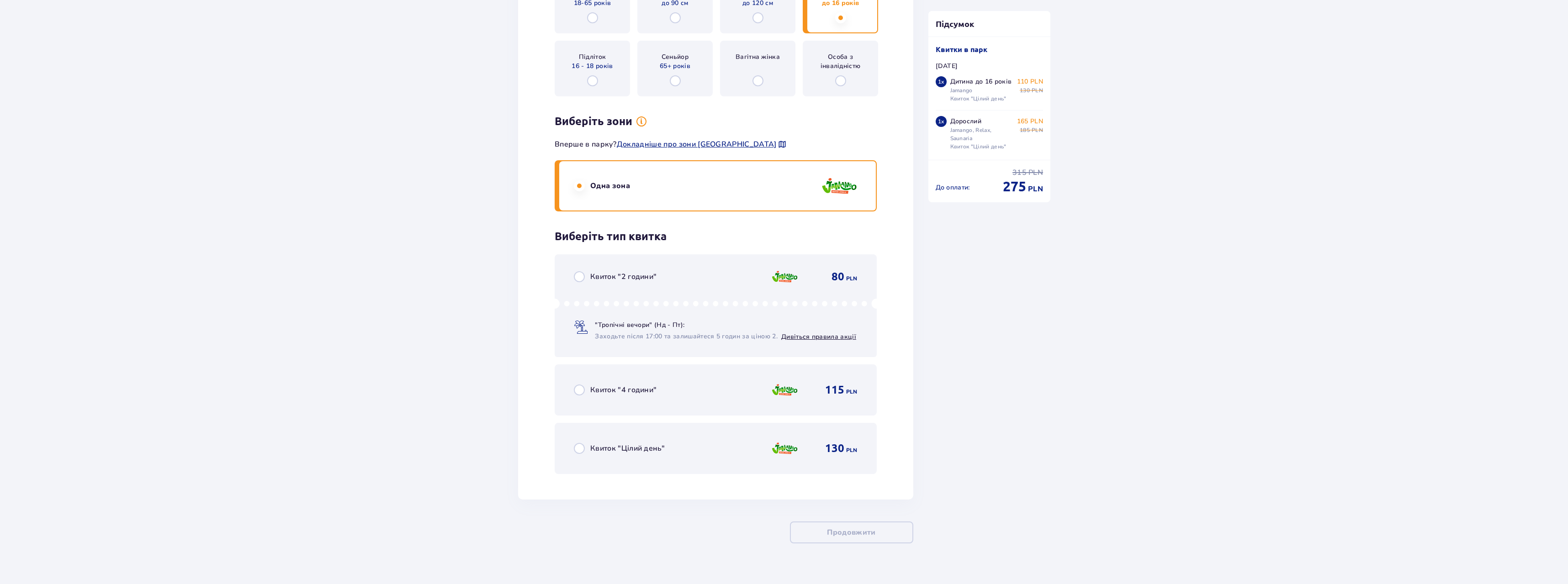
scroll to position [1921, 0]
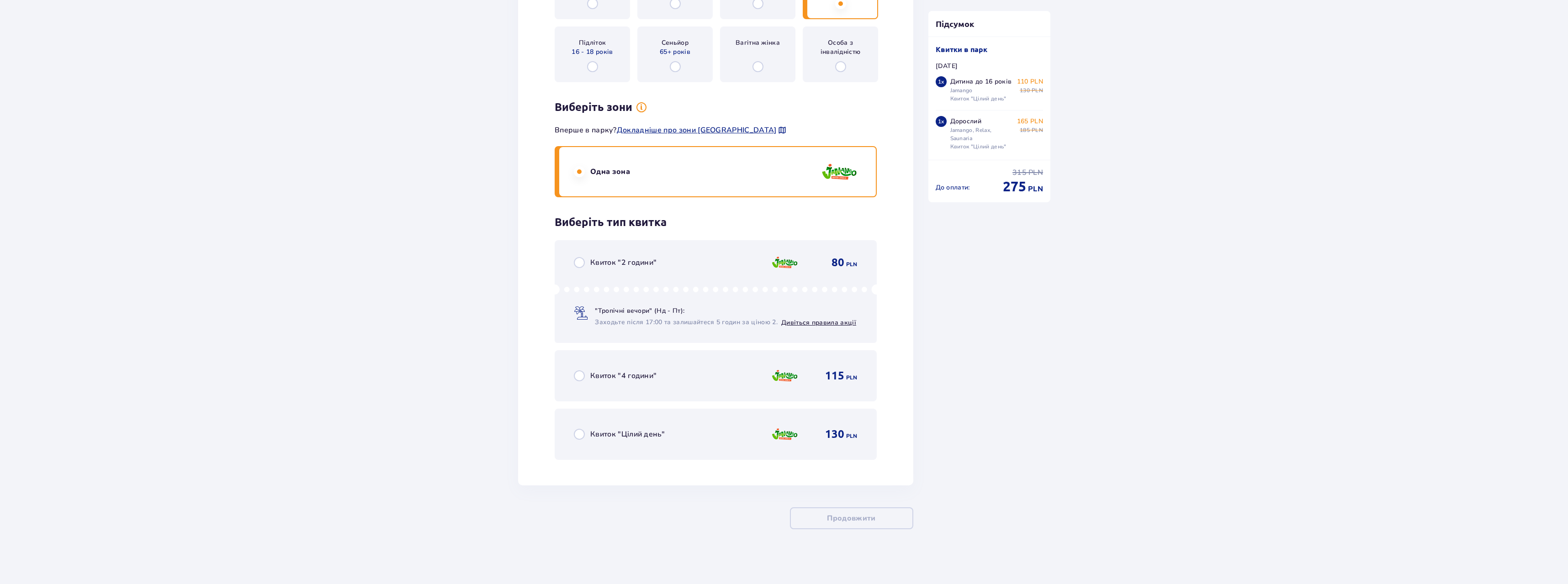
click at [580, 436] on input "radio" at bounding box center [579, 434] width 11 height 11
radio input "true"
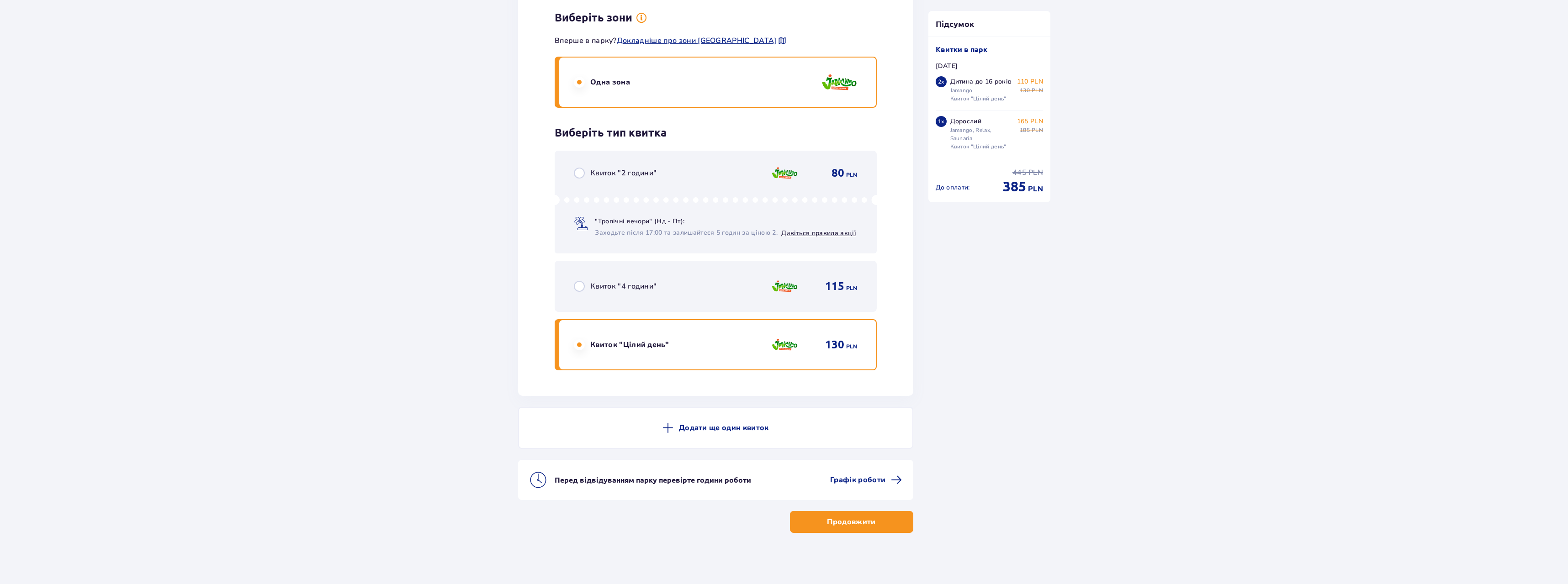
scroll to position [2014, 0]
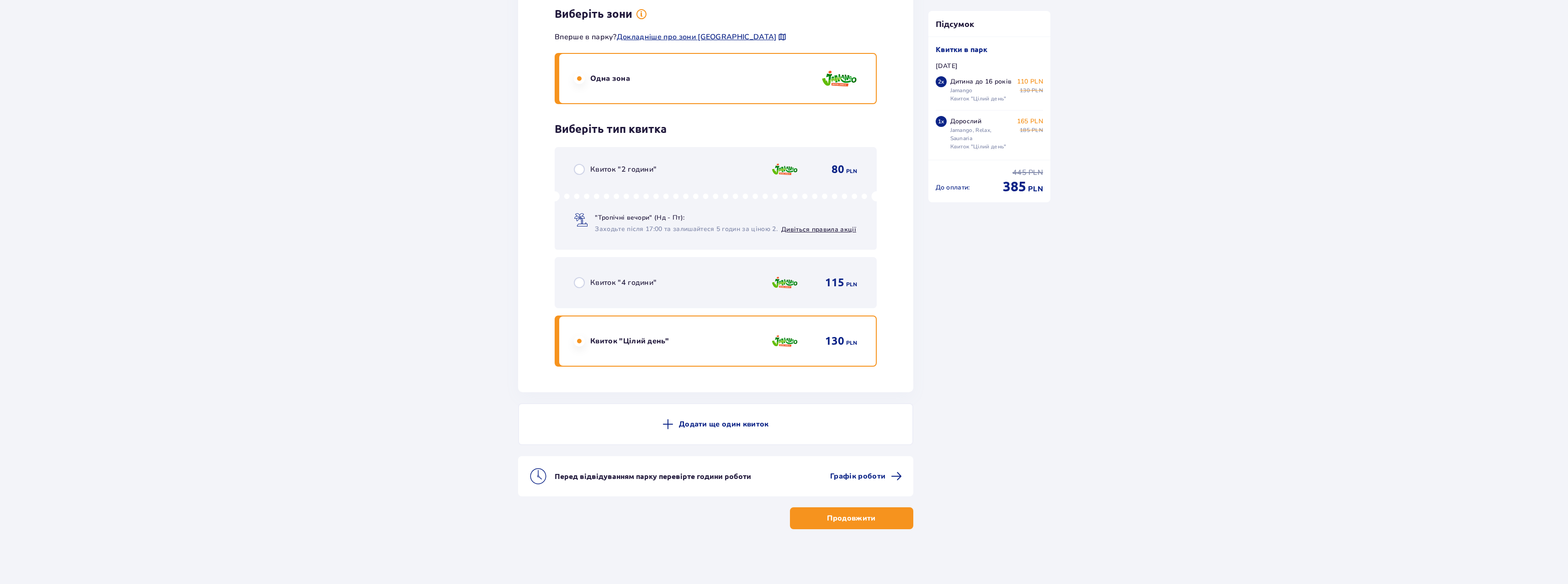
click at [827, 524] on p "Продовжити" at bounding box center [851, 519] width 49 height 10
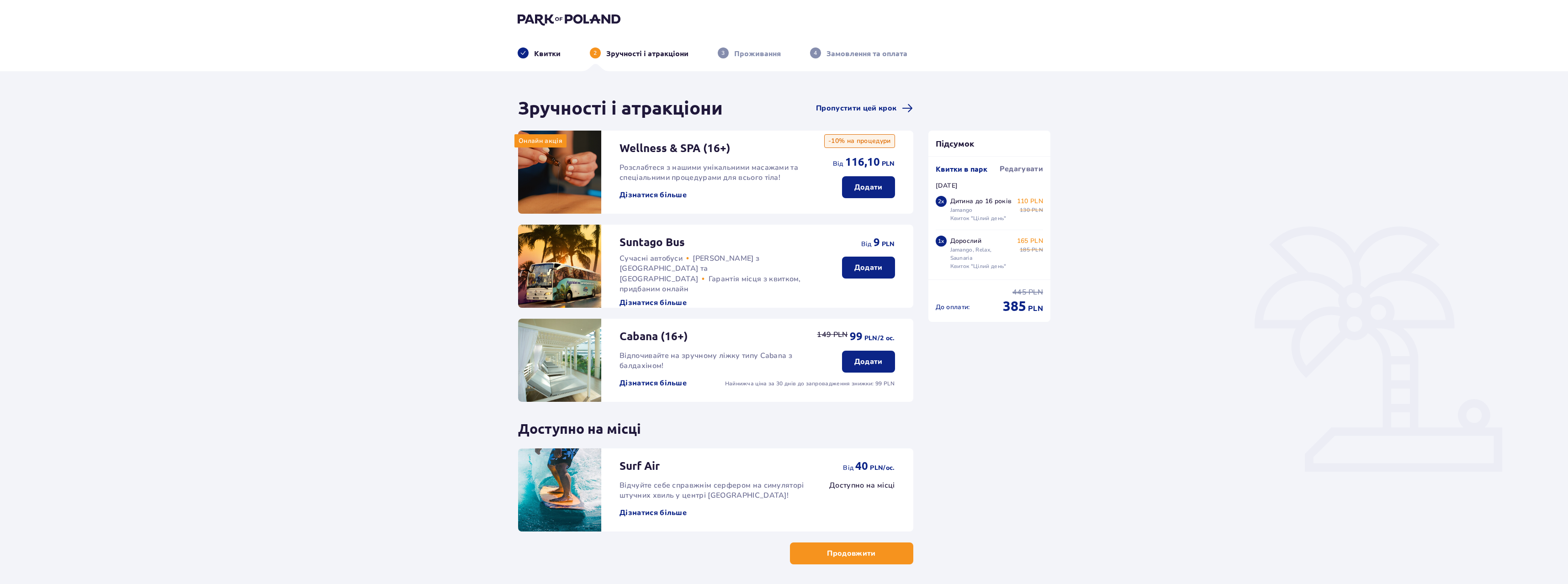
click at [638, 196] on button "Дізнатися більше" at bounding box center [653, 195] width 67 height 10
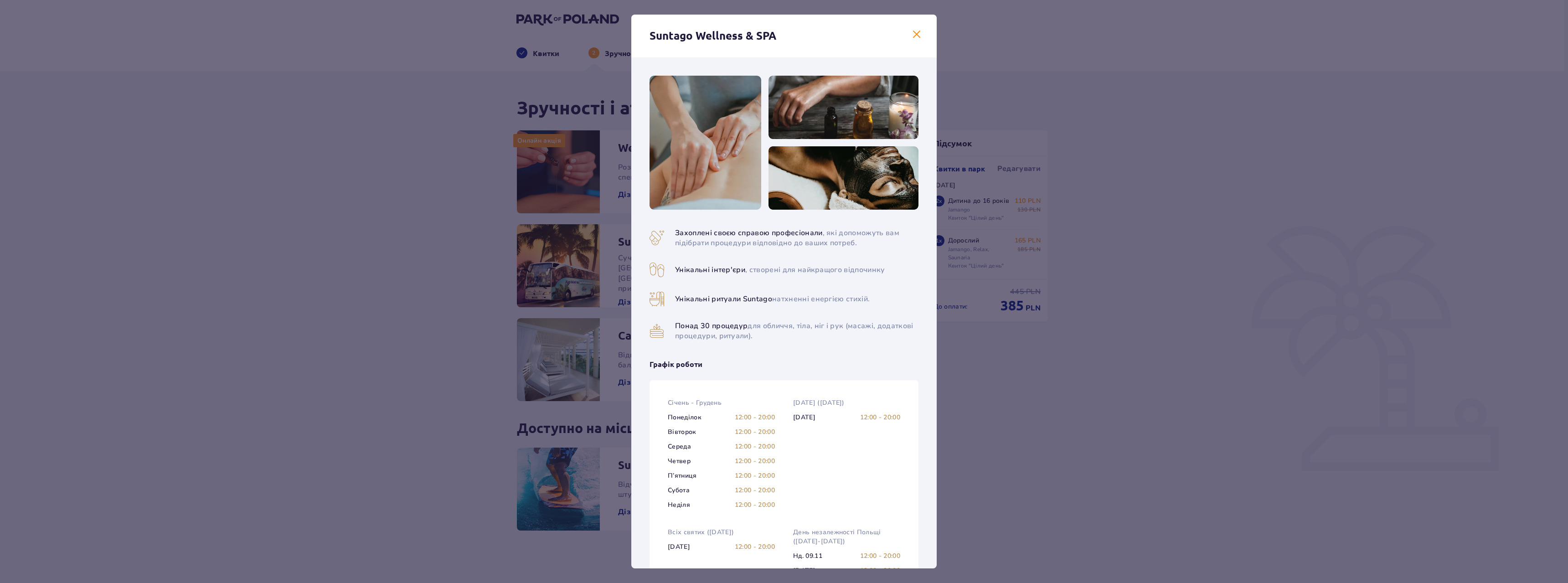
click at [916, 34] on span at bounding box center [916, 34] width 11 height 11
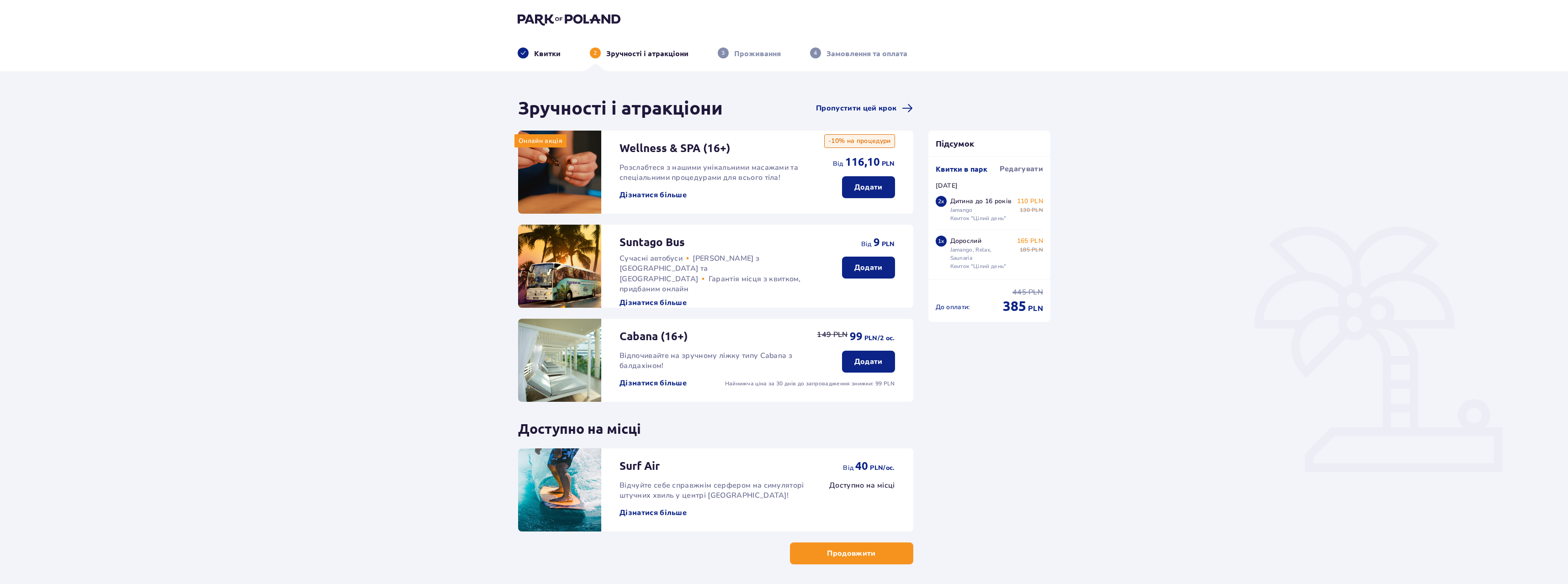
click at [865, 189] on p "Додати" at bounding box center [868, 188] width 28 height 10
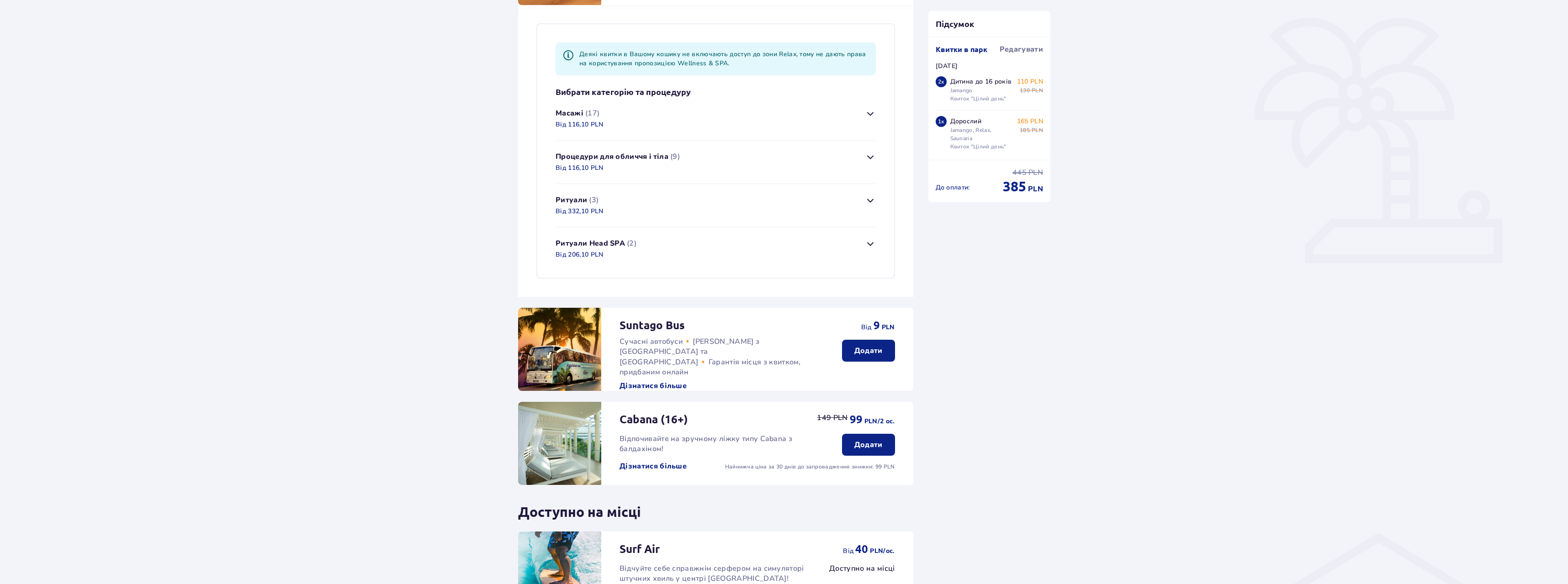
scroll to position [221, 0]
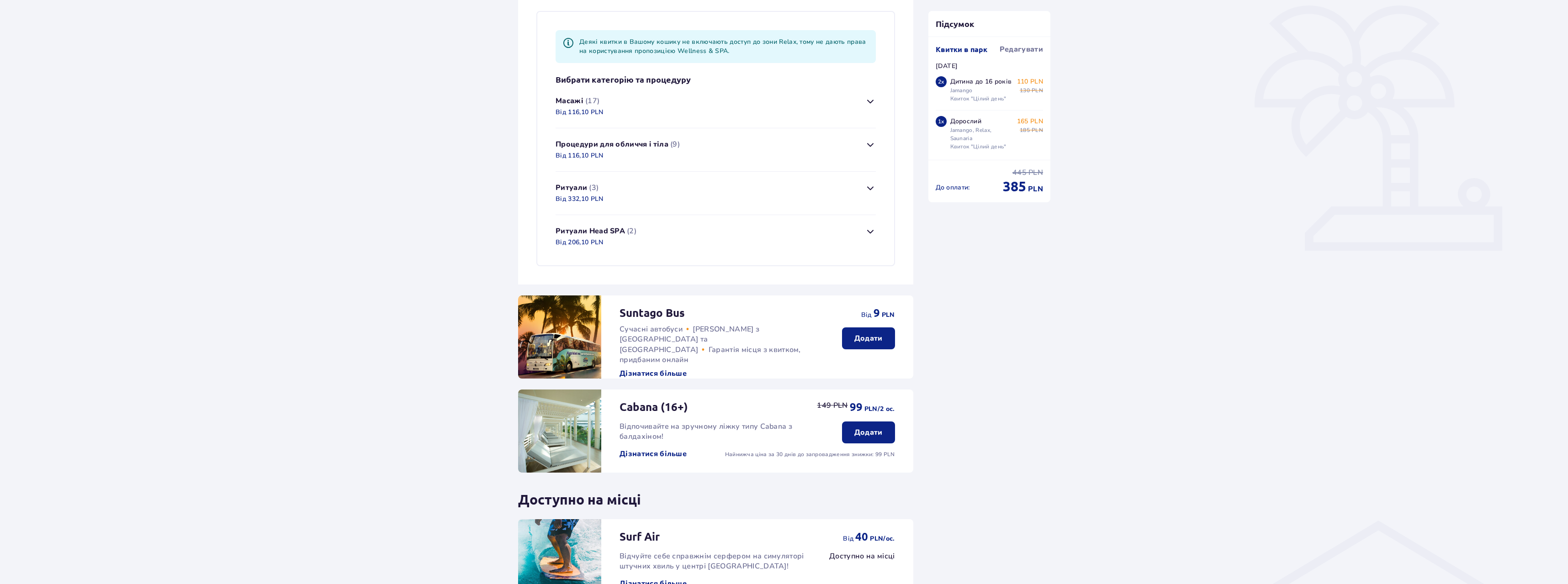
click at [863, 103] on button "Масажі (17) Від 116,10 PLN" at bounding box center [716, 106] width 320 height 43
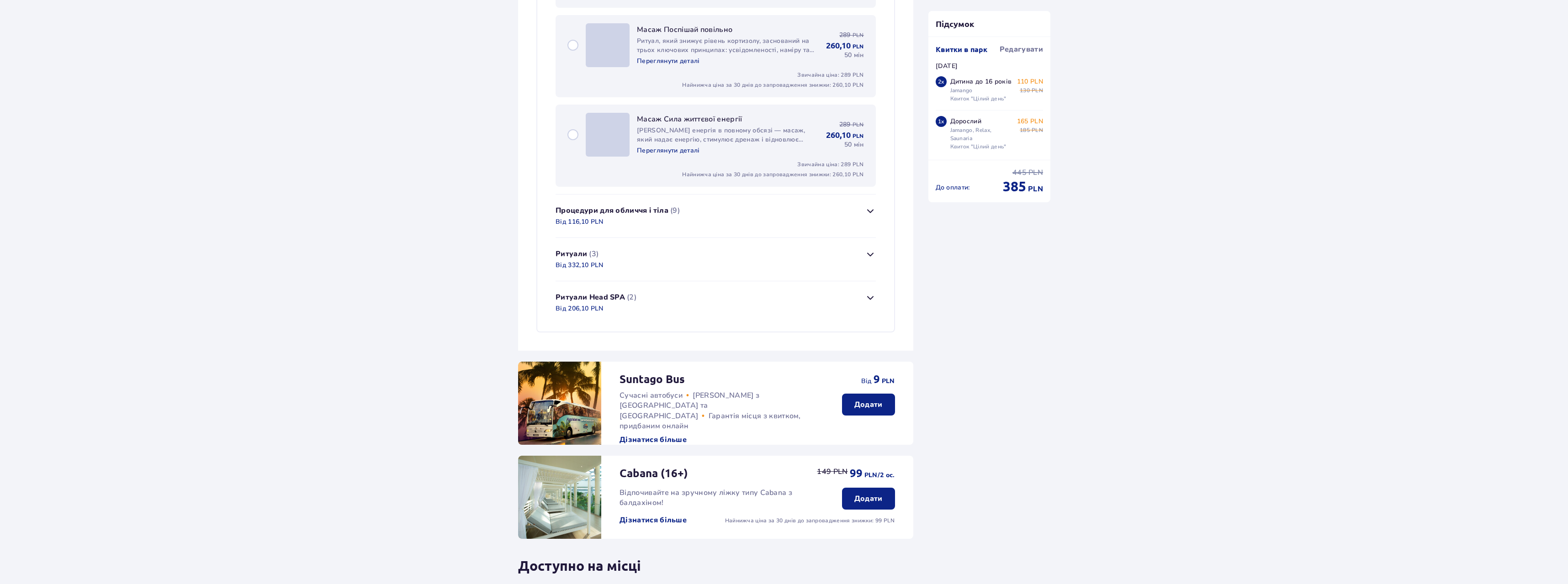
scroll to position [1676, 0]
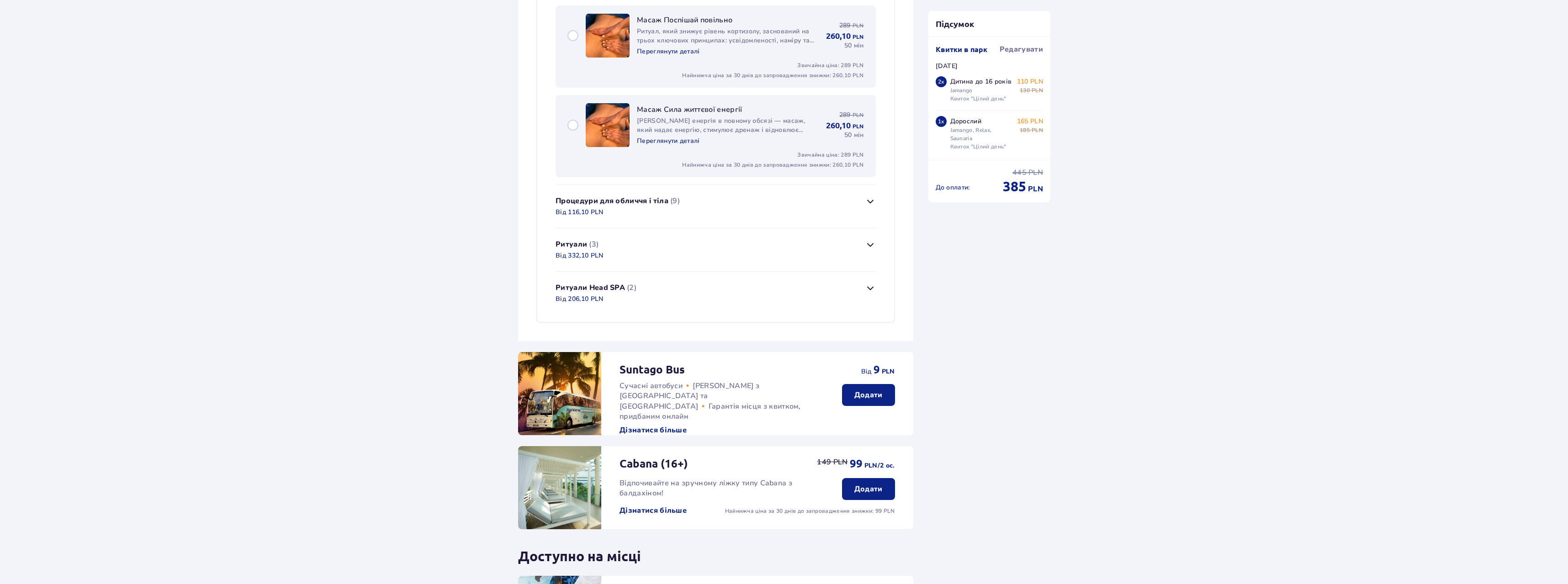
click at [868, 200] on span "button" at bounding box center [870, 201] width 11 height 11
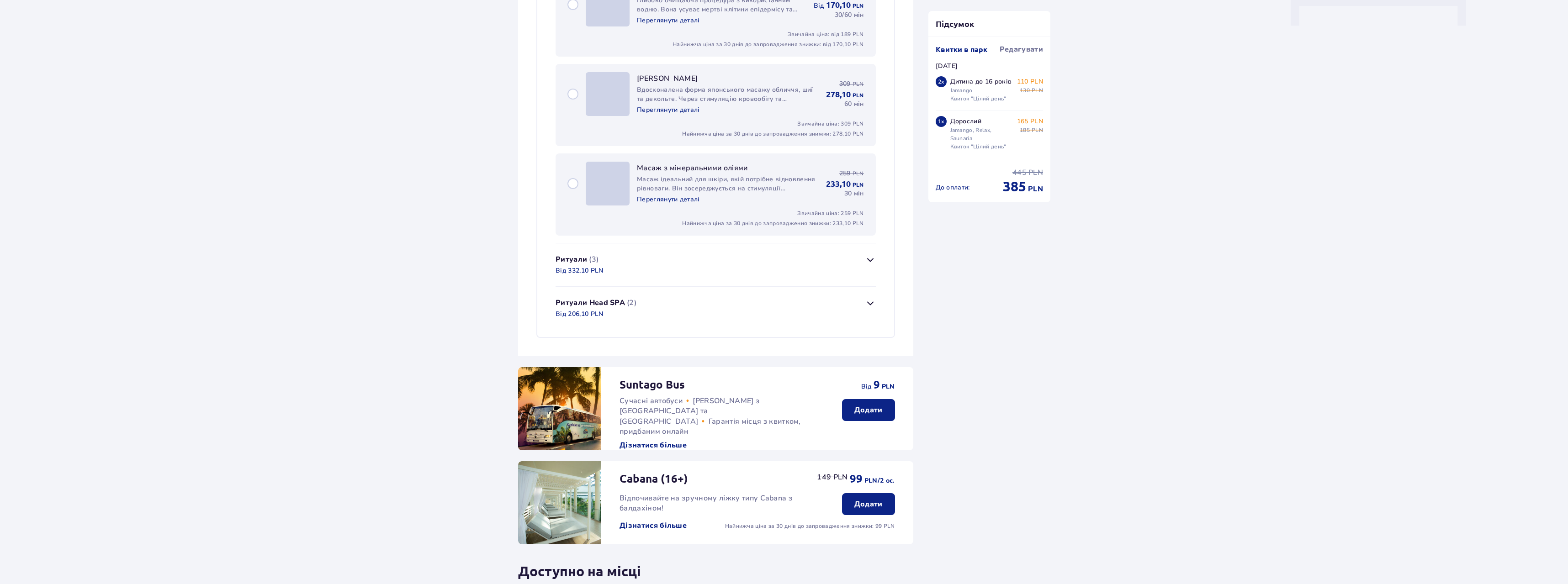
scroll to position [988, 0]
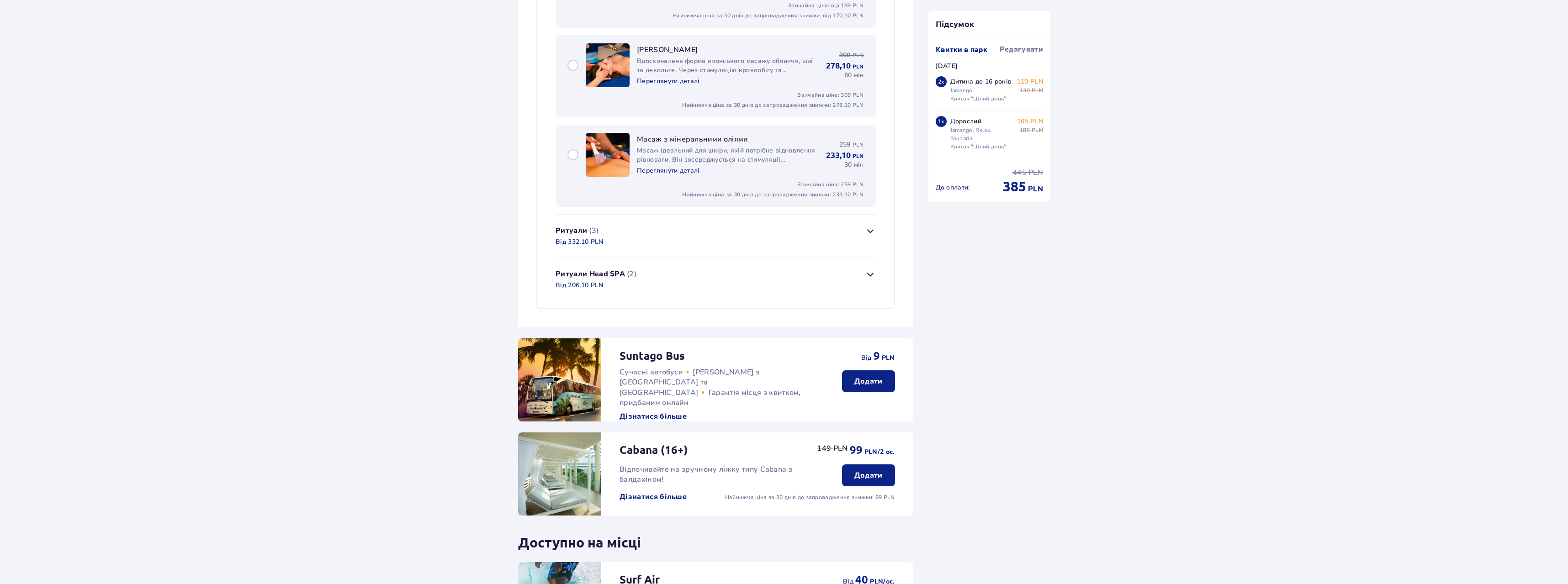
click at [871, 231] on span "button" at bounding box center [870, 231] width 11 height 11
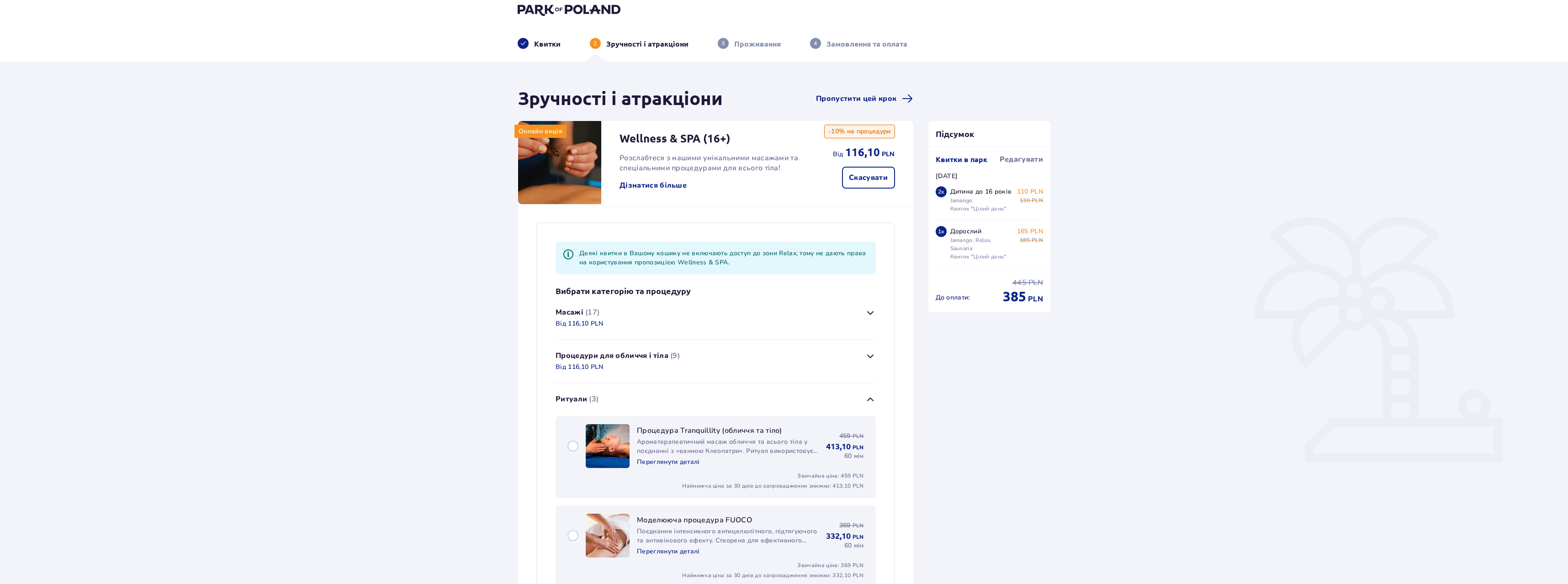
scroll to position [0, 0]
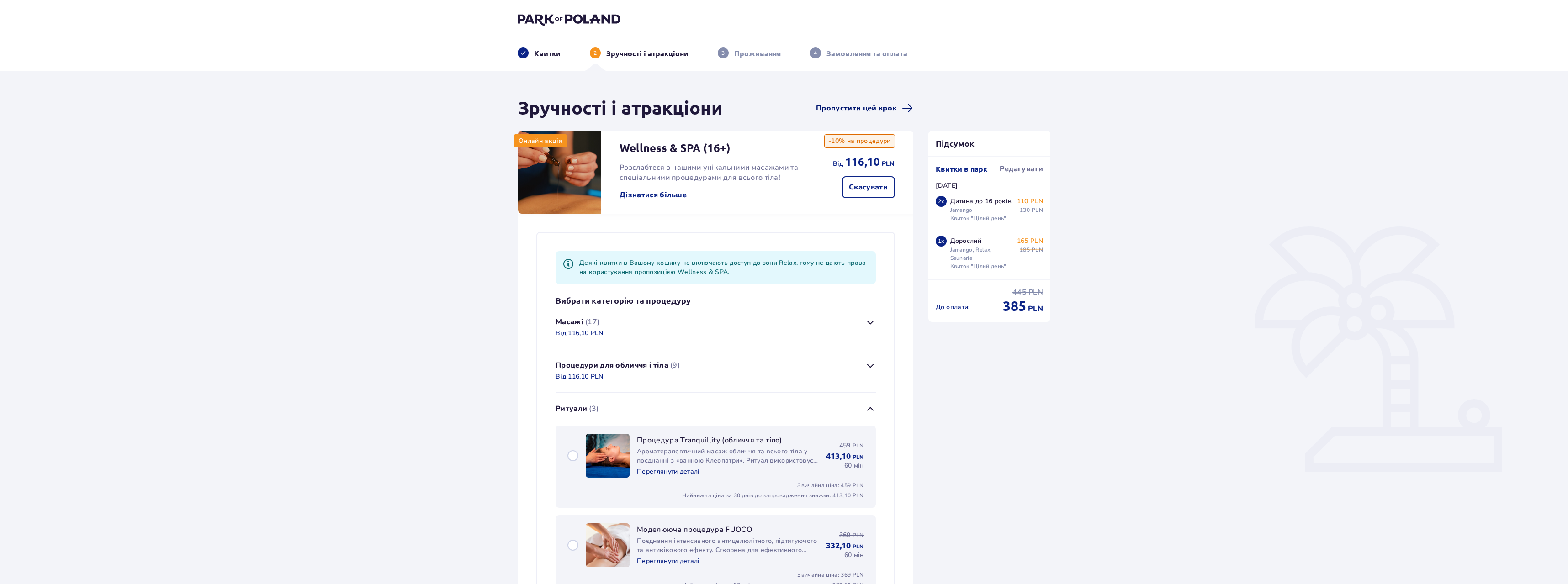
click at [831, 111] on span "Пропустити цей крок" at bounding box center [856, 108] width 81 height 10
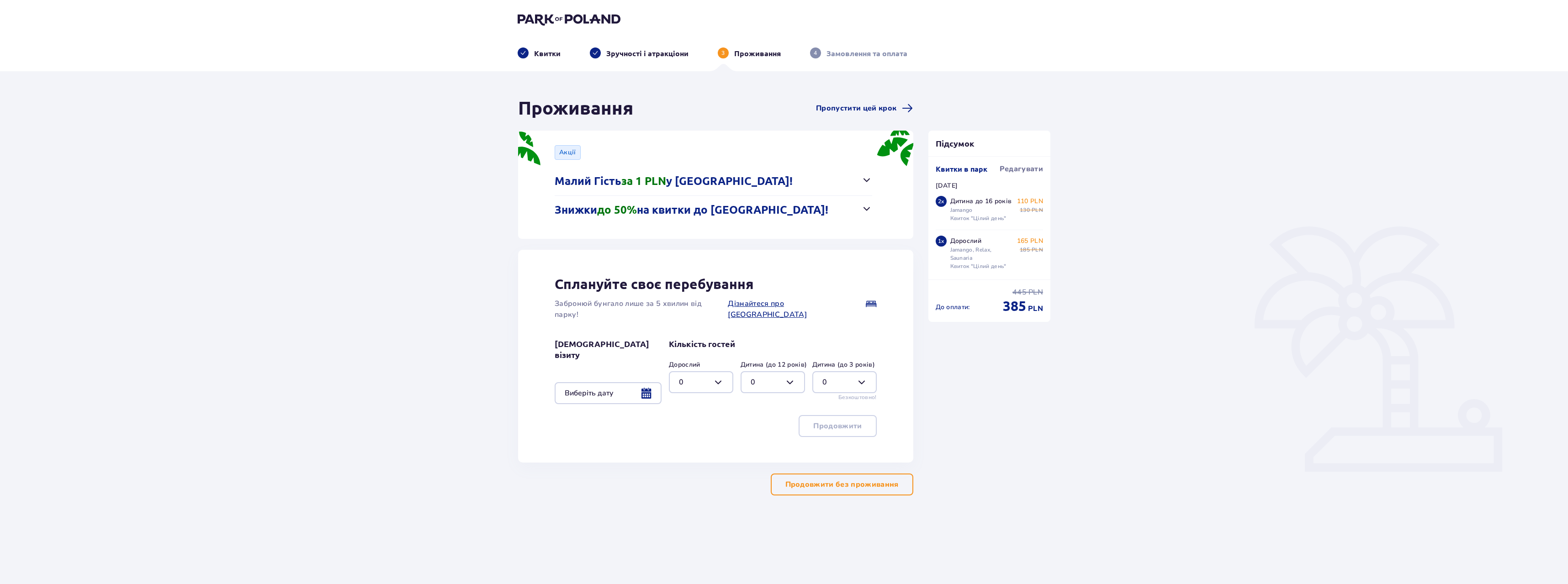
click at [867, 179] on span "button" at bounding box center [866, 180] width 11 height 11
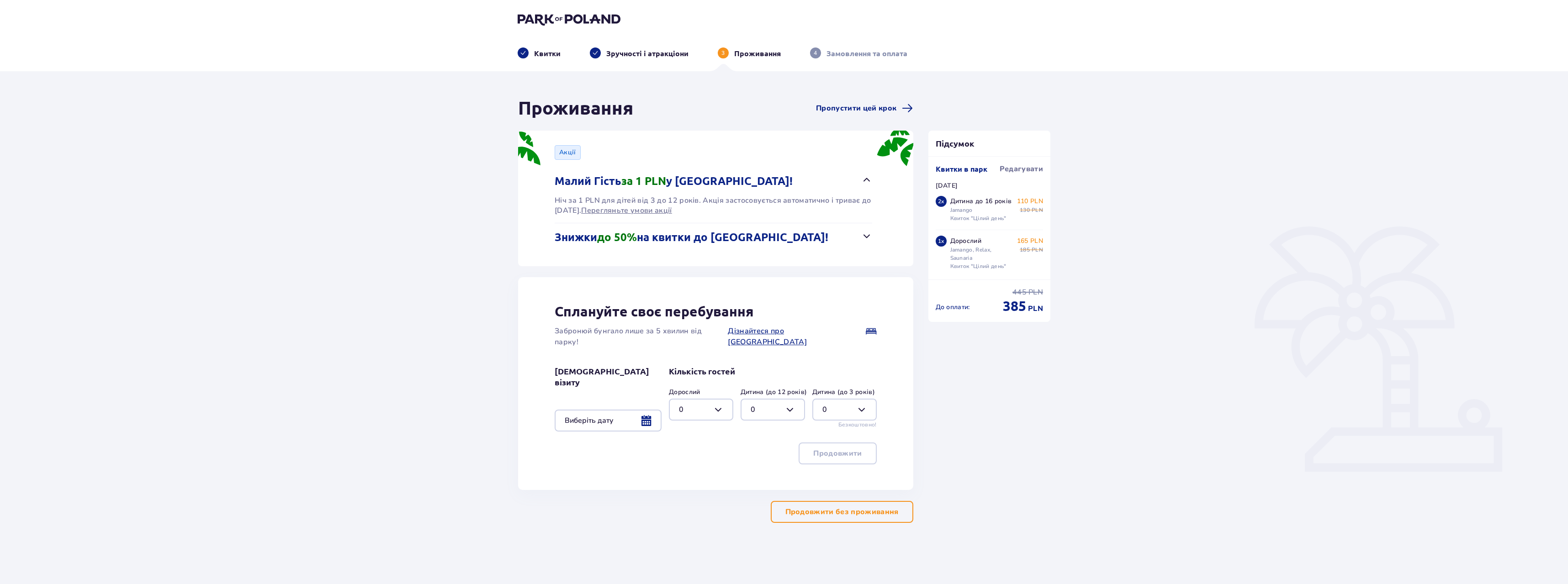
click at [860, 236] on button "Знижки до 50% на квитки до Suntago!" at bounding box center [713, 237] width 318 height 28
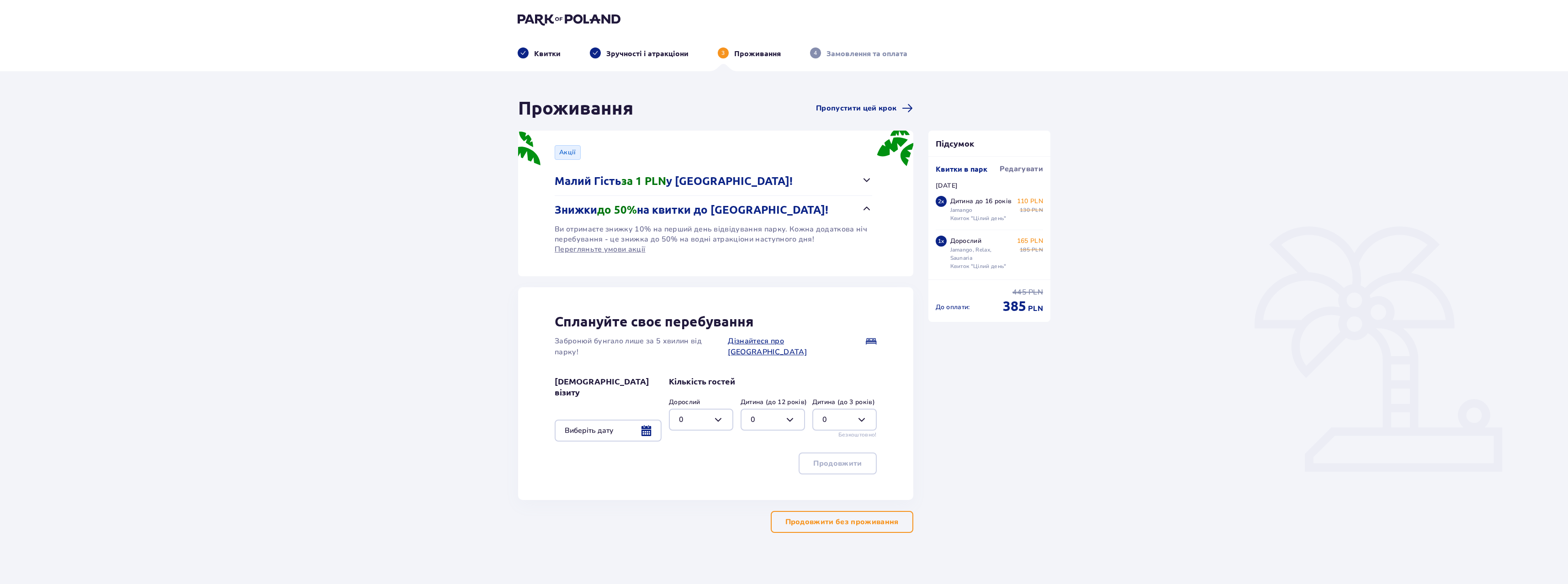
click at [591, 17] on img at bounding box center [569, 20] width 103 height 13
